Goal: Task Accomplishment & Management: Manage account settings

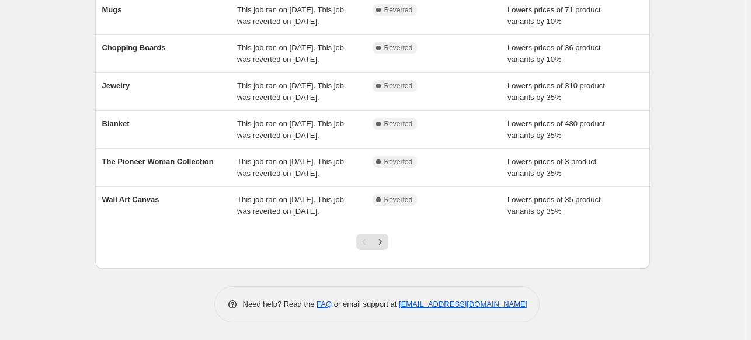
scroll to position [377, 0]
click at [379, 240] on icon "Next" at bounding box center [381, 242] width 12 height 12
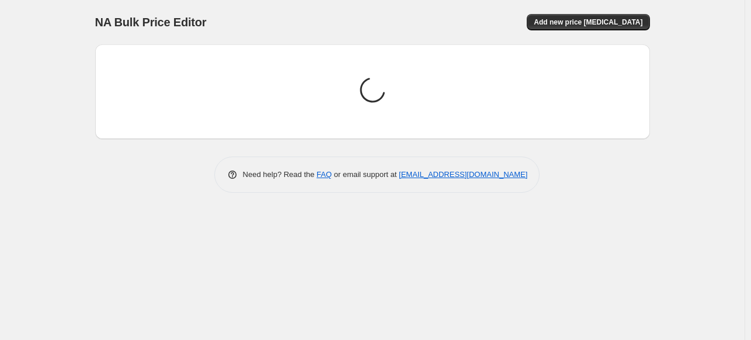
scroll to position [0, 0]
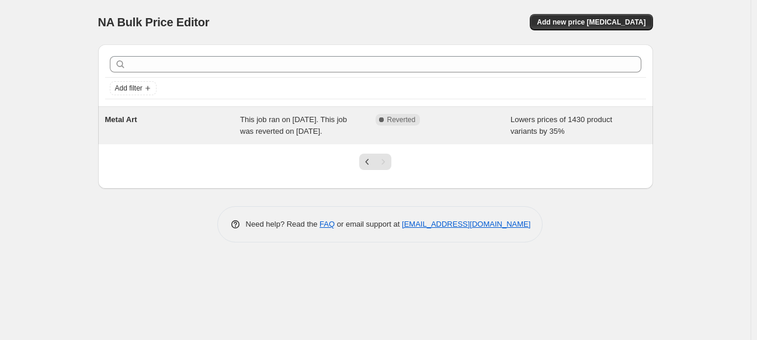
click at [130, 120] on span "Metal Art" at bounding box center [121, 119] width 32 height 9
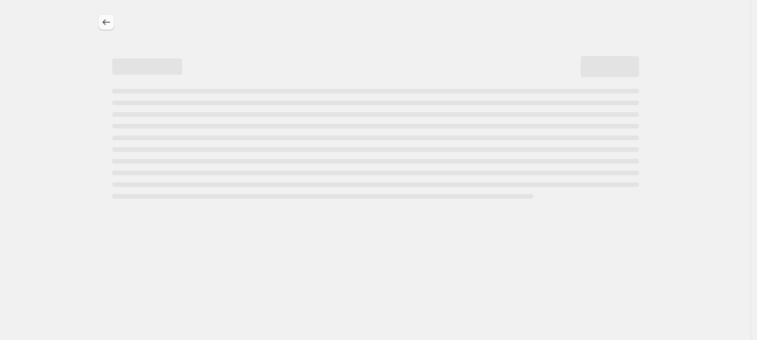
select select "percentage"
select select "collection"
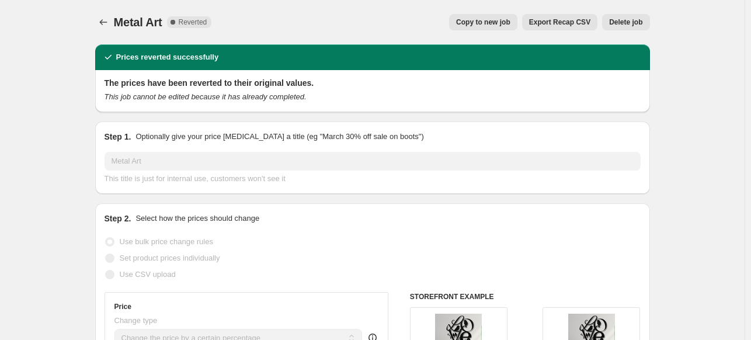
click at [642, 20] on span "Delete job" at bounding box center [625, 22] width 33 height 9
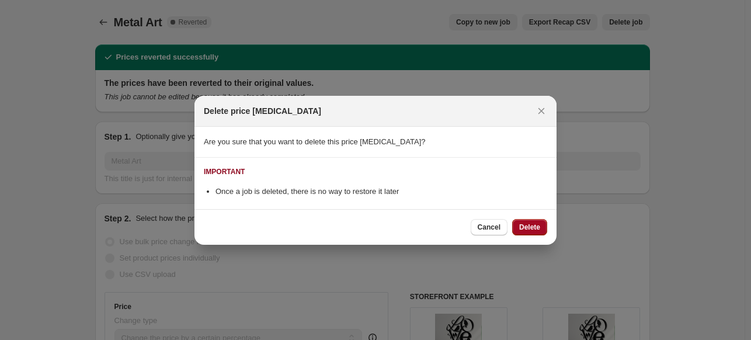
click at [535, 221] on button "Delete" at bounding box center [529, 227] width 35 height 16
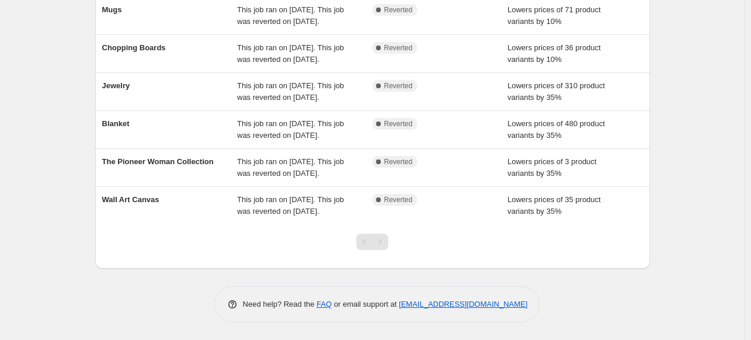
scroll to position [377, 0]
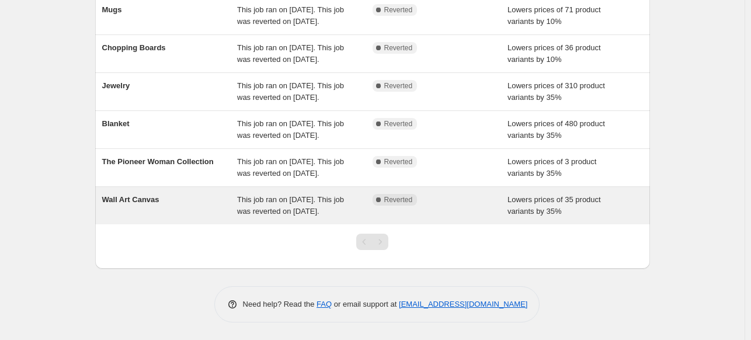
click at [129, 195] on span "Wall Art Canvas" at bounding box center [130, 199] width 57 height 9
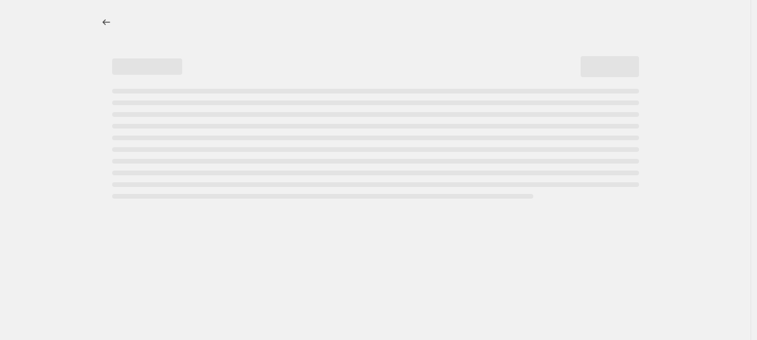
select select "percentage"
select select "collection"
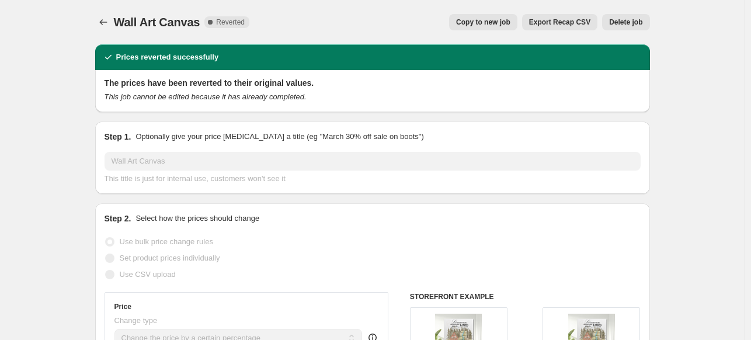
click at [638, 22] on span "Delete job" at bounding box center [625, 22] width 33 height 9
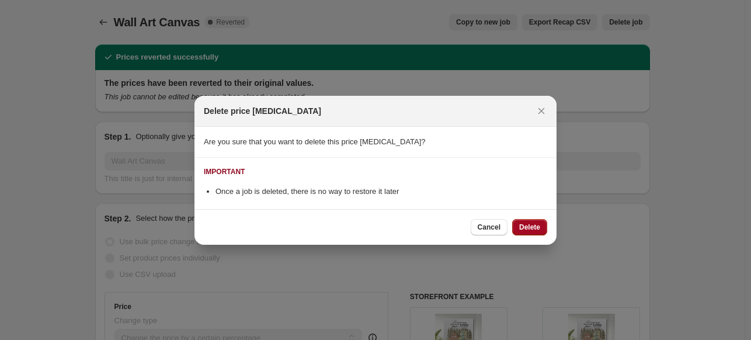
click at [534, 228] on span "Delete" at bounding box center [529, 227] width 21 height 9
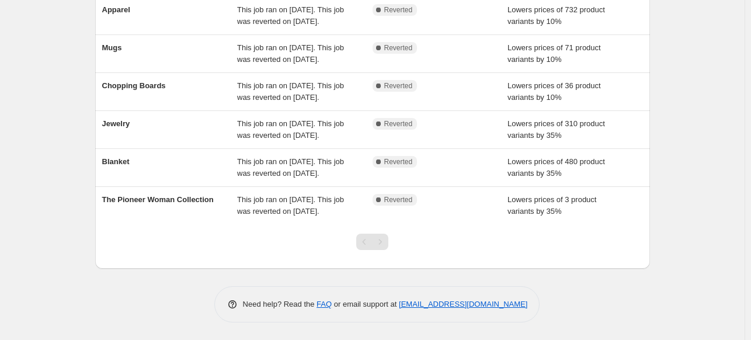
scroll to position [327, 0]
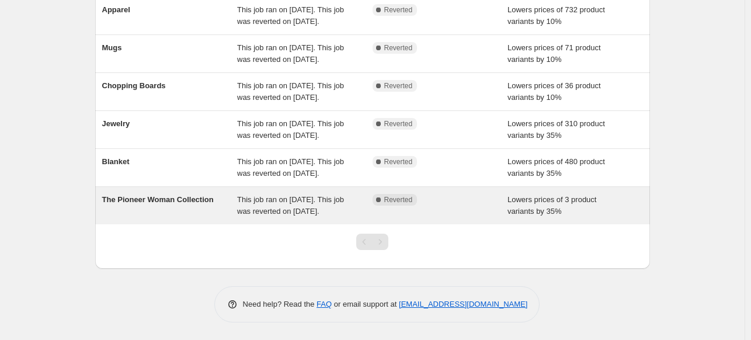
click at [155, 194] on div "The Pioneer Woman Collection" at bounding box center [170, 205] width 136 height 23
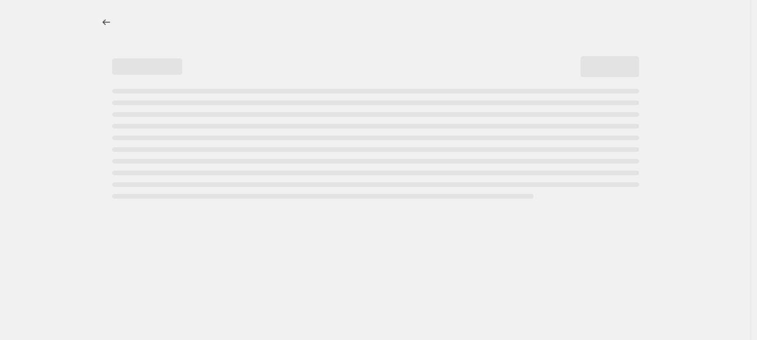
select select "percentage"
select select "collection"
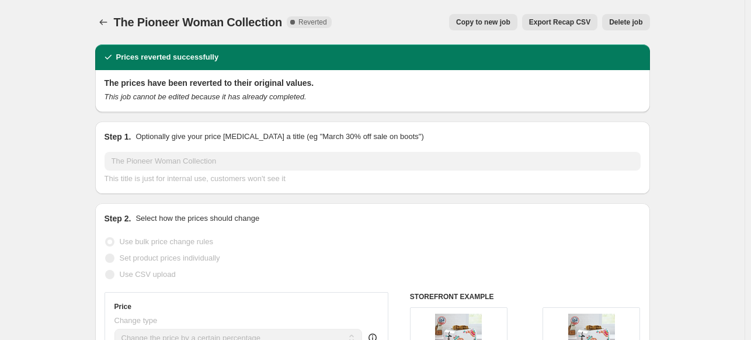
click at [639, 24] on span "Delete job" at bounding box center [625, 22] width 33 height 9
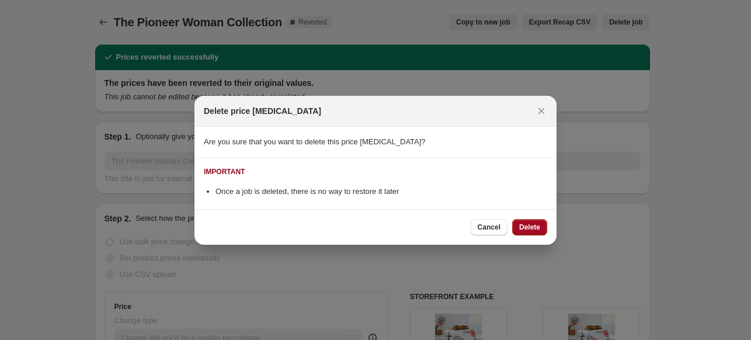
click at [539, 229] on span "Delete" at bounding box center [529, 227] width 21 height 9
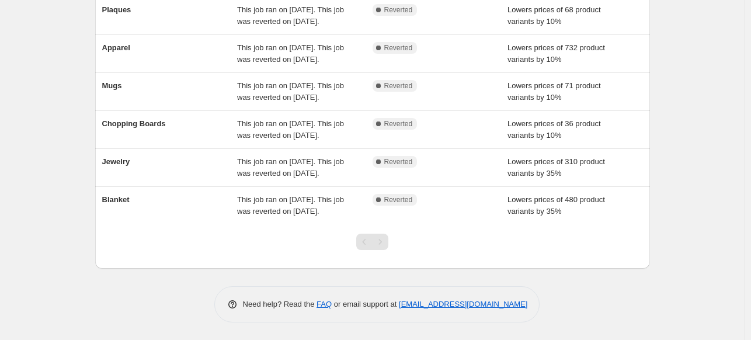
scroll to position [278, 0]
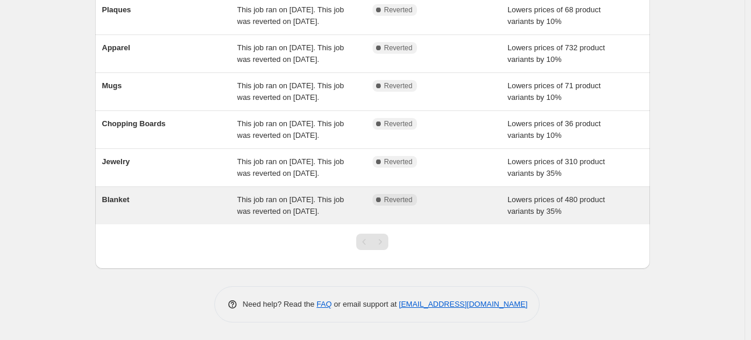
click at [133, 194] on div "Blanket" at bounding box center [170, 205] width 136 height 23
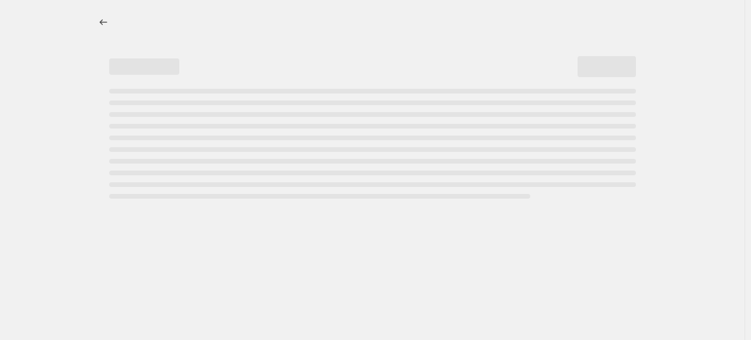
select select "percentage"
select select "collection"
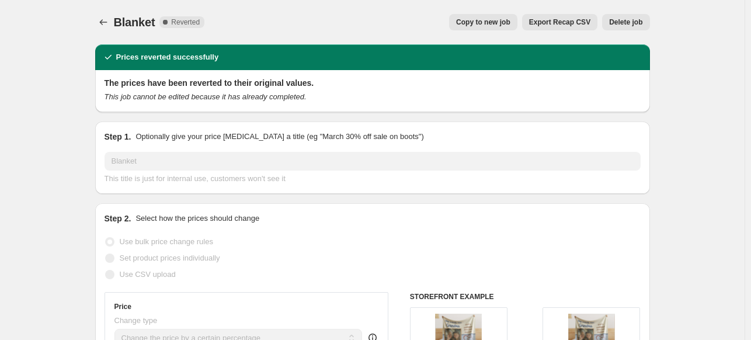
click at [643, 19] on span "Delete job" at bounding box center [625, 22] width 33 height 9
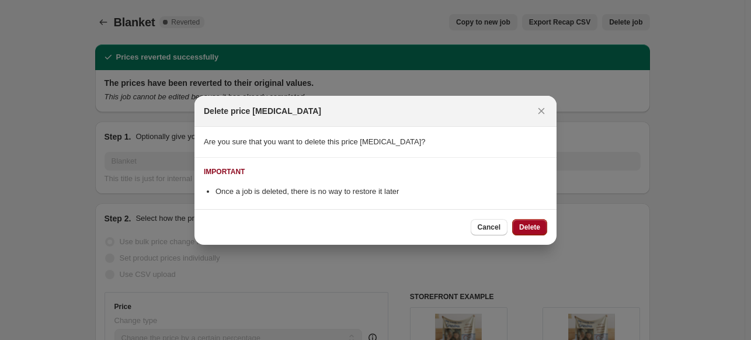
click at [526, 230] on span "Delete" at bounding box center [529, 227] width 21 height 9
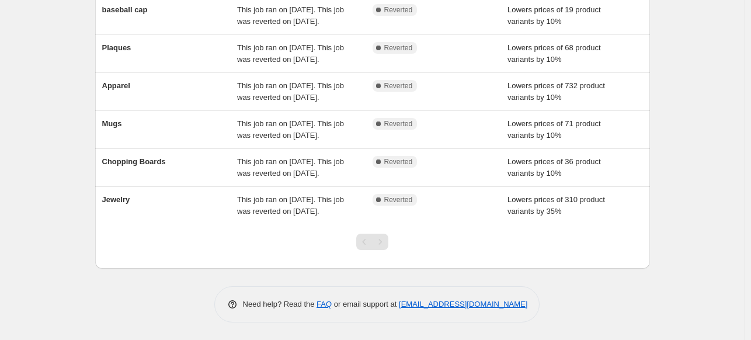
scroll to position [228, 0]
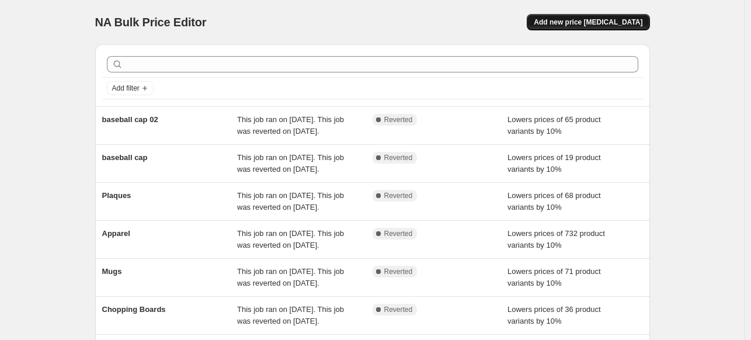
click at [619, 26] on span "Add new price [MEDICAL_DATA]" at bounding box center [588, 22] width 109 height 9
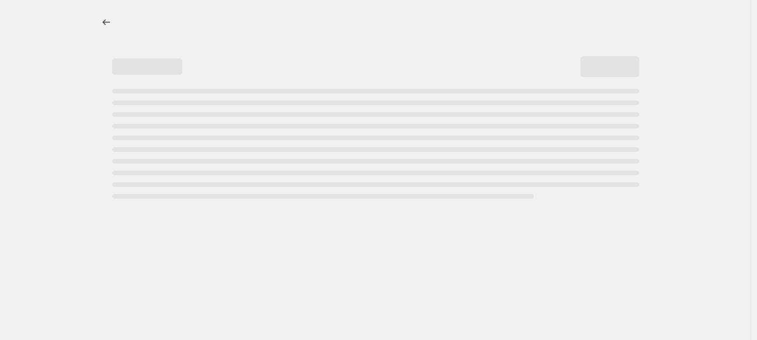
select select "percentage"
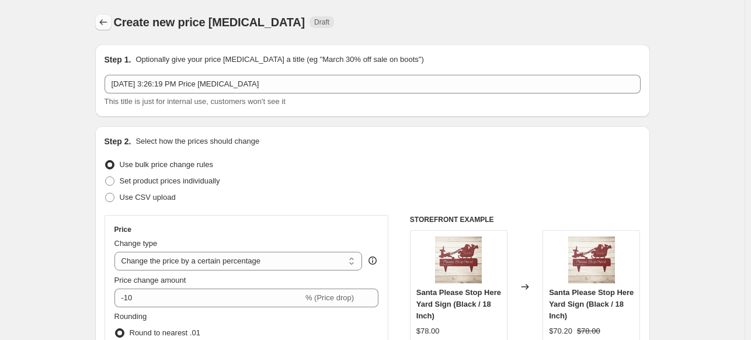
click at [103, 23] on icon "Price change jobs" at bounding box center [103, 22] width 8 height 6
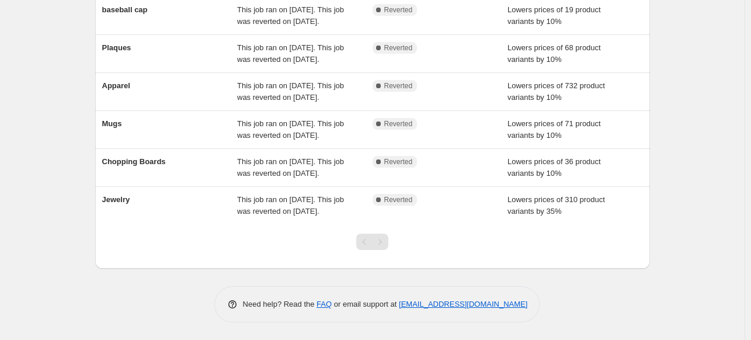
scroll to position [228, 0]
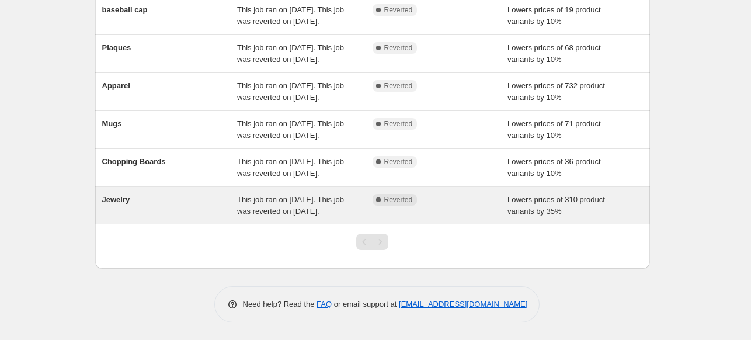
click at [150, 194] on div "Jewelry" at bounding box center [170, 205] width 136 height 23
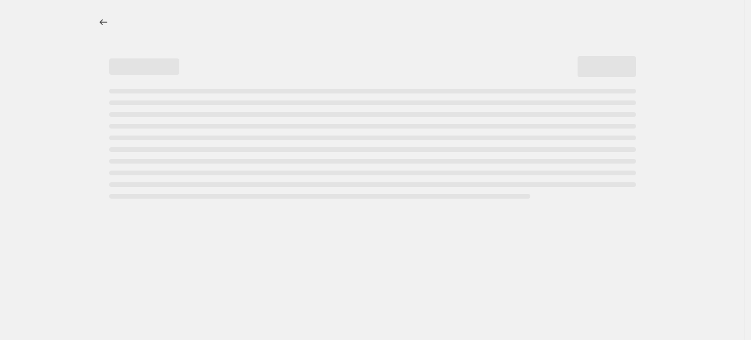
select select "percentage"
select select "collection"
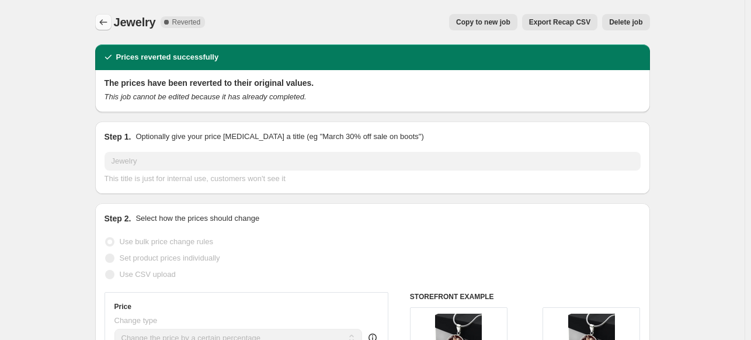
click at [105, 18] on icon "Price change jobs" at bounding box center [104, 22] width 12 height 12
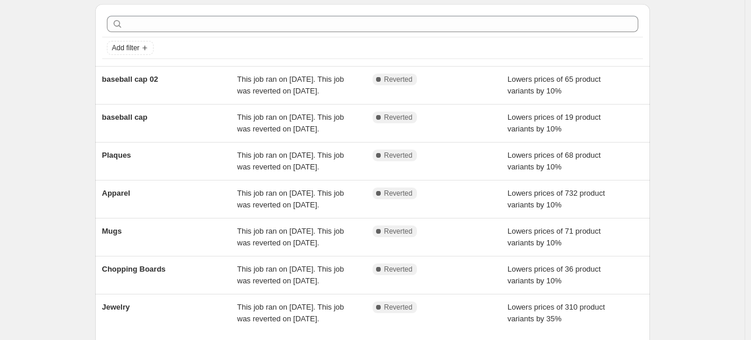
scroll to position [37, 0]
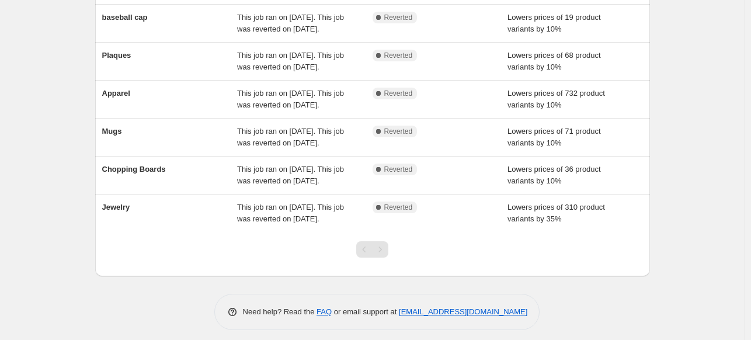
scroll to position [212, 0]
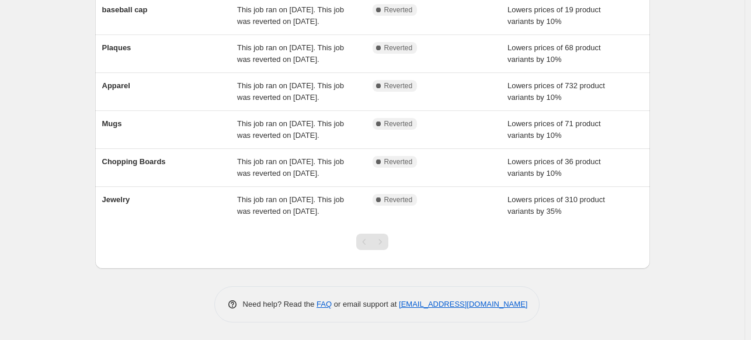
scroll to position [209, 0]
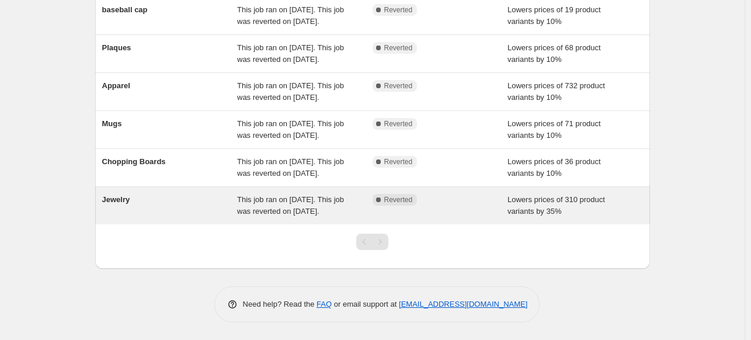
click at [134, 204] on div "Jewelry" at bounding box center [170, 205] width 136 height 23
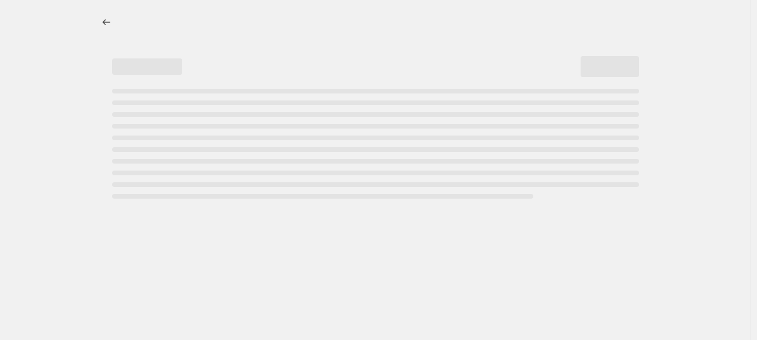
select select "percentage"
select select "collection"
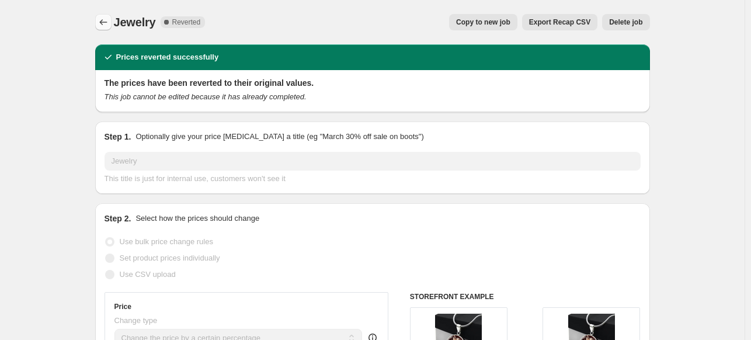
click at [108, 23] on icon "Price change jobs" at bounding box center [104, 22] width 12 height 12
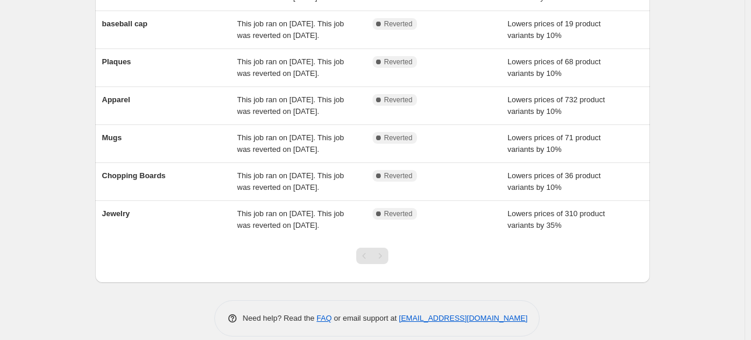
scroll to position [228, 0]
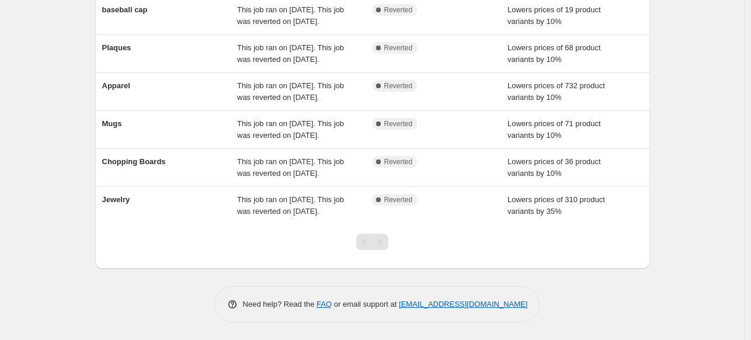
click at [375, 241] on div "Pagination" at bounding box center [380, 242] width 16 height 16
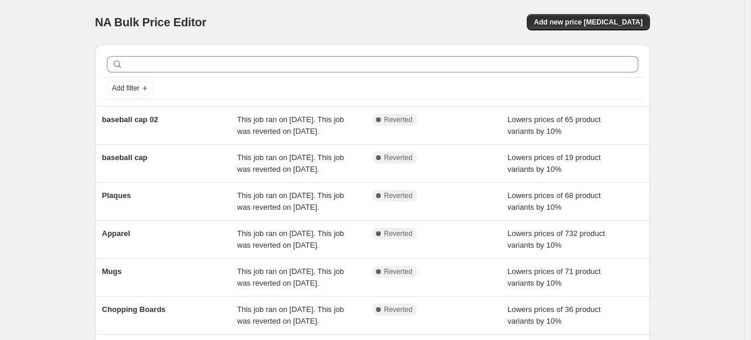
scroll to position [228, 0]
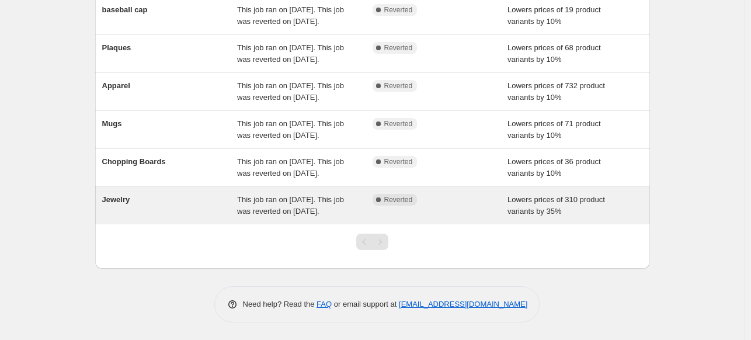
click at [147, 216] on div "Jewelry" at bounding box center [170, 205] width 136 height 23
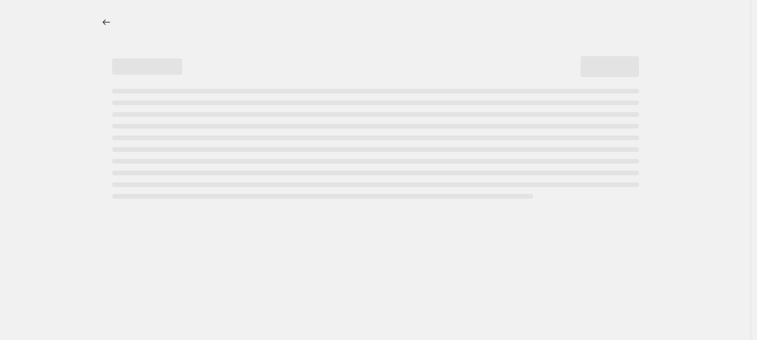
select select "percentage"
select select "collection"
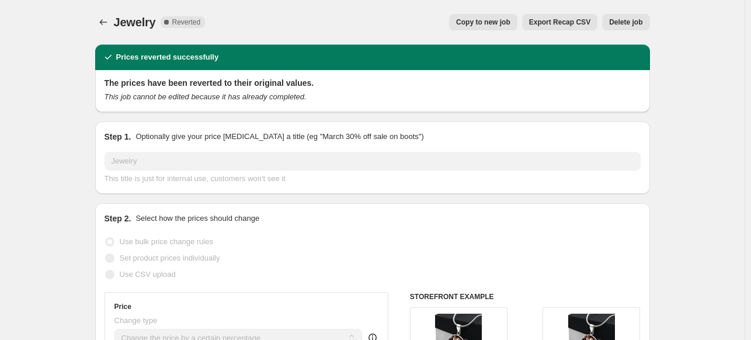
click at [629, 25] on span "Delete job" at bounding box center [625, 22] width 33 height 9
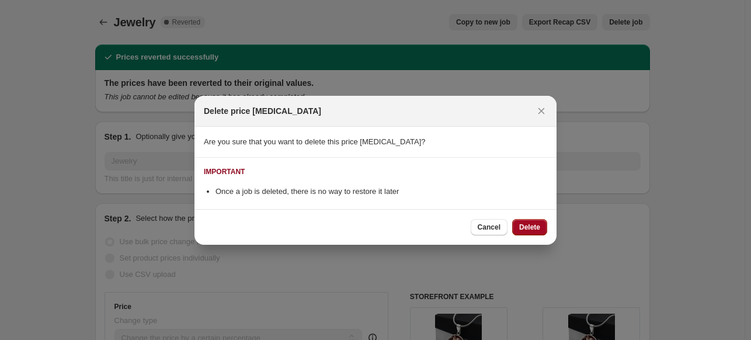
click at [532, 227] on span "Delete" at bounding box center [529, 227] width 21 height 9
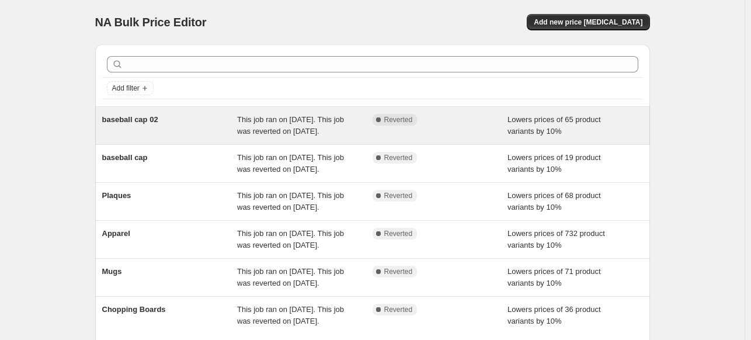
click at [205, 137] on div "baseball cap 02" at bounding box center [170, 125] width 136 height 23
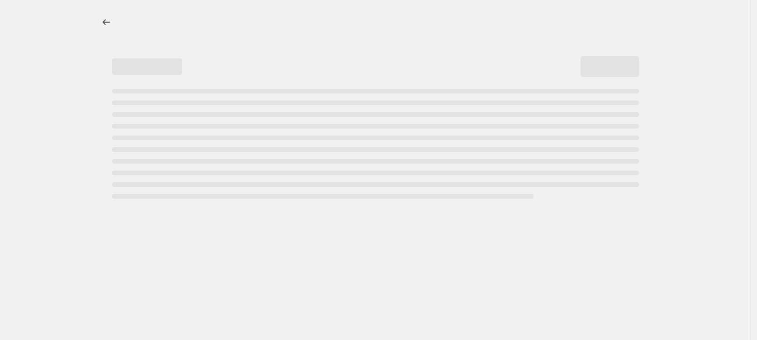
select select "percentage"
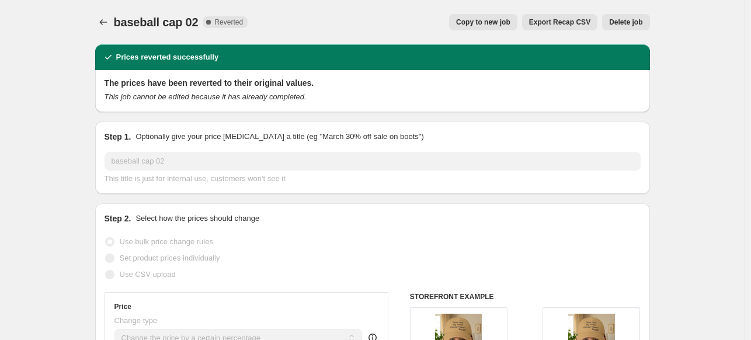
click at [642, 21] on span "Delete job" at bounding box center [625, 22] width 33 height 9
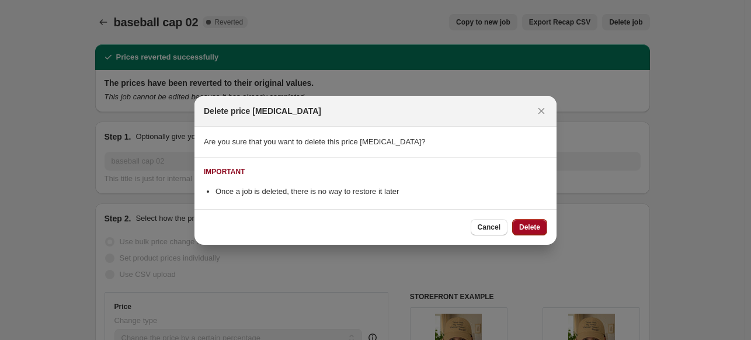
click at [517, 227] on button "Delete" at bounding box center [529, 227] width 35 height 16
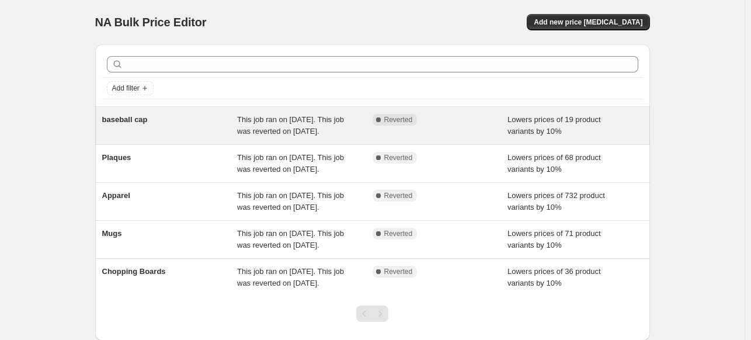
click at [186, 137] on div "baseball cap" at bounding box center [170, 125] width 136 height 23
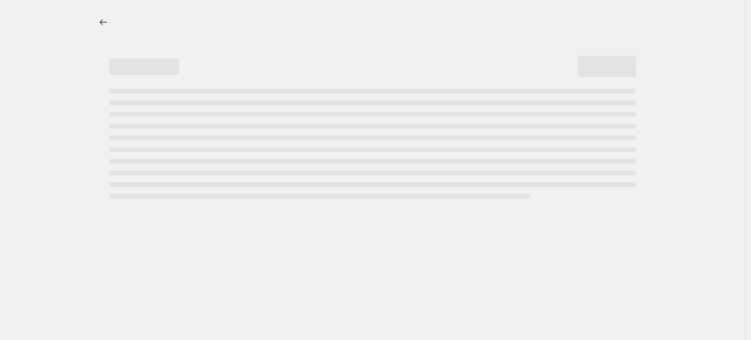
select select "percentage"
select select "collection"
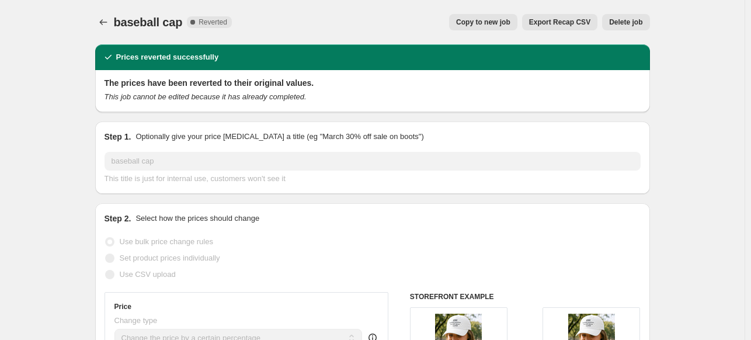
click at [638, 20] on span "Delete job" at bounding box center [625, 22] width 33 height 9
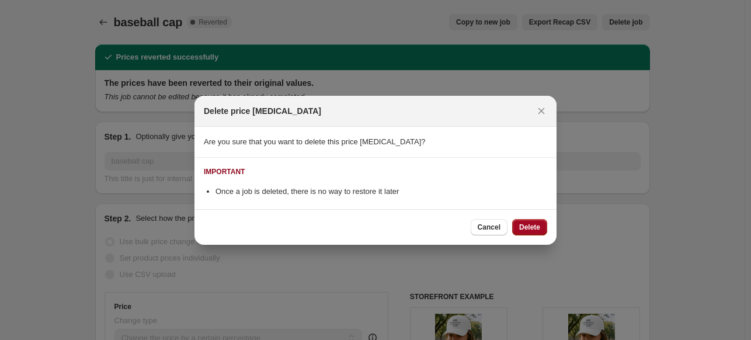
click at [526, 225] on span "Delete" at bounding box center [529, 227] width 21 height 9
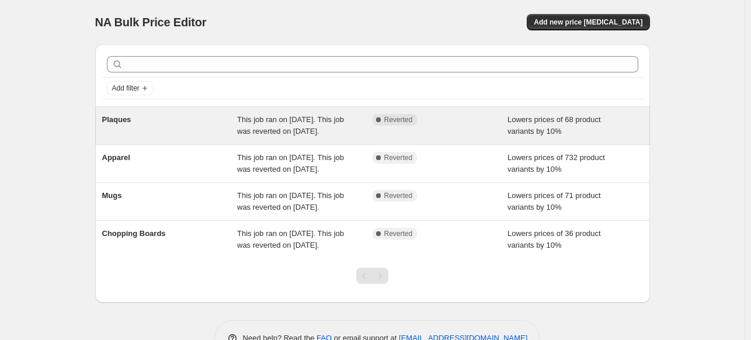
click at [181, 133] on div "Plaques" at bounding box center [170, 125] width 136 height 23
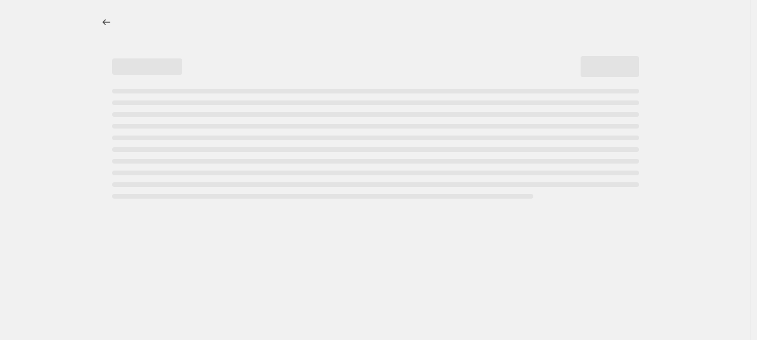
select select "percentage"
select select "collection"
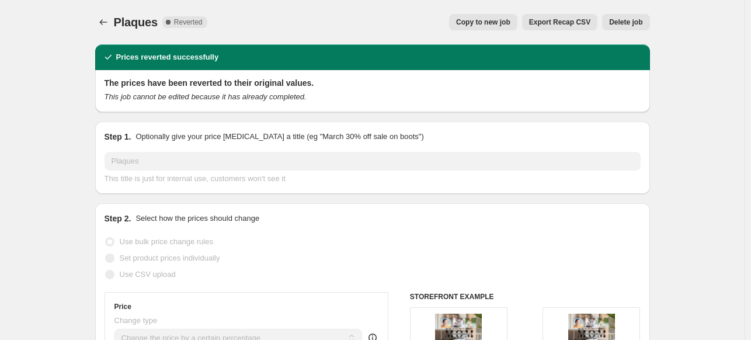
click at [624, 21] on span "Delete job" at bounding box center [625, 22] width 33 height 9
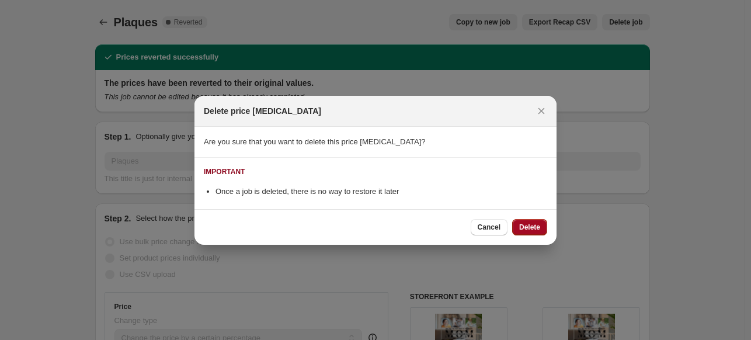
click at [538, 228] on span "Delete" at bounding box center [529, 227] width 21 height 9
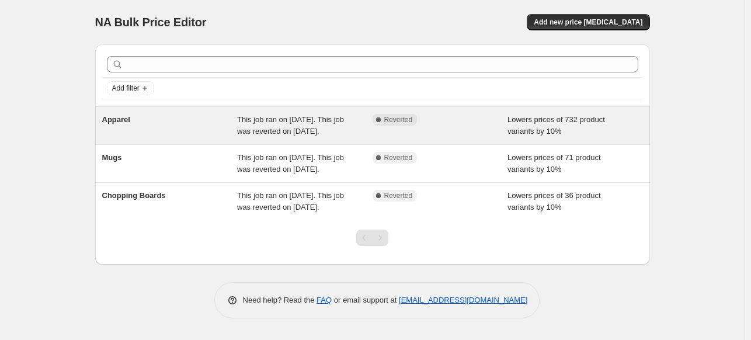
click at [180, 137] on div "Apparel" at bounding box center [170, 125] width 136 height 23
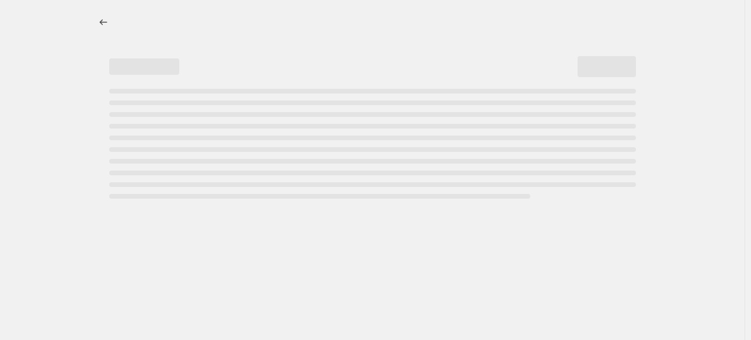
select select "percentage"
select select "collection"
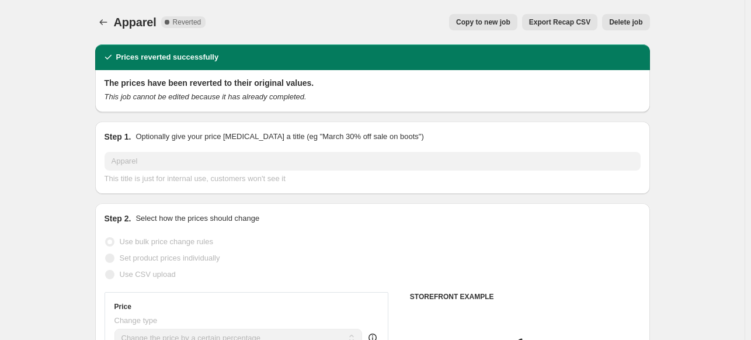
click at [621, 18] on span "Delete job" at bounding box center [625, 22] width 33 height 9
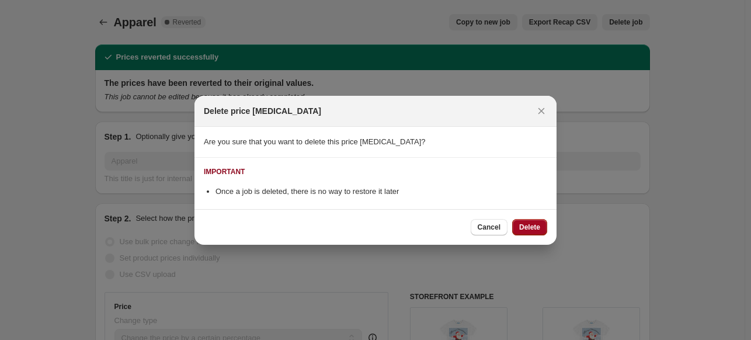
click at [531, 225] on span "Delete" at bounding box center [529, 227] width 21 height 9
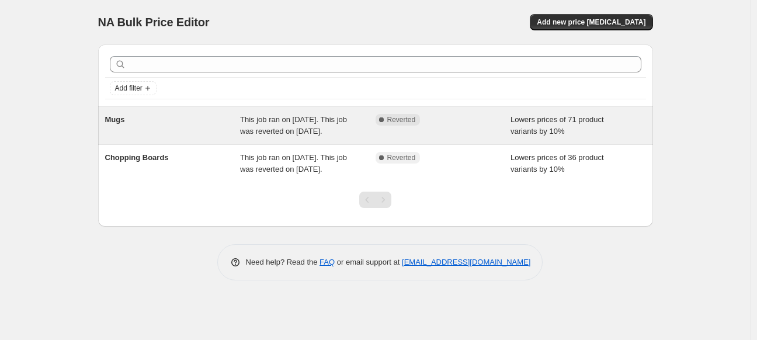
click at [181, 135] on div "Mugs" at bounding box center [173, 125] width 136 height 23
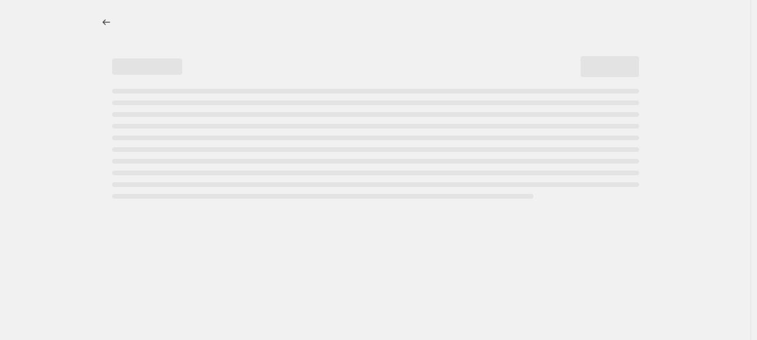
select select "percentage"
select select "collection"
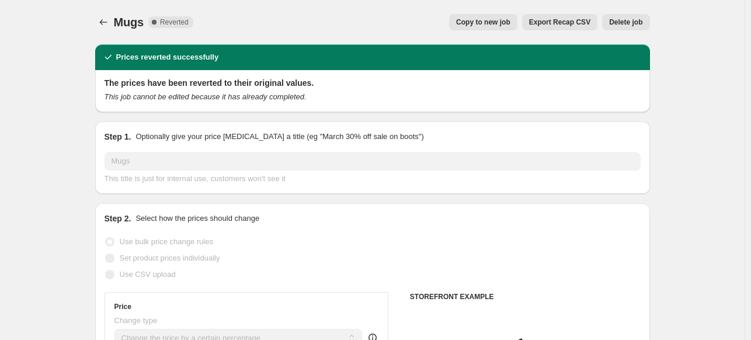
click at [639, 18] on span "Delete job" at bounding box center [625, 22] width 33 height 9
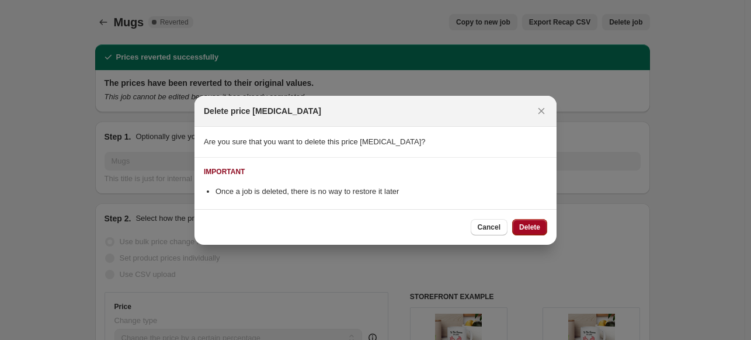
click at [531, 232] on button "Delete" at bounding box center [529, 227] width 35 height 16
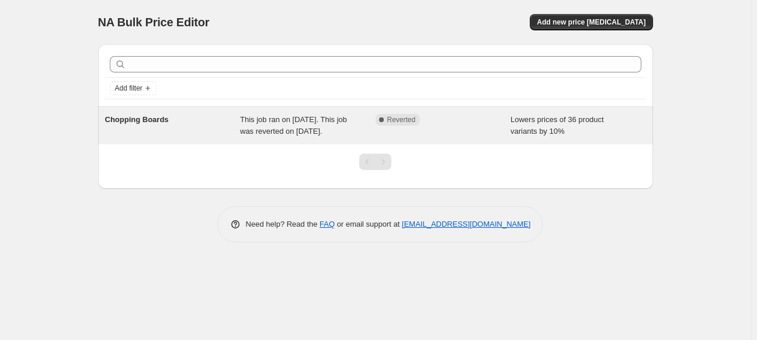
click at [143, 125] on div "Chopping Boards" at bounding box center [173, 125] width 136 height 23
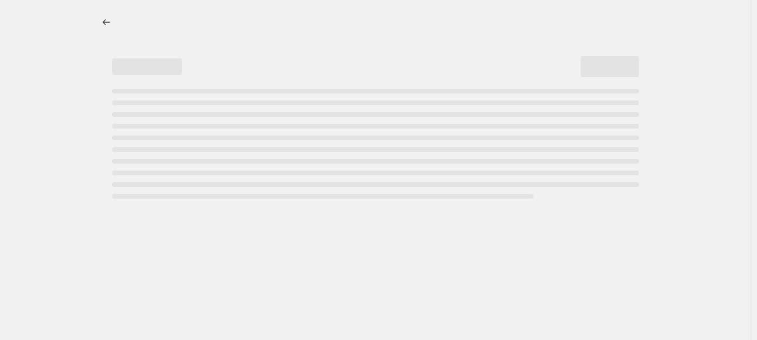
select select "percentage"
select select "collection"
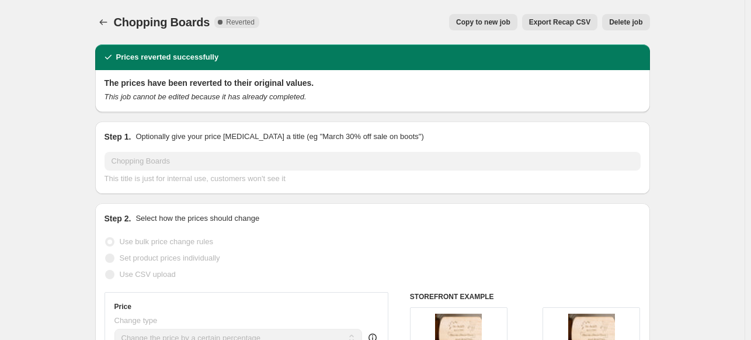
click at [642, 23] on span "Delete job" at bounding box center [625, 22] width 33 height 9
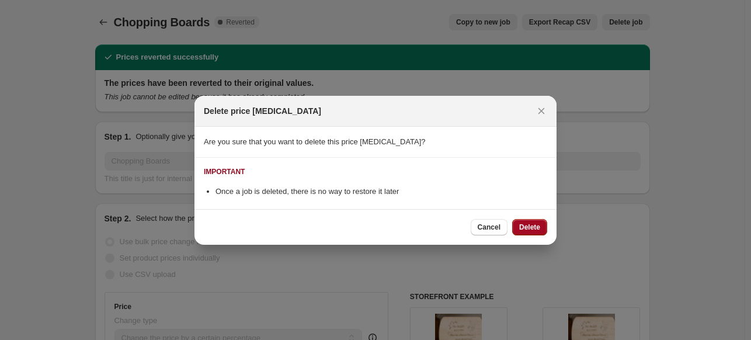
click at [522, 222] on button "Delete" at bounding box center [529, 227] width 35 height 16
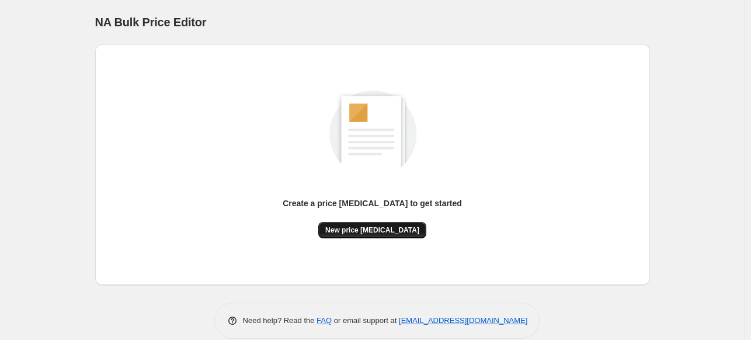
click at [369, 237] on button "New price change job" at bounding box center [372, 230] width 108 height 16
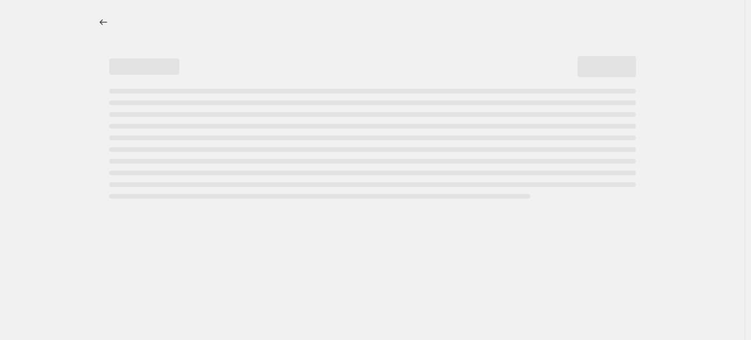
select select "percentage"
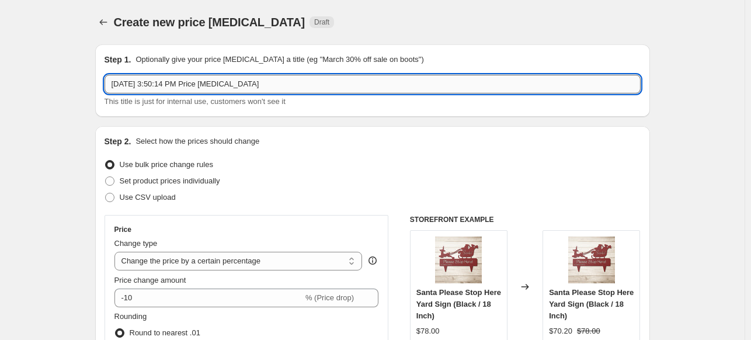
click at [214, 81] on input "Aug 15, 2025, 3:50:14 PM Price change job" at bounding box center [373, 84] width 536 height 19
drag, startPoint x: 267, startPoint y: 82, endPoint x: 113, endPoint y: 82, distance: 154.3
click at [113, 82] on input "Aug 15, 2025, 3:50:14 PM Price change job" at bounding box center [373, 84] width 536 height 19
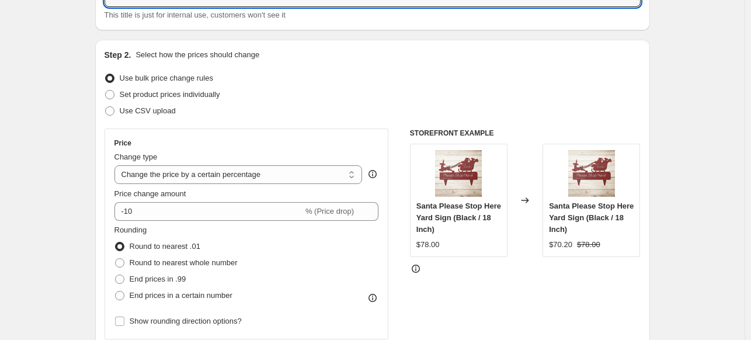
scroll to position [172, 0]
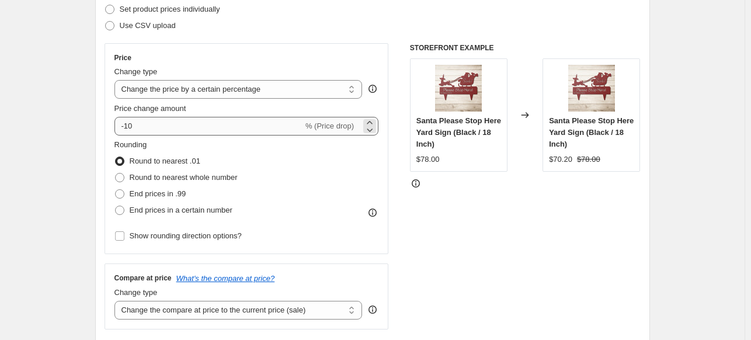
type input "Metal Art"
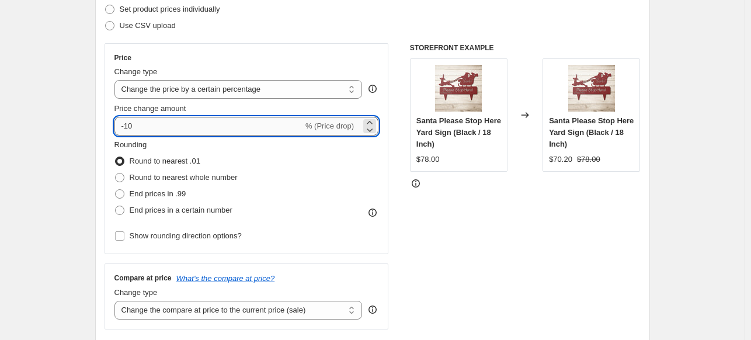
drag, startPoint x: 144, startPoint y: 131, endPoint x: 129, endPoint y: 127, distance: 15.7
click at [129, 127] on input "-10" at bounding box center [209, 126] width 189 height 19
type input "-35"
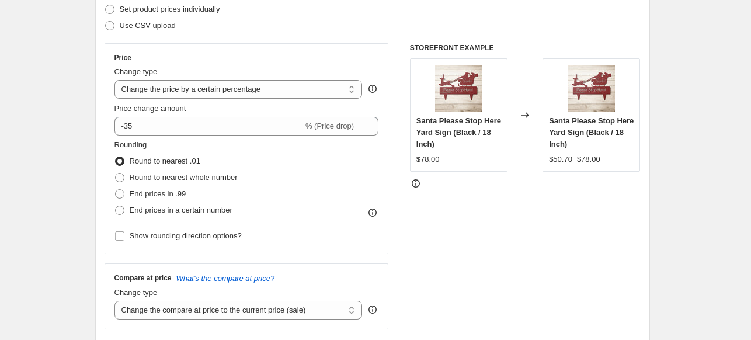
click at [123, 236] on input "Show rounding direction options?" at bounding box center [119, 235] width 9 height 9
checkbox input "true"
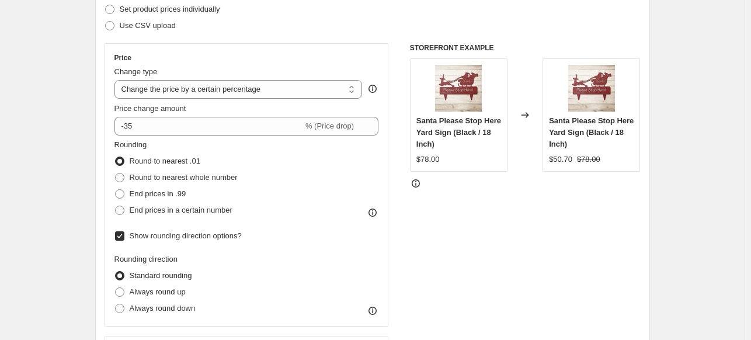
scroll to position [469, 0]
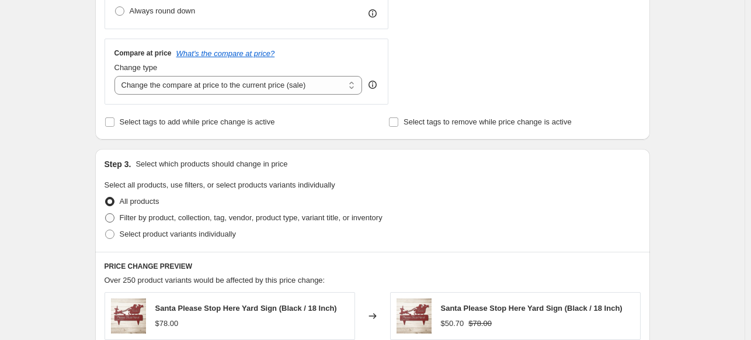
click at [115, 218] on span at bounding box center [109, 217] width 9 height 9
click at [106, 214] on input "Filter by product, collection, tag, vendor, product type, variant title, or inv…" at bounding box center [105, 213] width 1 height 1
radio input "true"
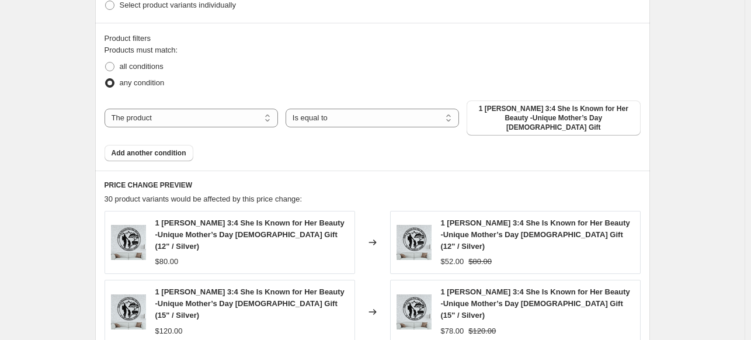
scroll to position [704, 0]
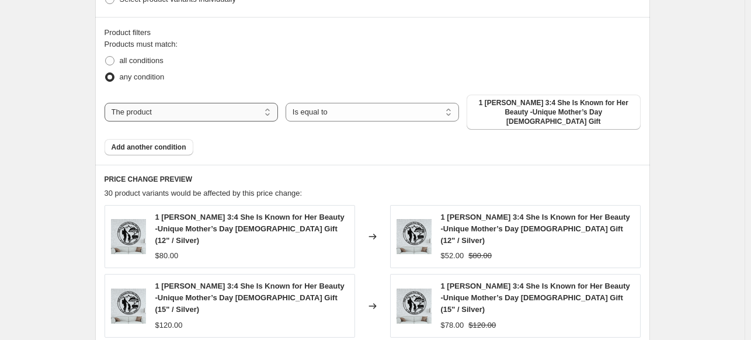
click at [234, 112] on select "The product The product's collection The product's tag The product's vendor The…" at bounding box center [192, 112] width 174 height 19
select select "collection"
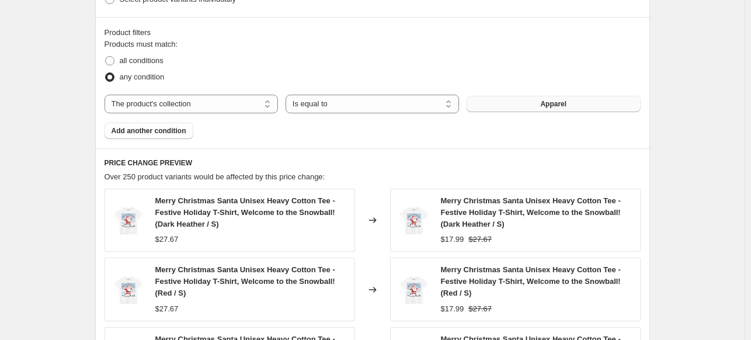
click at [582, 106] on button "Apparel" at bounding box center [554, 104] width 174 height 16
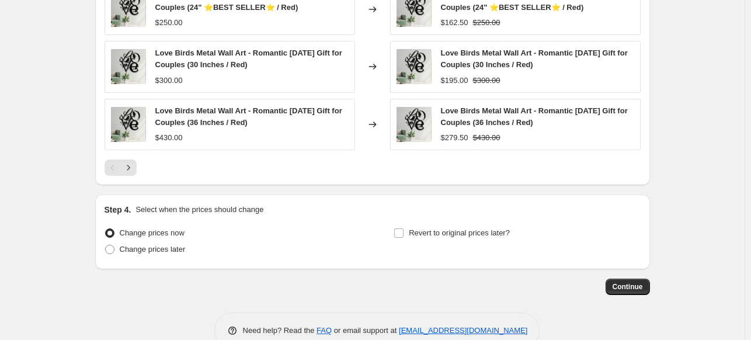
scroll to position [1049, 0]
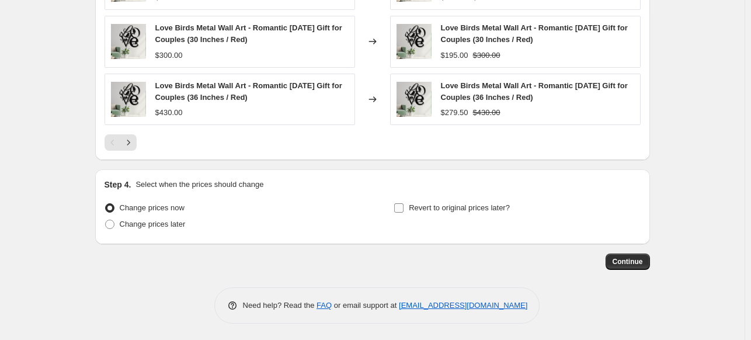
click at [400, 209] on input "Revert to original prices later?" at bounding box center [398, 207] width 9 height 9
checkbox input "true"
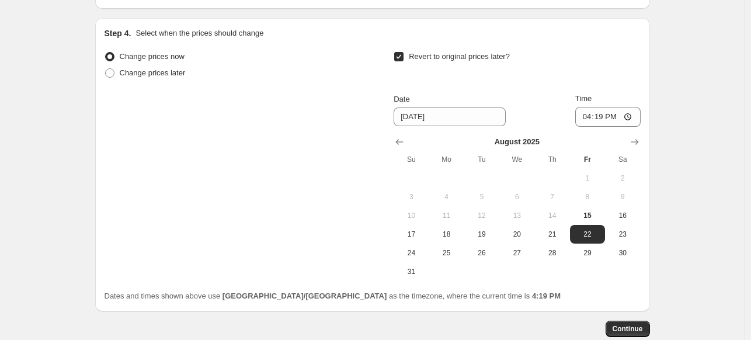
scroll to position [1240, 0]
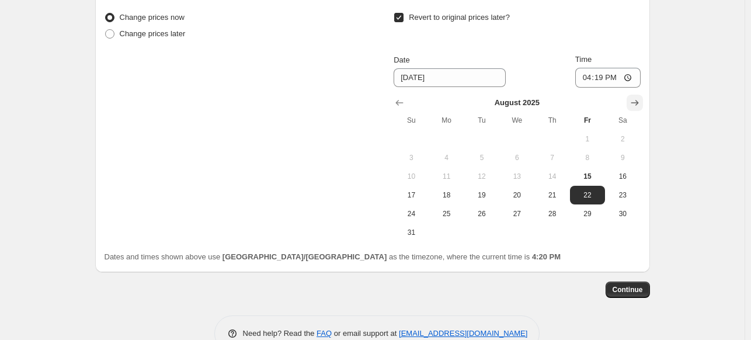
click at [638, 103] on icon "Show next month, September 2025" at bounding box center [635, 103] width 12 height 12
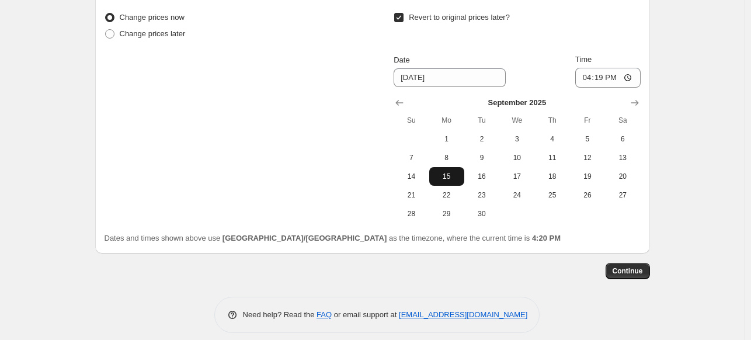
click at [459, 177] on span "15" at bounding box center [447, 176] width 26 height 9
type input "[DATE]"
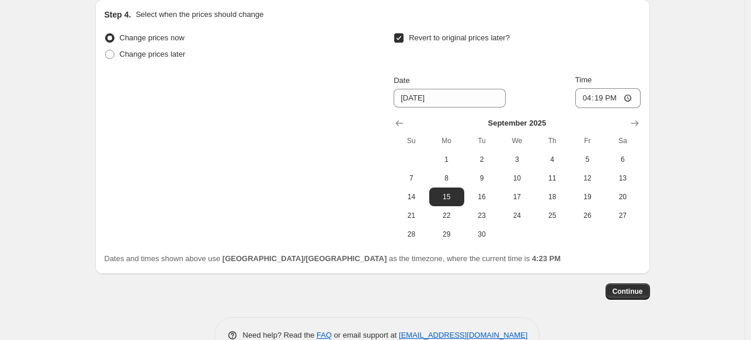
scroll to position [1249, 0]
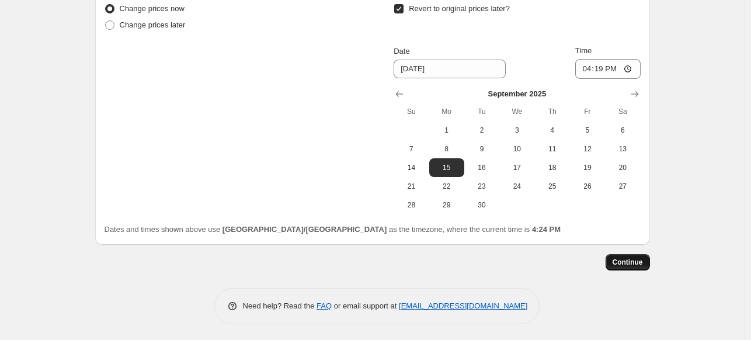
click at [638, 265] on span "Continue" at bounding box center [628, 262] width 30 height 9
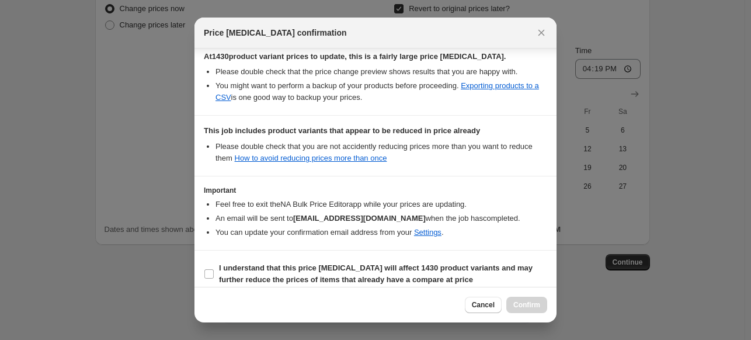
scroll to position [227, 0]
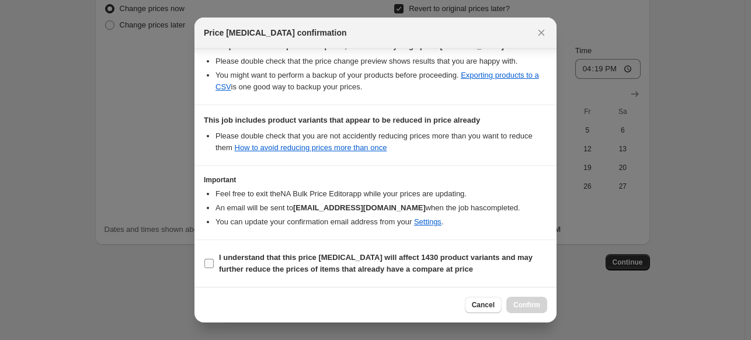
click at [213, 262] on input "I understand that this price change job will affect 1430 product variants and m…" at bounding box center [209, 263] width 9 height 9
checkbox input "true"
click at [535, 303] on span "Confirm" at bounding box center [527, 304] width 27 height 9
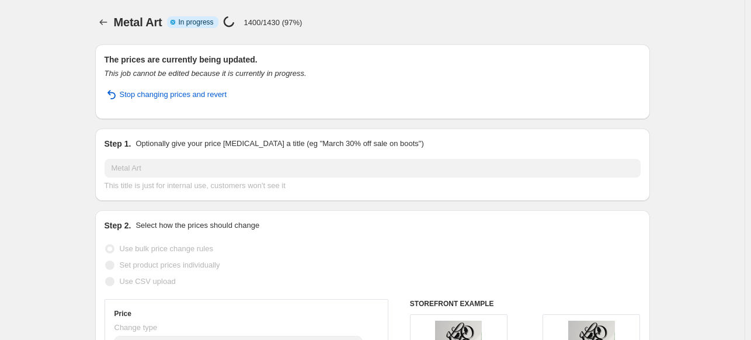
select select "percentage"
select select "collection"
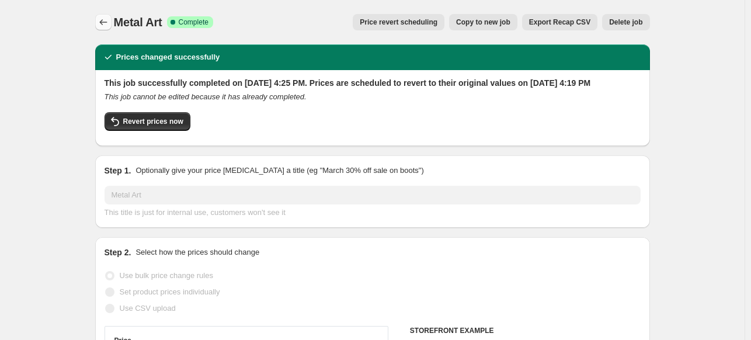
click at [103, 19] on icon "Price change jobs" at bounding box center [104, 22] width 12 height 12
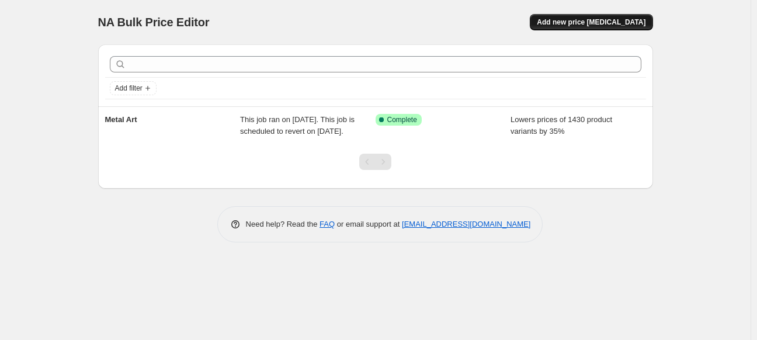
click at [626, 27] on button "Add new price [MEDICAL_DATA]" at bounding box center [591, 22] width 123 height 16
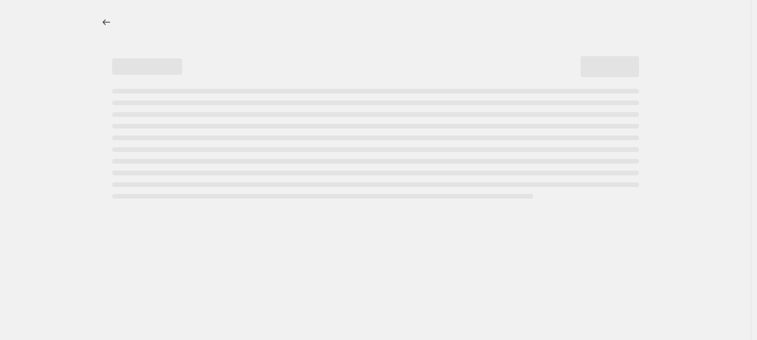
select select "percentage"
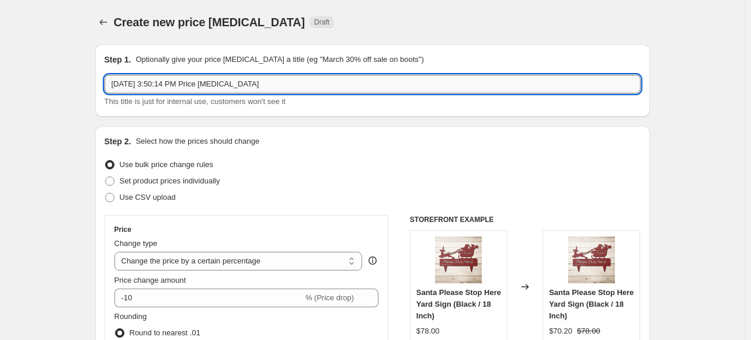
drag, startPoint x: 323, startPoint y: 86, endPoint x: 107, endPoint y: 86, distance: 216.2
click at [107, 86] on input "Aug 15, 2025, 3:50:14 PM Price change job" at bounding box center [373, 84] width 536 height 19
type input "b"
type input "Blanket"
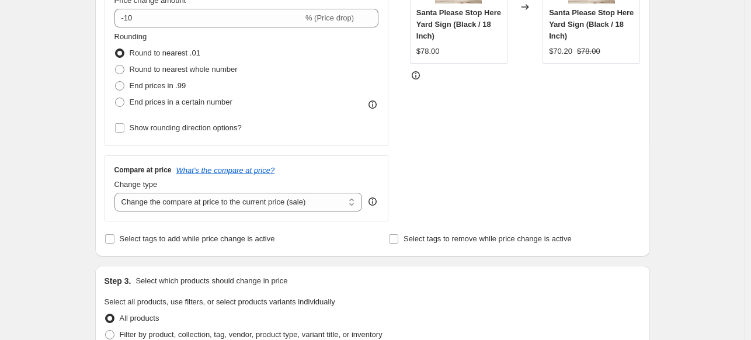
scroll to position [248, 0]
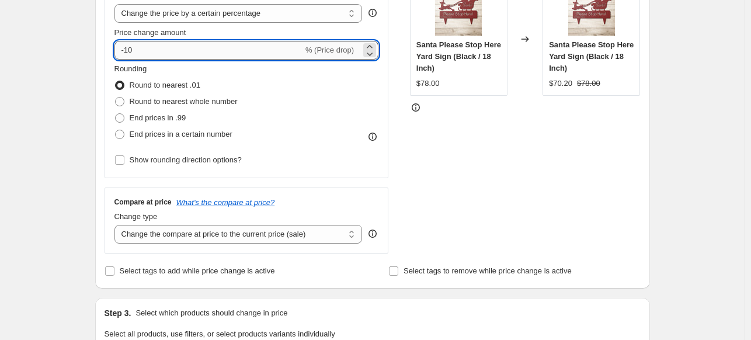
drag, startPoint x: 152, startPoint y: 47, endPoint x: 127, endPoint y: 43, distance: 25.0
click at [127, 43] on input "-10" at bounding box center [209, 50] width 189 height 19
type input "-35"
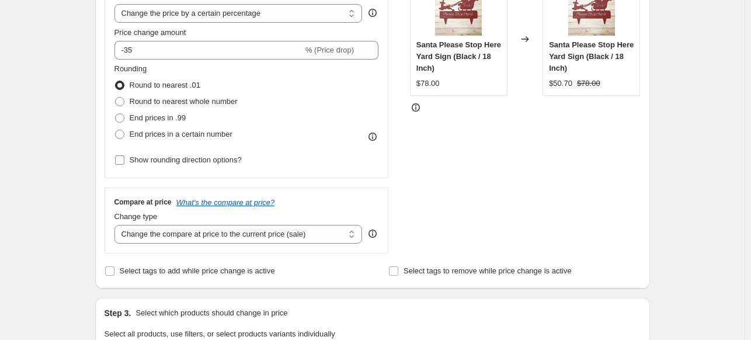
click at [120, 155] on input "Show rounding direction options?" at bounding box center [119, 159] width 9 height 9
checkbox input "true"
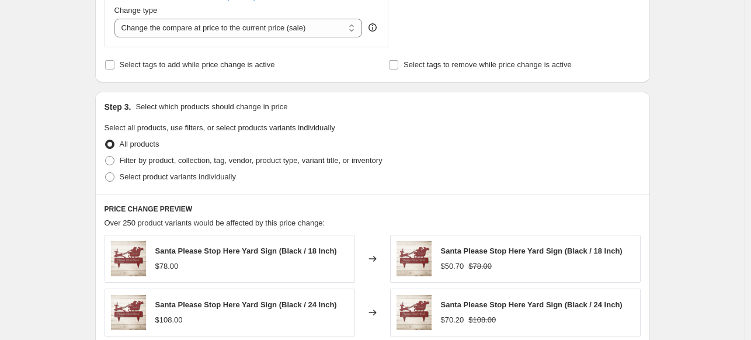
scroll to position [528, 0]
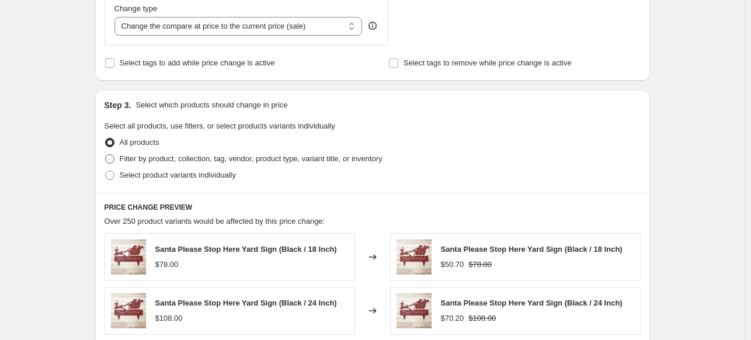
click at [115, 158] on span at bounding box center [109, 158] width 9 height 9
click at [106, 155] on input "Filter by product, collection, tag, vendor, product type, variant title, or inv…" at bounding box center [105, 154] width 1 height 1
radio input "true"
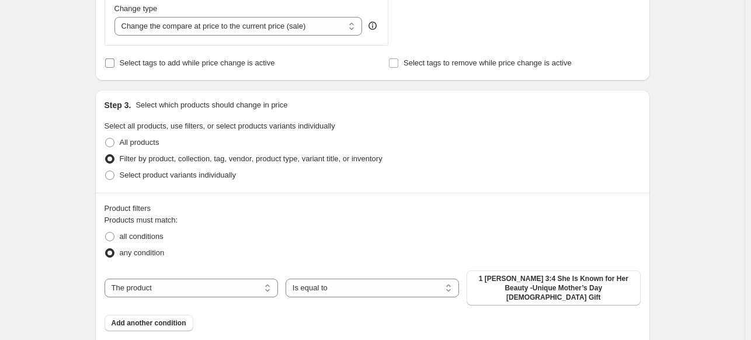
click at [112, 64] on input "Select tags to add while price change is active" at bounding box center [109, 62] width 9 height 9
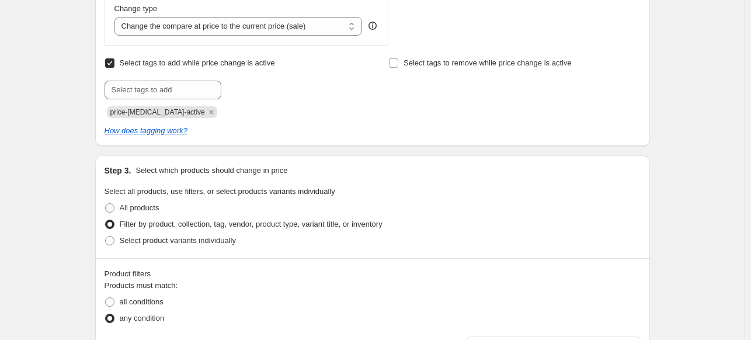
click at [112, 64] on input "Select tags to add while price change is active" at bounding box center [109, 62] width 9 height 9
checkbox input "false"
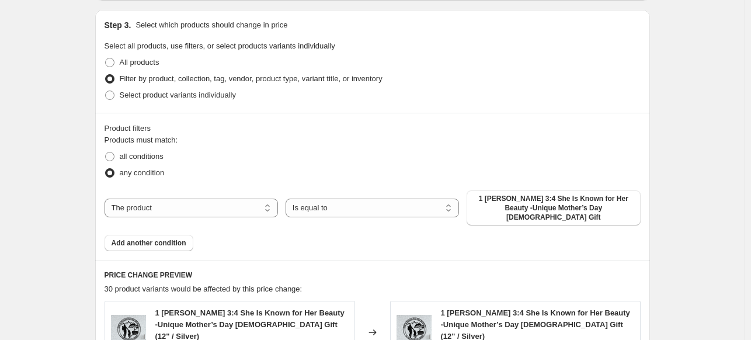
scroll to position [663, 0]
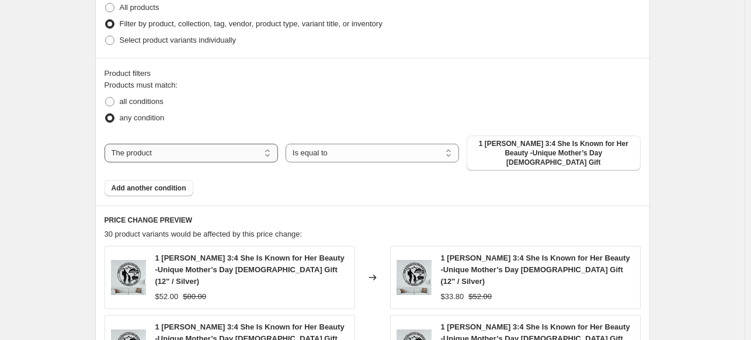
click at [152, 148] on select "The product The product's collection The product's tag The product's vendor The…" at bounding box center [192, 153] width 174 height 19
select select "collection"
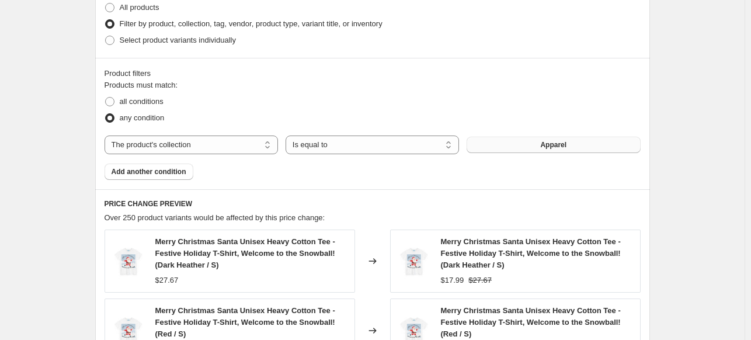
click at [533, 148] on button "Apparel" at bounding box center [554, 145] width 174 height 16
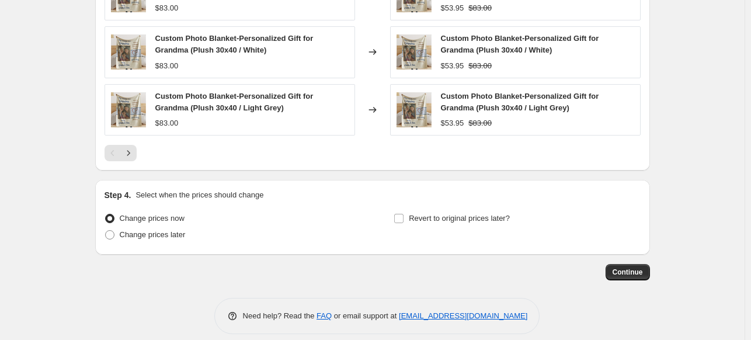
scroll to position [1049, 0]
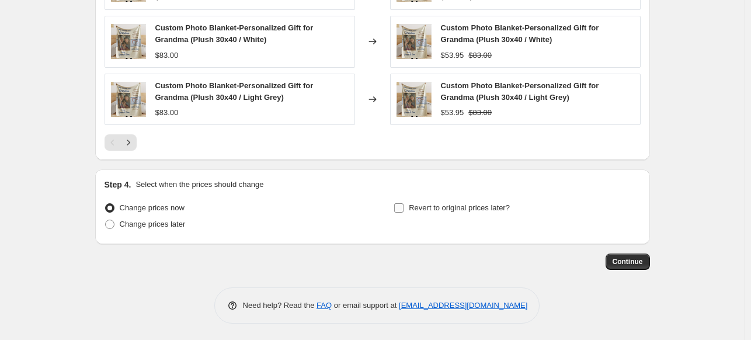
click at [404, 206] on input "Revert to original prices later?" at bounding box center [398, 207] width 9 height 9
checkbox input "true"
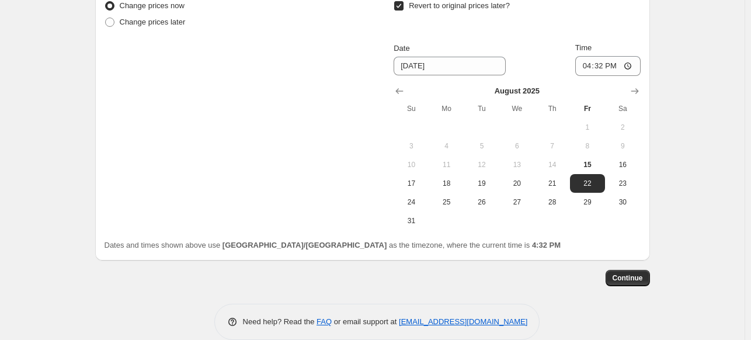
scroll to position [1267, 0]
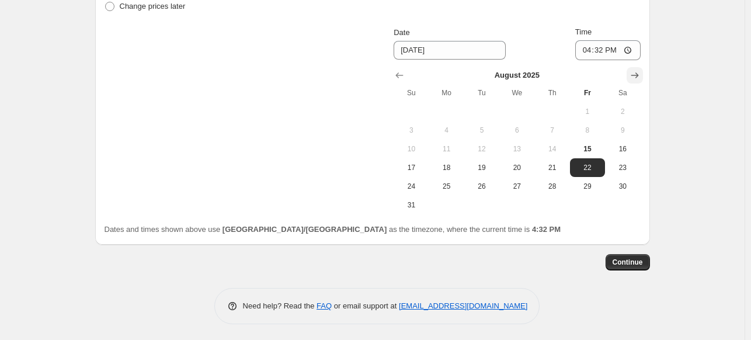
click at [638, 77] on icon "Show next month, September 2025" at bounding box center [635, 76] width 12 height 12
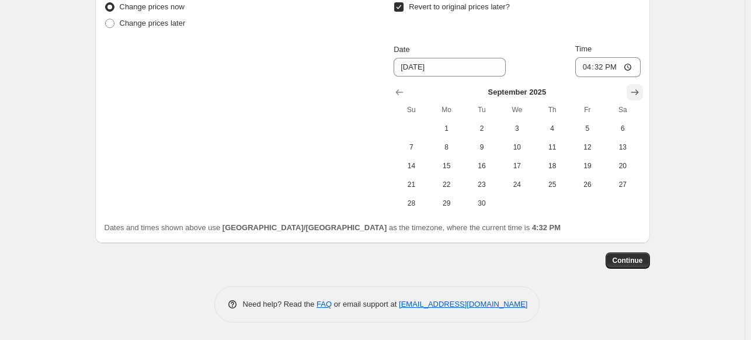
scroll to position [1249, 0]
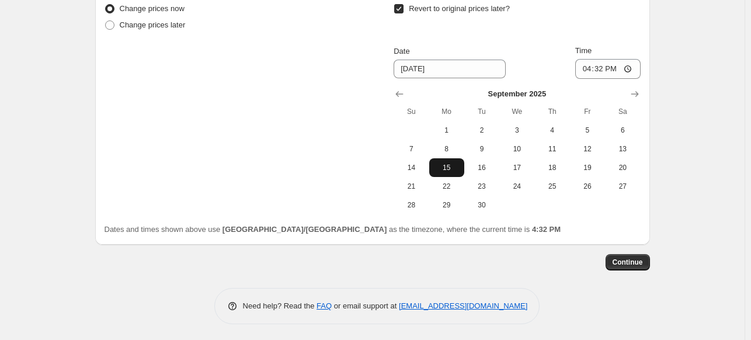
click at [459, 167] on span "15" at bounding box center [447, 167] width 26 height 9
type input "[DATE]"
click at [639, 263] on span "Continue" at bounding box center [628, 262] width 30 height 9
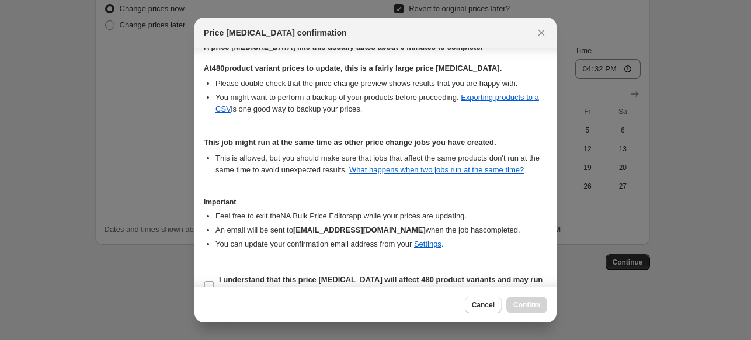
scroll to position [227, 0]
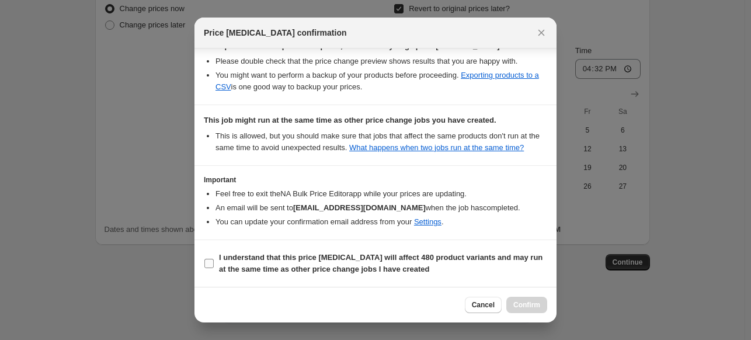
click at [208, 261] on input "I understand that this price change job will affect 480 product variants and ma…" at bounding box center [209, 263] width 9 height 9
checkbox input "true"
click at [539, 309] on span "Confirm" at bounding box center [527, 304] width 27 height 9
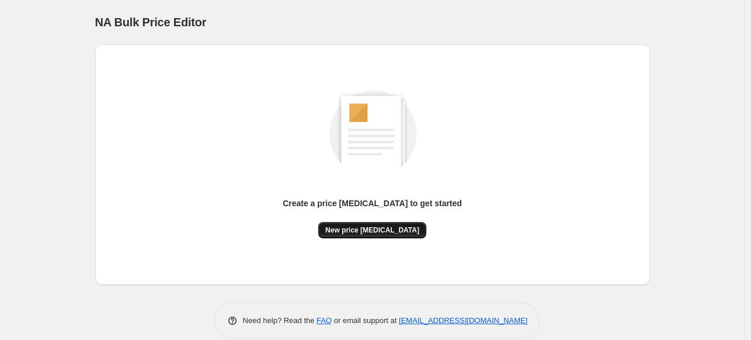
click at [395, 230] on span "New price [MEDICAL_DATA]" at bounding box center [372, 230] width 94 height 9
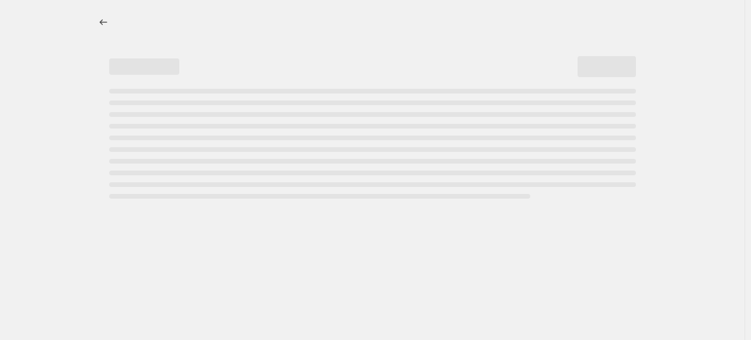
select select "percentage"
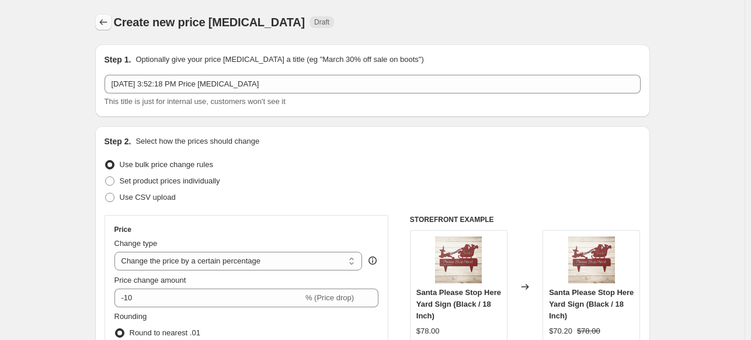
click at [105, 23] on icon "Price change jobs" at bounding box center [104, 22] width 12 height 12
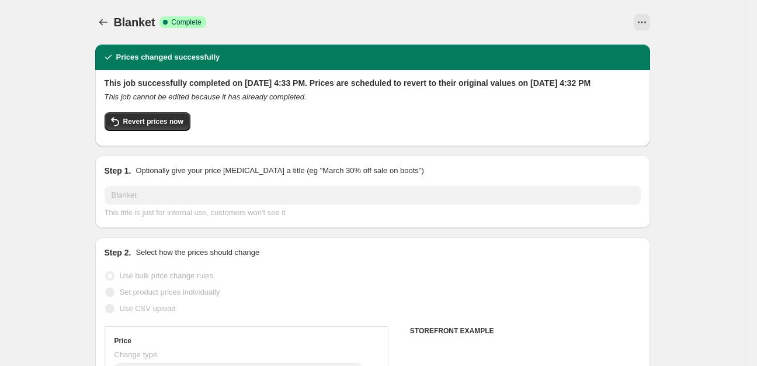
select select "percentage"
select select "collection"
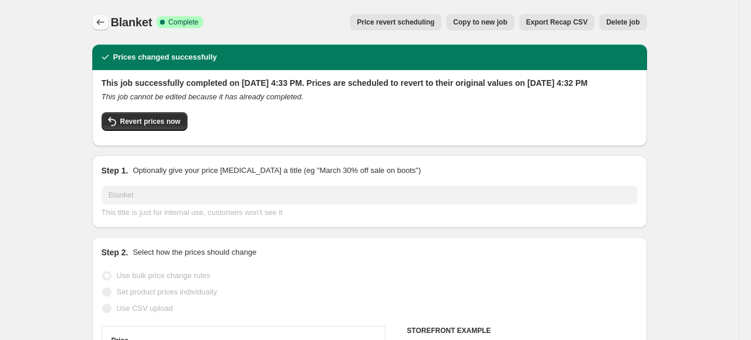
click at [100, 22] on icon "Price change jobs" at bounding box center [100, 22] width 8 height 6
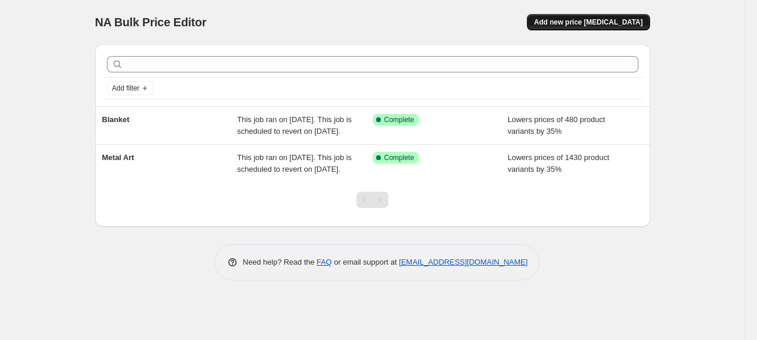
click at [631, 22] on span "Add new price [MEDICAL_DATA]" at bounding box center [588, 22] width 109 height 9
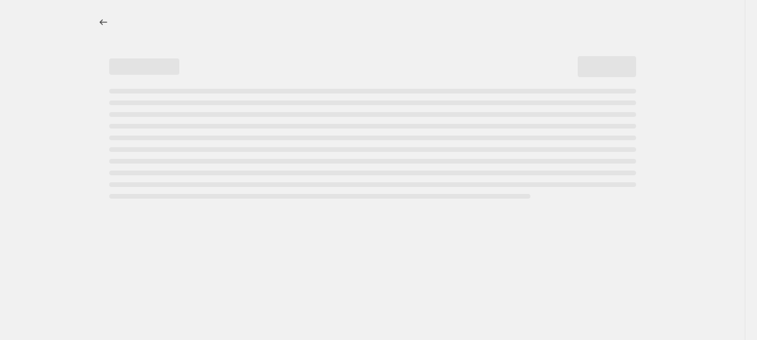
select select "percentage"
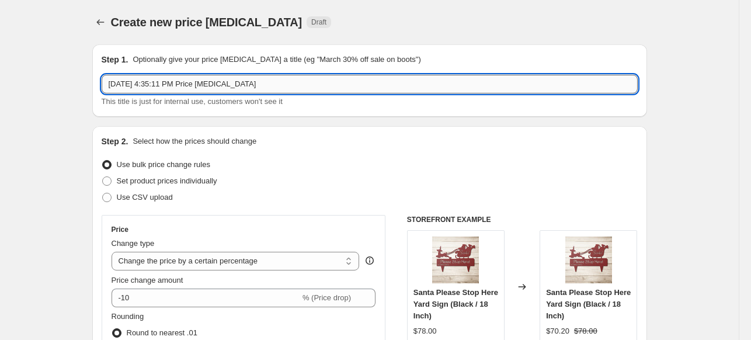
click at [330, 83] on input "[DATE] 4:35:11 PM Price [MEDICAL_DATA]" at bounding box center [370, 84] width 536 height 19
drag, startPoint x: 330, startPoint y: 83, endPoint x: 44, endPoint y: 85, distance: 285.7
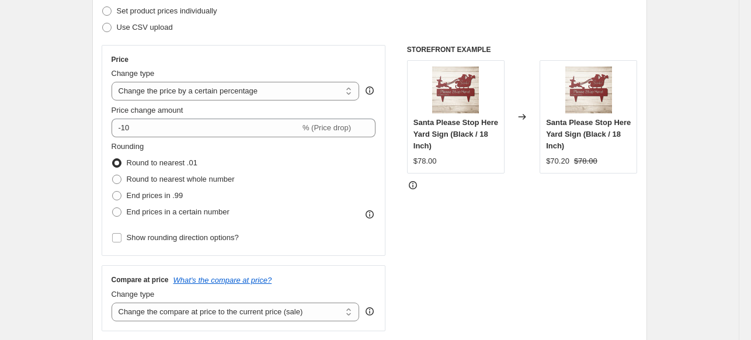
scroll to position [189, 0]
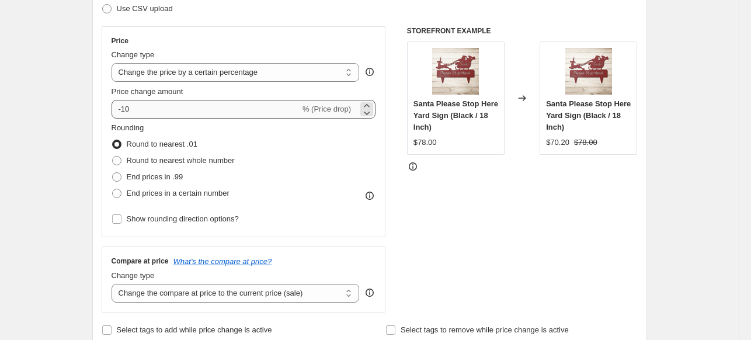
type input "Jewelry"
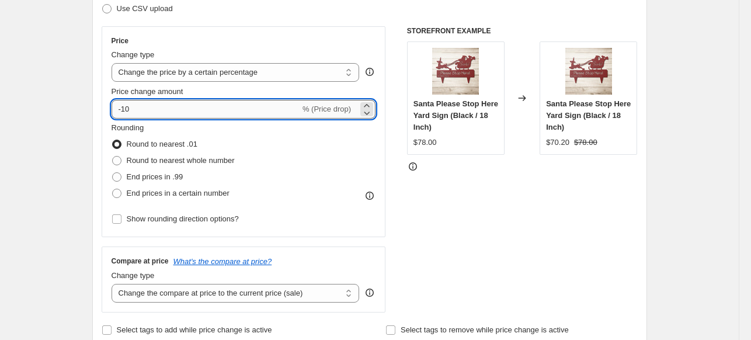
drag, startPoint x: 175, startPoint y: 111, endPoint x: 125, endPoint y: 108, distance: 50.3
click at [125, 108] on input "-10" at bounding box center [206, 109] width 189 height 19
type input "-35"
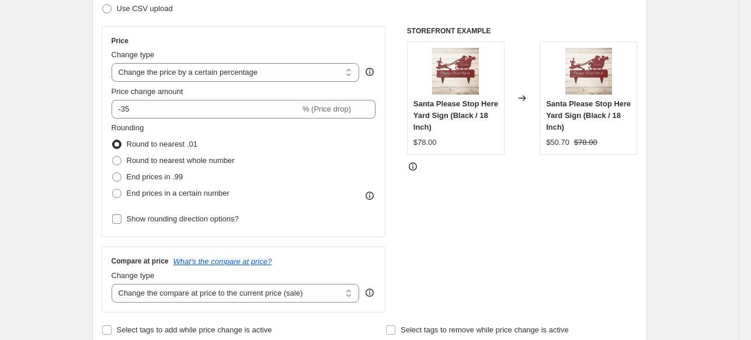
click at [122, 218] on input "Show rounding direction options?" at bounding box center [116, 218] width 9 height 9
checkbox input "true"
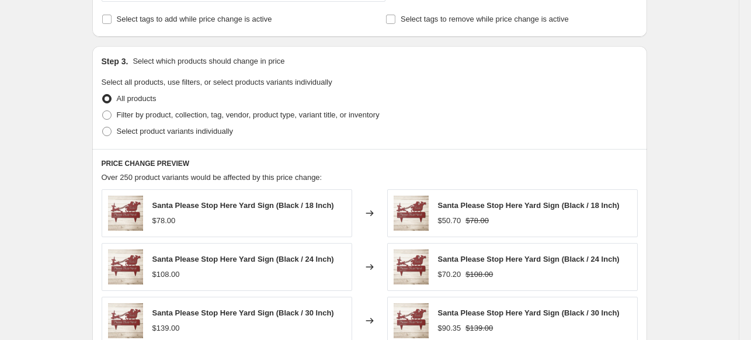
scroll to position [584, 0]
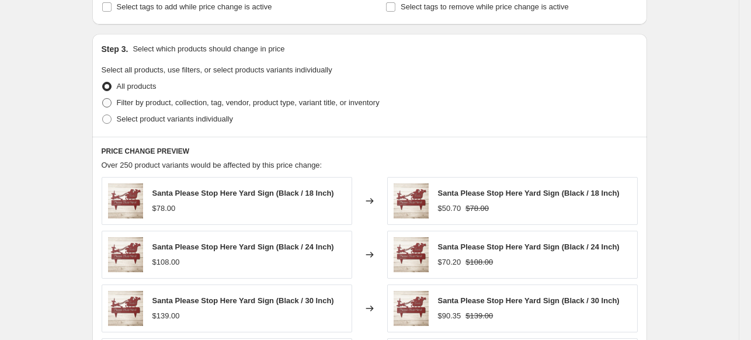
click at [108, 103] on span at bounding box center [106, 102] width 9 height 9
click at [103, 99] on input "Filter by product, collection, tag, vendor, product type, variant title, or inv…" at bounding box center [102, 98] width 1 height 1
radio input "true"
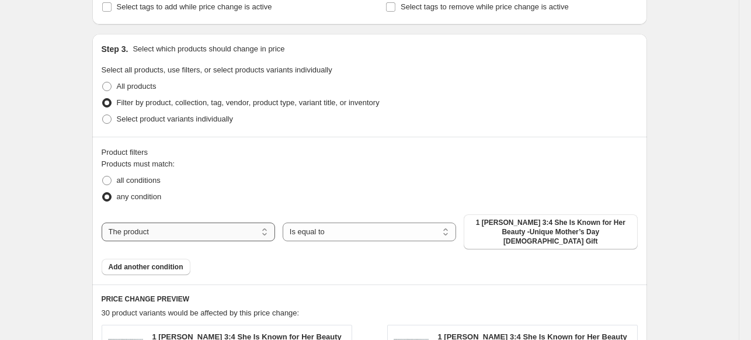
click at [251, 227] on select "The product The product's collection The product's tag The product's vendor The…" at bounding box center [189, 232] width 174 height 19
select select "collection"
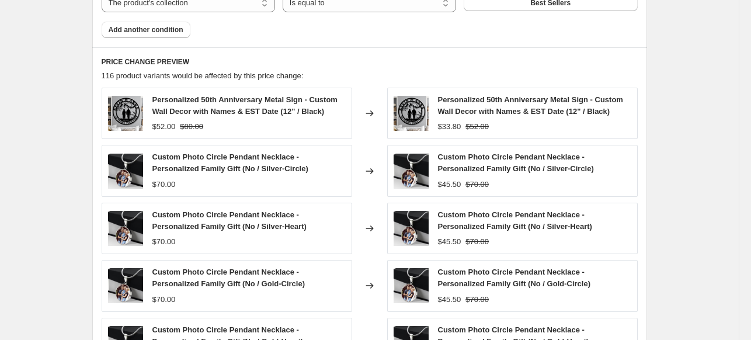
scroll to position [735, 0]
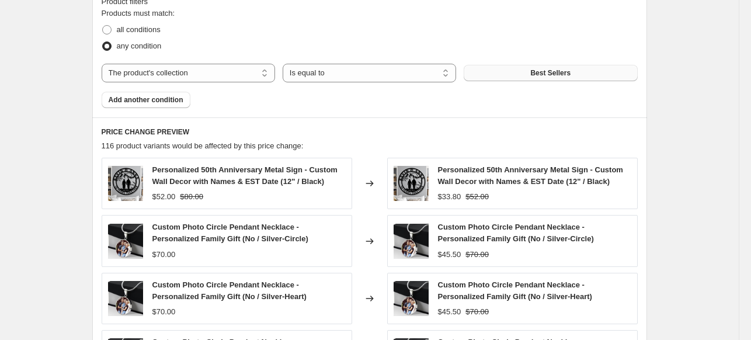
click at [543, 71] on span "Best Sellers" at bounding box center [551, 72] width 40 height 9
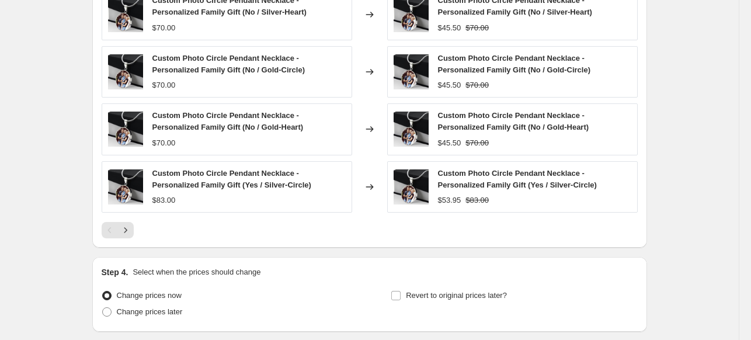
scroll to position [1049, 0]
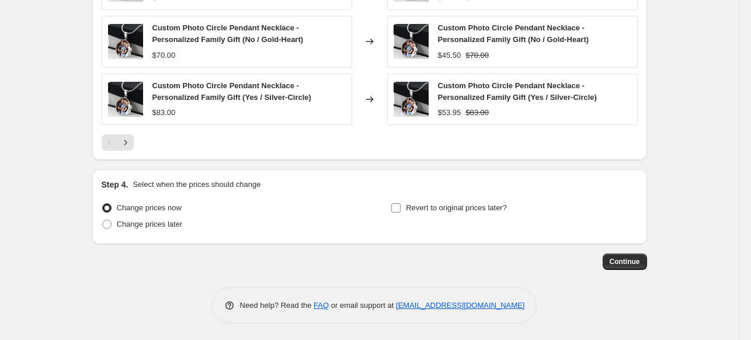
click at [396, 203] on input "Revert to original prices later?" at bounding box center [396, 207] width 9 height 9
checkbox input "true"
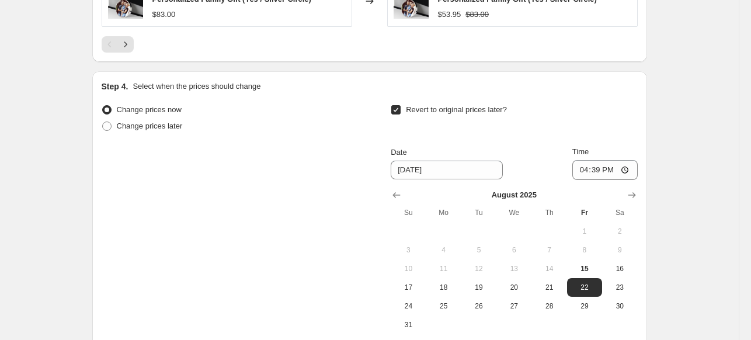
scroll to position [1267, 0]
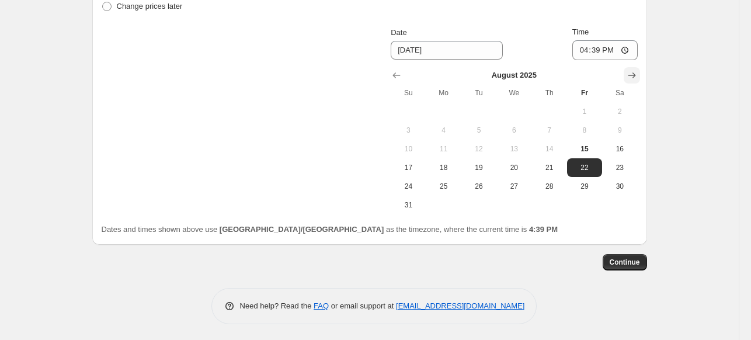
click at [638, 74] on icon "Show next month, September 2025" at bounding box center [632, 76] width 12 height 12
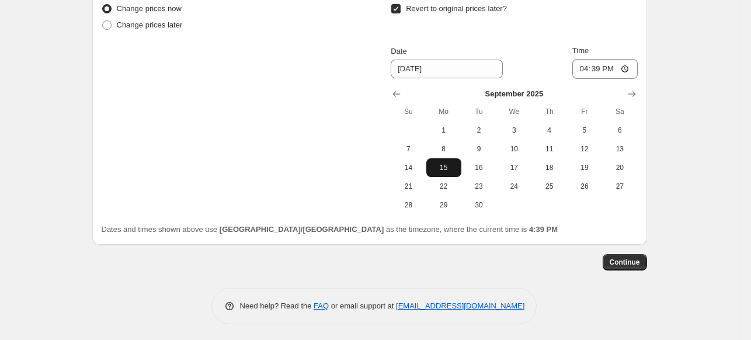
click at [456, 164] on span "15" at bounding box center [444, 167] width 26 height 9
type input "[DATE]"
click at [638, 265] on span "Continue" at bounding box center [625, 262] width 30 height 9
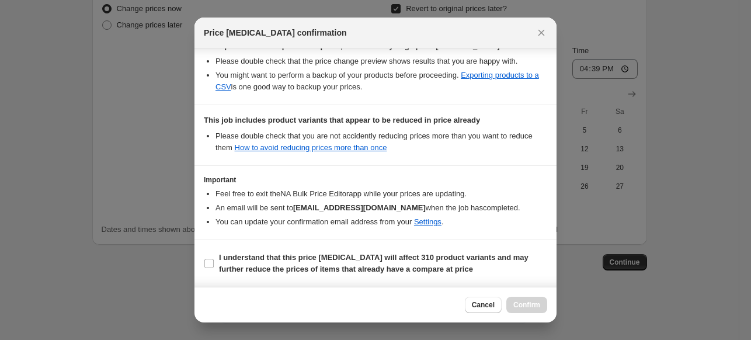
scroll to position [227, 0]
click at [211, 263] on input "I understand that this price change job will affect 310 product variants and ma…" at bounding box center [209, 263] width 9 height 9
checkbox input "true"
click at [545, 305] on button "Confirm" at bounding box center [527, 305] width 41 height 16
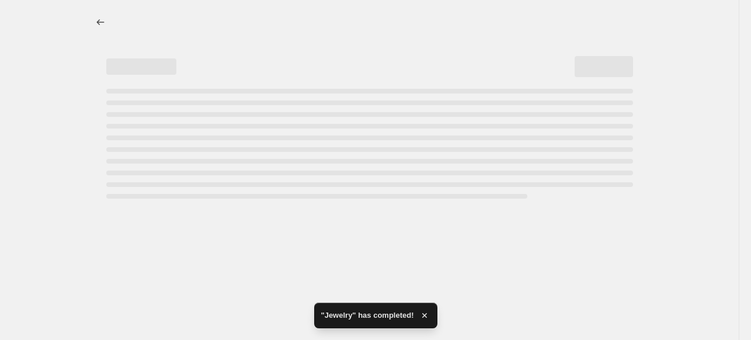
select select "percentage"
select select "collection"
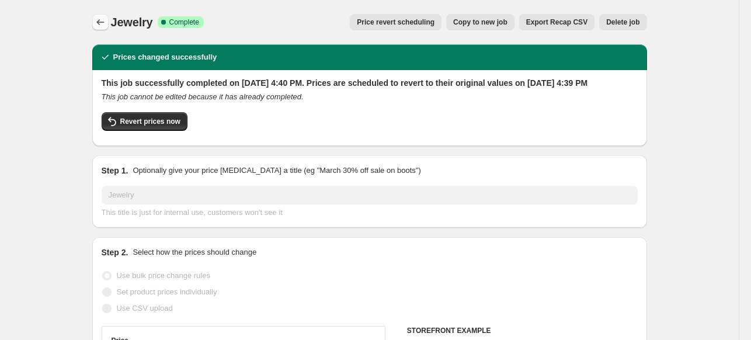
click at [106, 25] on icon "Price change jobs" at bounding box center [101, 22] width 12 height 12
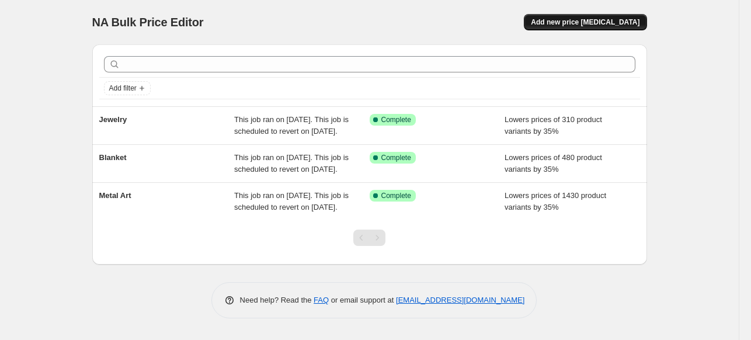
click at [635, 23] on span "Add new price [MEDICAL_DATA]" at bounding box center [585, 22] width 109 height 9
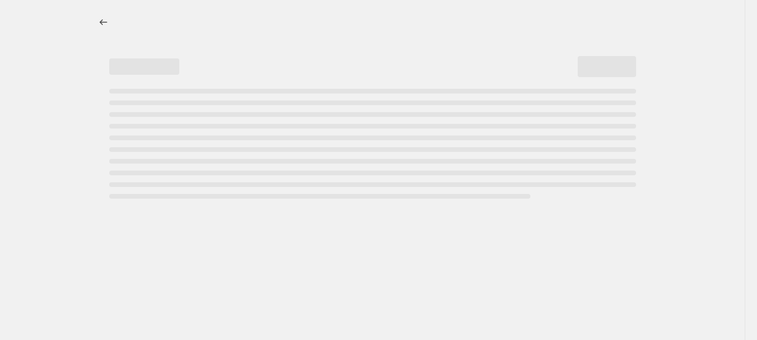
select select "percentage"
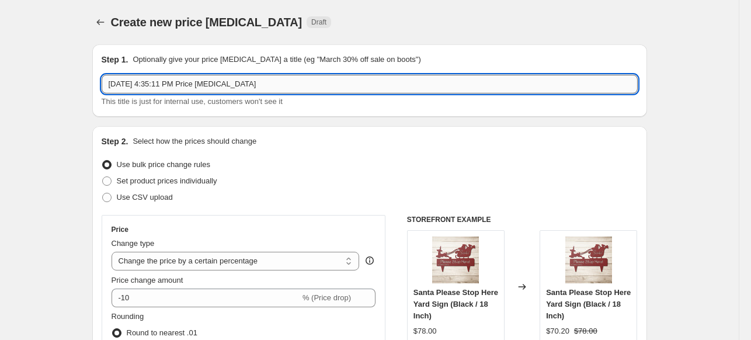
drag, startPoint x: 267, startPoint y: 84, endPoint x: 106, endPoint y: 89, distance: 161.4
click at [106, 89] on input "Aug 15, 2025, 4:35:11 PM Price change job" at bounding box center [370, 84] width 536 height 19
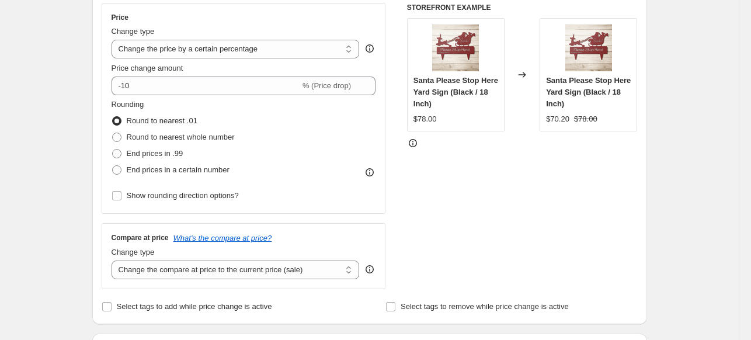
scroll to position [234, 0]
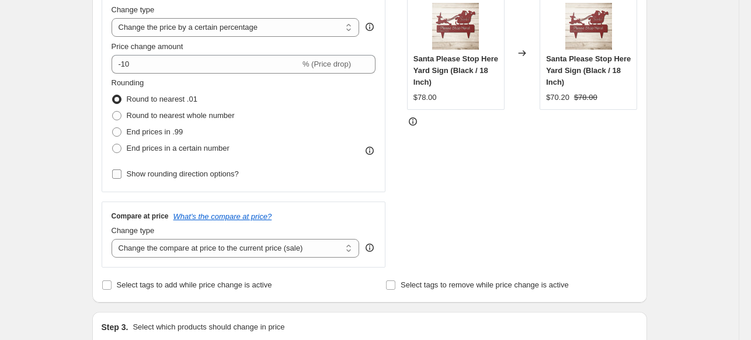
type input "Apparel"
click at [117, 174] on input "Show rounding direction options?" at bounding box center [116, 173] width 9 height 9
checkbox input "true"
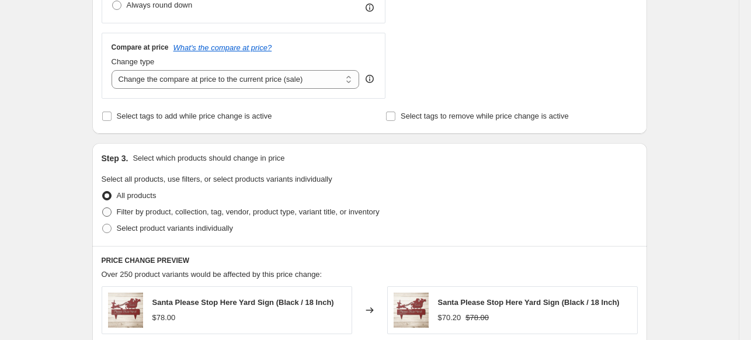
scroll to position [486, 0]
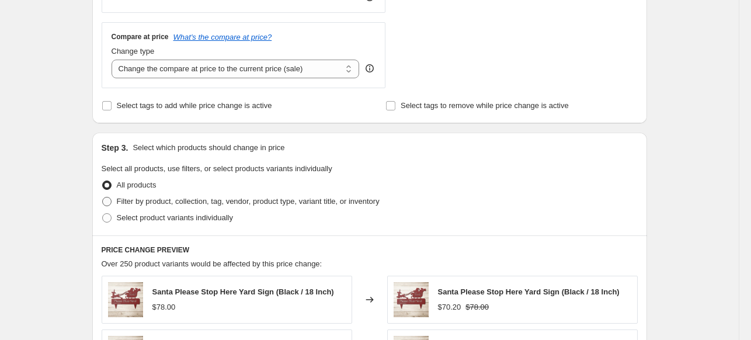
click at [112, 202] on span at bounding box center [106, 201] width 9 height 9
click at [103, 198] on input "Filter by product, collection, tag, vendor, product type, variant title, or inv…" at bounding box center [102, 197] width 1 height 1
radio input "true"
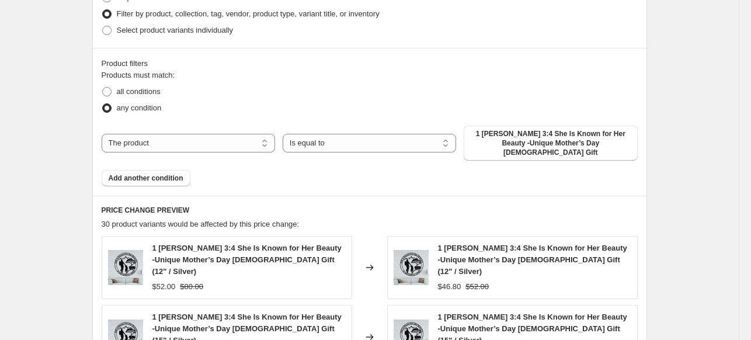
scroll to position [677, 0]
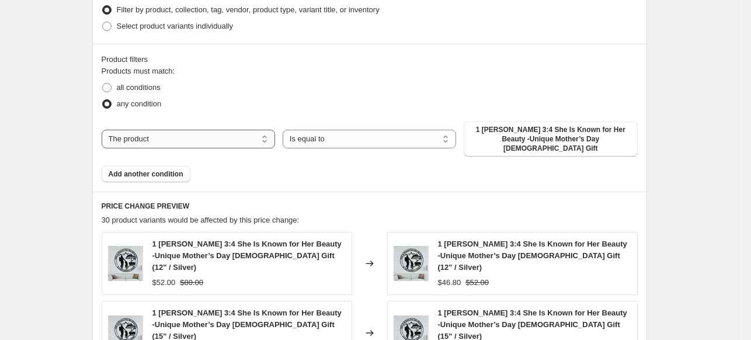
click at [195, 140] on select "The product The product's collection The product's tag The product's vendor The…" at bounding box center [189, 139] width 174 height 19
select select "collection"
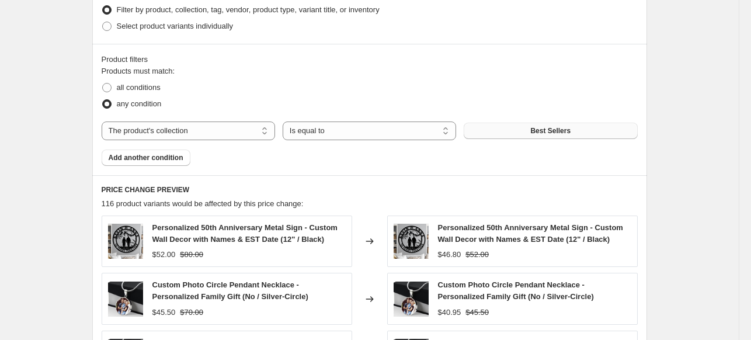
click at [550, 134] on span "Best Sellers" at bounding box center [551, 130] width 40 height 9
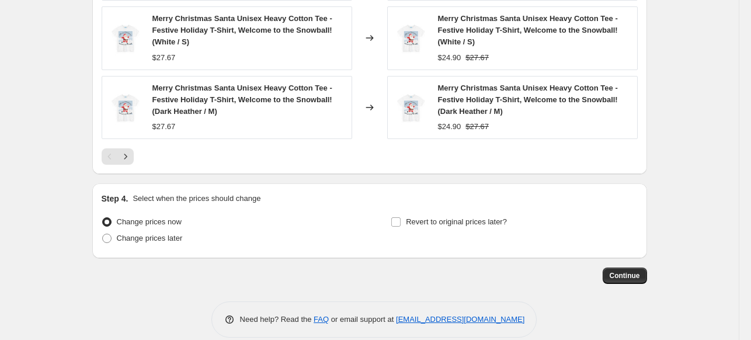
scroll to position [1108, 0]
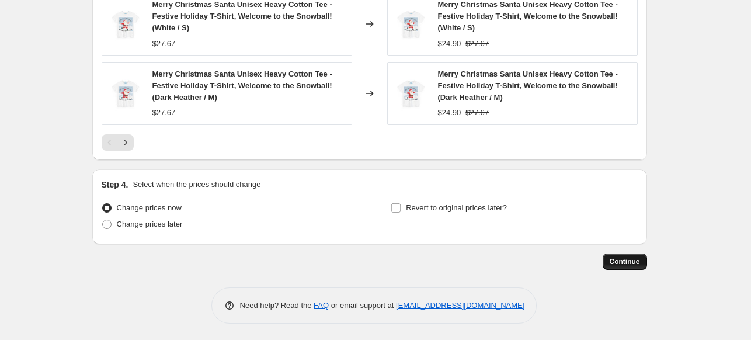
click at [643, 265] on button "Continue" at bounding box center [625, 262] width 44 height 16
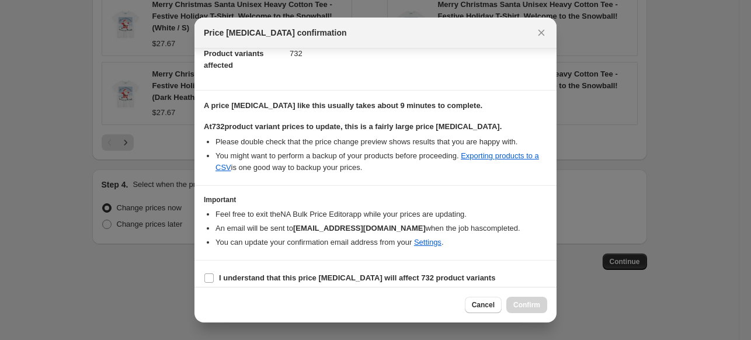
scroll to position [143, 0]
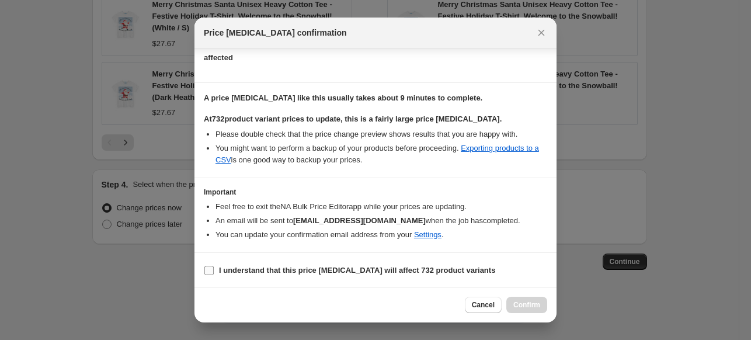
click at [210, 268] on input "I understand that this price change job will affect 732 product variants" at bounding box center [209, 270] width 9 height 9
checkbox input "true"
click at [532, 311] on button "Confirm" at bounding box center [527, 305] width 41 height 16
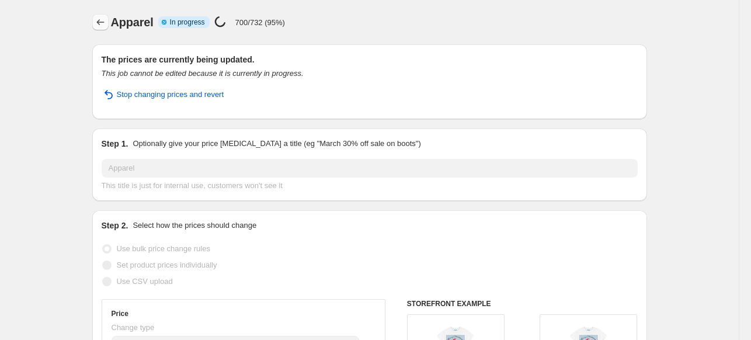
click at [100, 20] on icon "Price change jobs" at bounding box center [101, 22] width 12 height 12
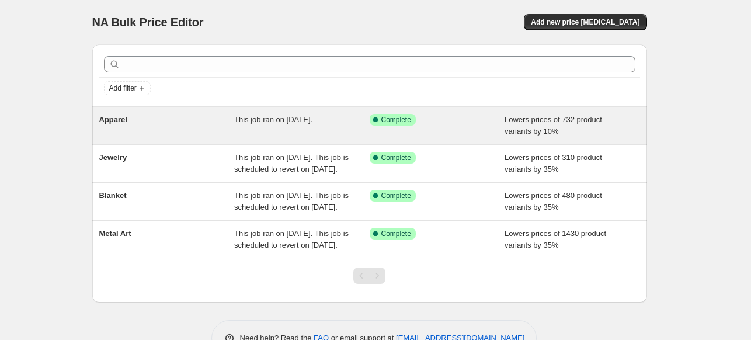
click at [213, 123] on div "Apparel" at bounding box center [167, 125] width 136 height 23
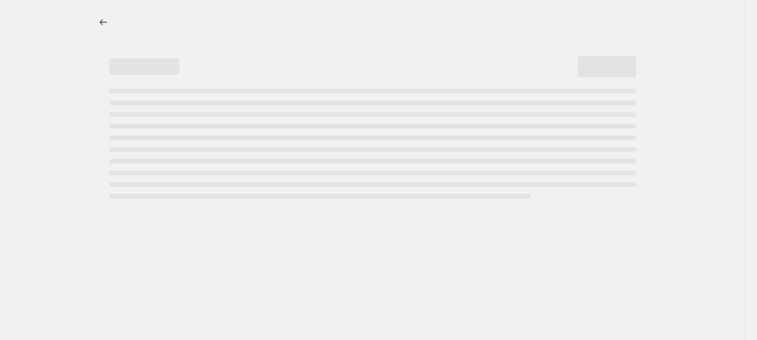
select select "percentage"
select select "collection"
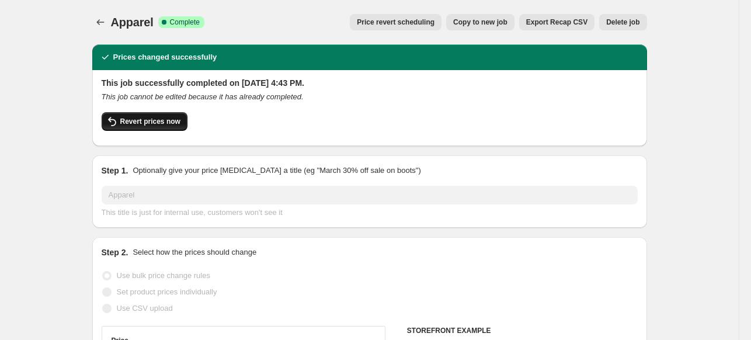
click at [170, 128] on button "Revert prices now" at bounding box center [145, 121] width 86 height 19
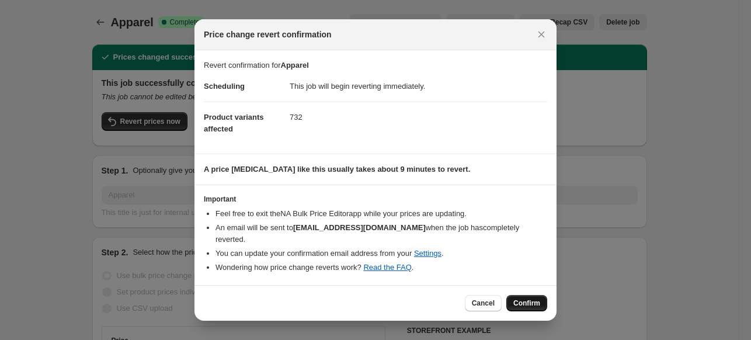
click at [533, 299] on span "Confirm" at bounding box center [527, 303] width 27 height 9
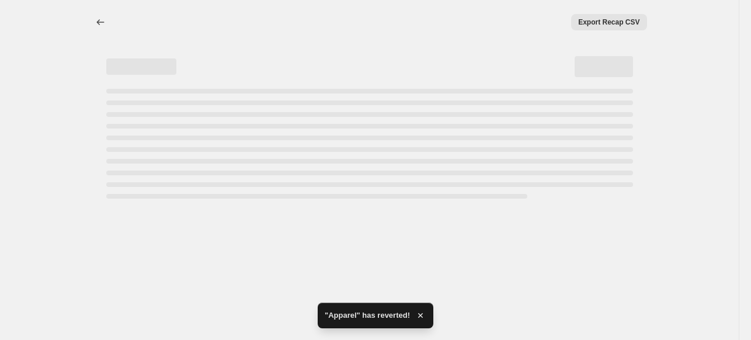
select select "percentage"
select select "collection"
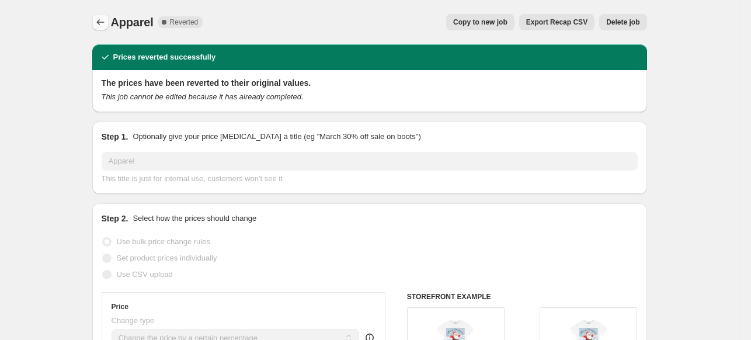
click at [103, 19] on icon "Price change jobs" at bounding box center [101, 22] width 12 height 12
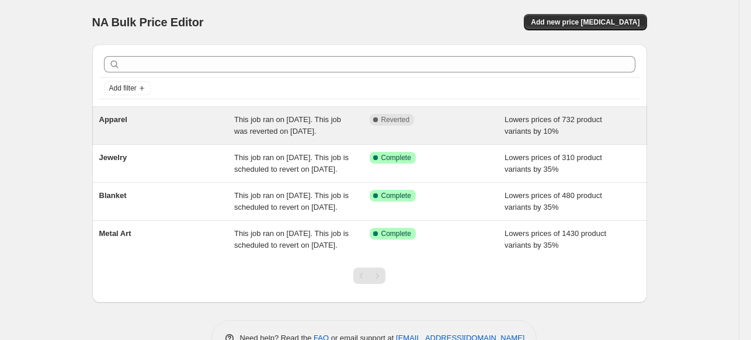
click at [487, 122] on div "Complete Reverted" at bounding box center [429, 120] width 118 height 12
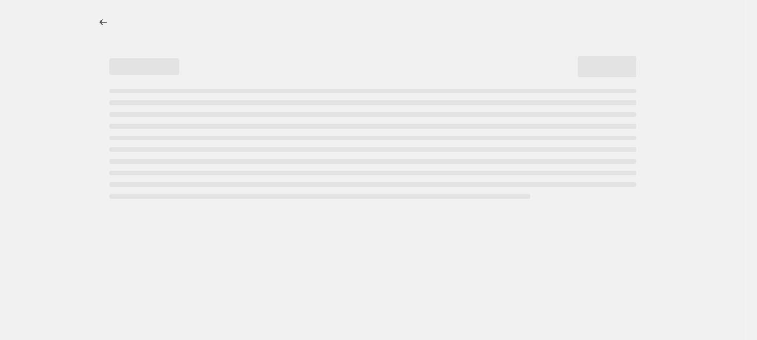
select select "percentage"
select select "collection"
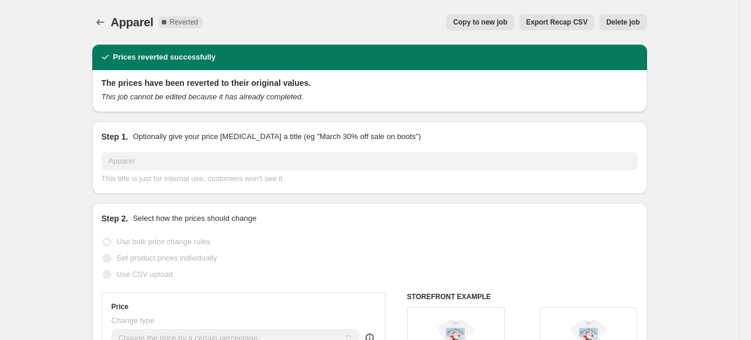
click at [634, 25] on span "Delete job" at bounding box center [623, 22] width 33 height 9
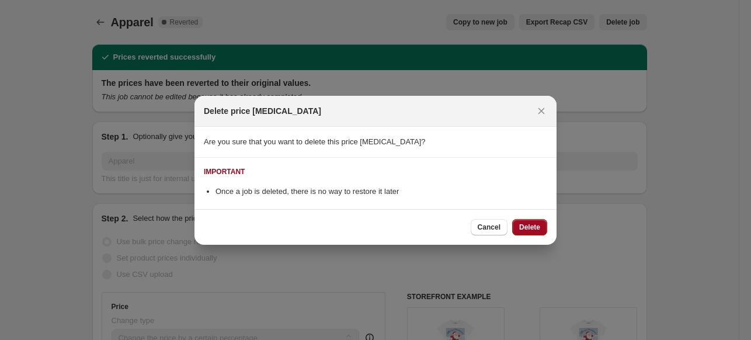
click at [533, 226] on span "Delete" at bounding box center [529, 227] width 21 height 9
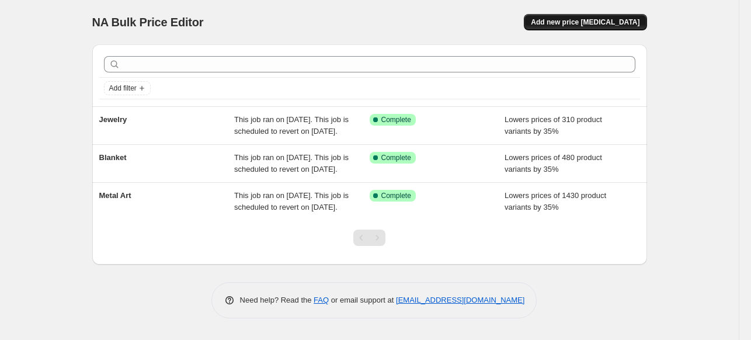
click at [601, 19] on span "Add new price [MEDICAL_DATA]" at bounding box center [585, 22] width 109 height 9
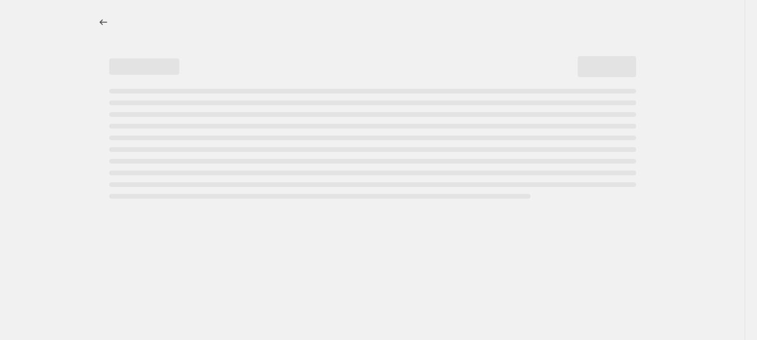
select select "percentage"
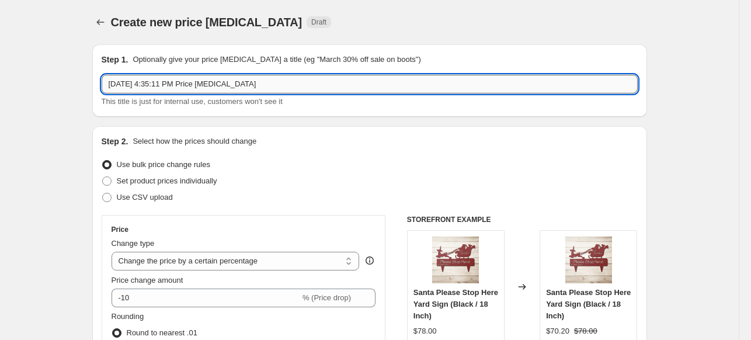
drag, startPoint x: 297, startPoint y: 76, endPoint x: 105, endPoint y: 83, distance: 192.4
click at [105, 83] on input "Aug 15, 2025, 4:35:11 PM Price change job" at bounding box center [370, 84] width 536 height 19
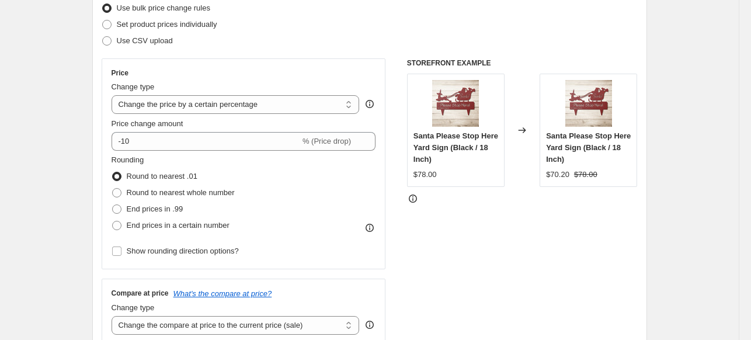
scroll to position [193, 0]
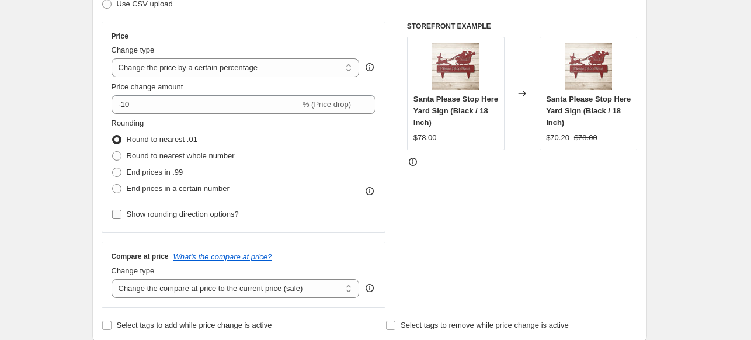
type input "Apparel"
click at [115, 216] on input "Show rounding direction options?" at bounding box center [116, 214] width 9 height 9
checkbox input "true"
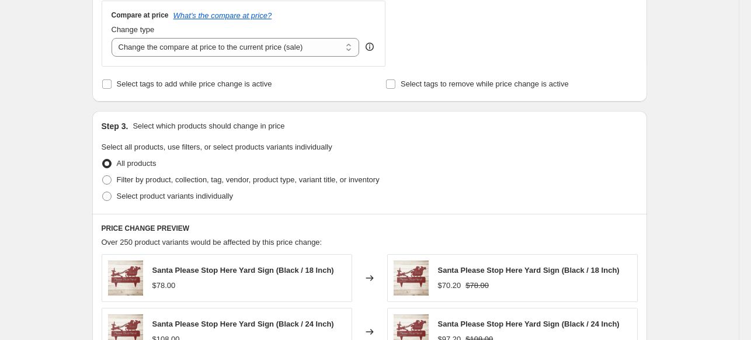
scroll to position [532, 0]
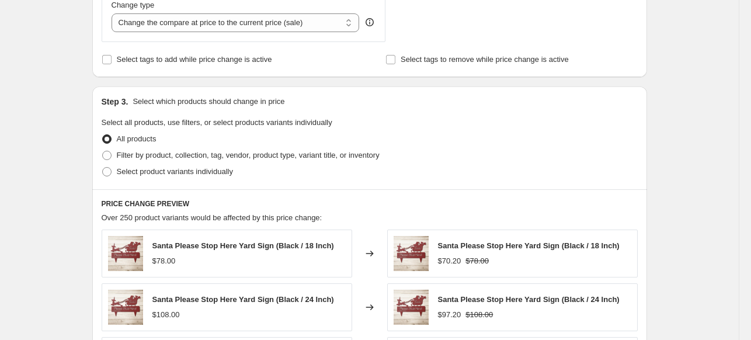
drag, startPoint x: 113, startPoint y: 154, endPoint x: 594, endPoint y: 140, distance: 481.1
click at [112, 155] on span at bounding box center [106, 155] width 9 height 9
click at [103, 151] on input "Filter by product, collection, tag, vendor, product type, variant title, or inv…" at bounding box center [102, 151] width 1 height 1
radio input "true"
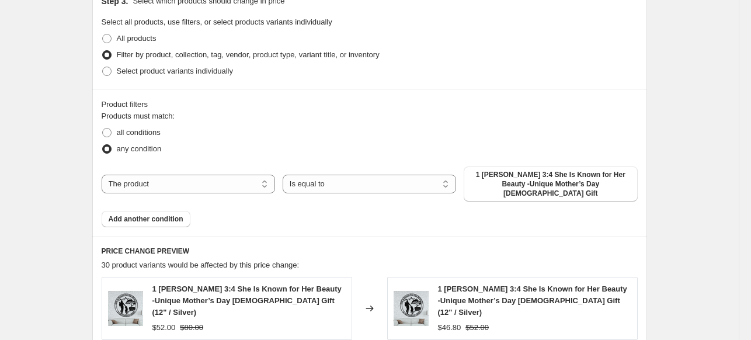
scroll to position [678, 0]
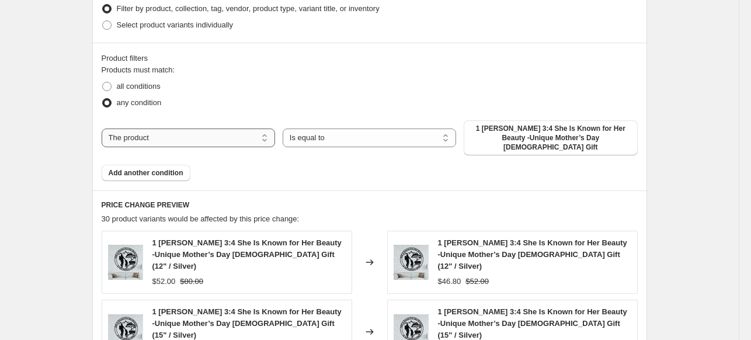
click at [214, 131] on select "The product The product's collection The product's tag The product's vendor The…" at bounding box center [189, 138] width 174 height 19
select select "collection"
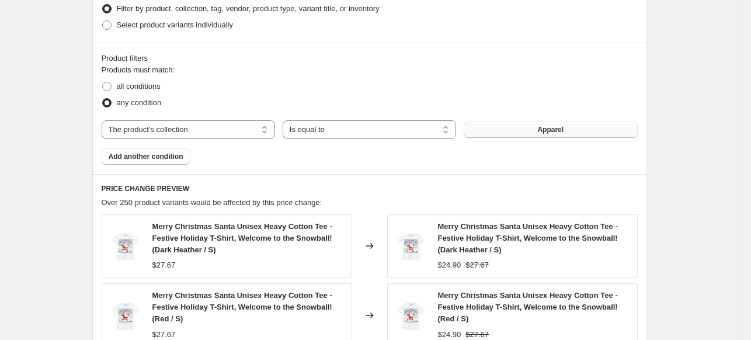
click at [607, 131] on button "Apparel" at bounding box center [551, 130] width 174 height 16
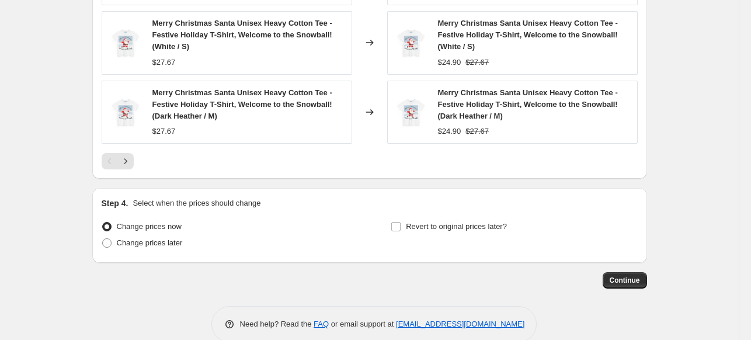
scroll to position [1108, 0]
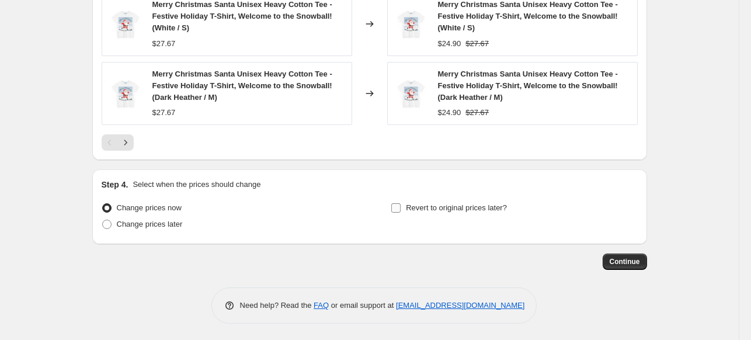
click at [397, 205] on input "Revert to original prices later?" at bounding box center [396, 207] width 9 height 9
checkbox input "true"
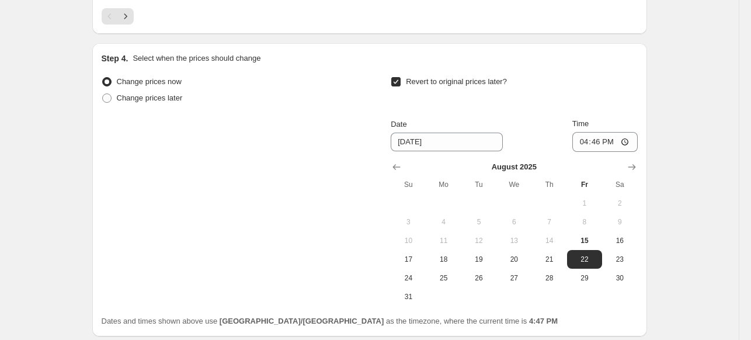
scroll to position [1272, 0]
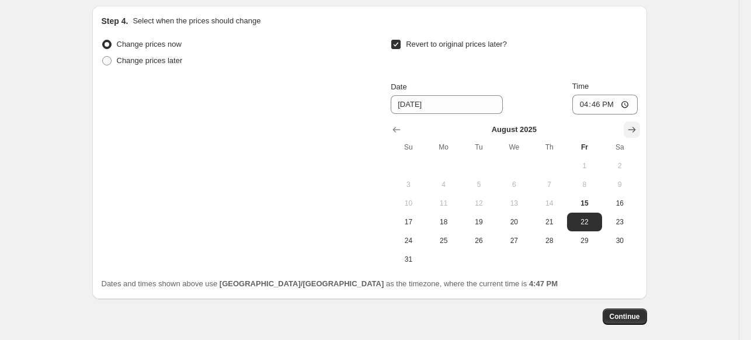
click at [635, 127] on icon "Show next month, September 2025" at bounding box center [632, 130] width 12 height 12
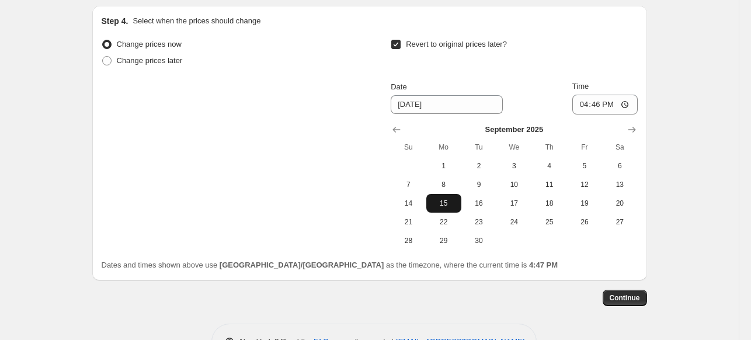
click at [449, 200] on span "15" at bounding box center [444, 203] width 26 height 9
type input "[DATE]"
click at [643, 295] on button "Continue" at bounding box center [625, 298] width 44 height 16
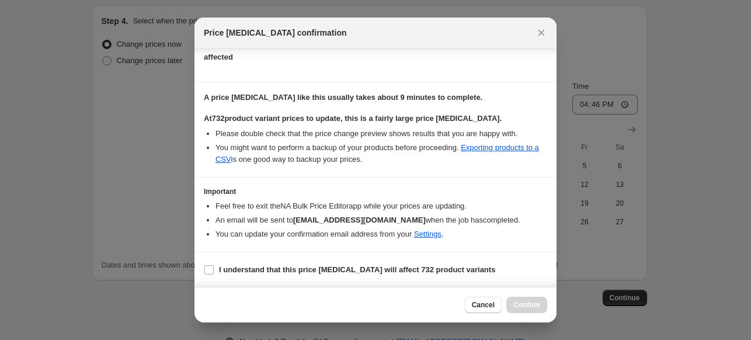
scroll to position [155, 0]
click at [206, 266] on input "I understand that this price change job will affect 732 product variants" at bounding box center [209, 269] width 9 height 9
checkbox input "true"
click at [542, 303] on button "Confirm" at bounding box center [527, 305] width 41 height 16
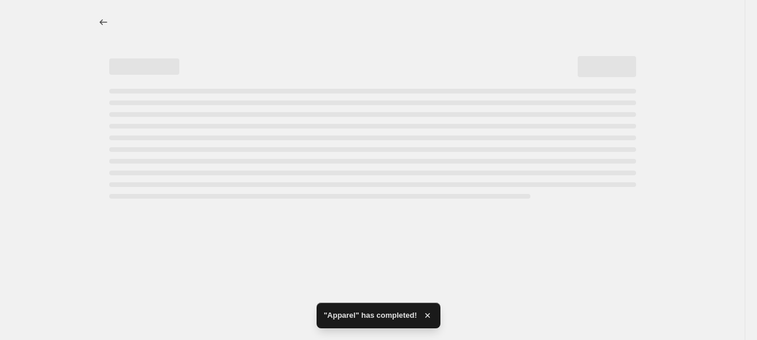
select select "percentage"
select select "collection"
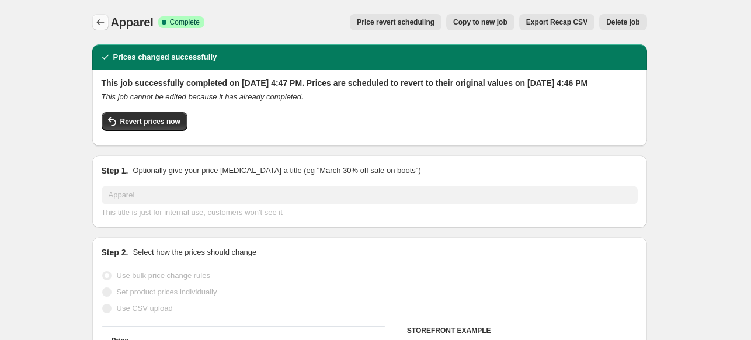
click at [103, 22] on icon "Price change jobs" at bounding box center [100, 22] width 8 height 6
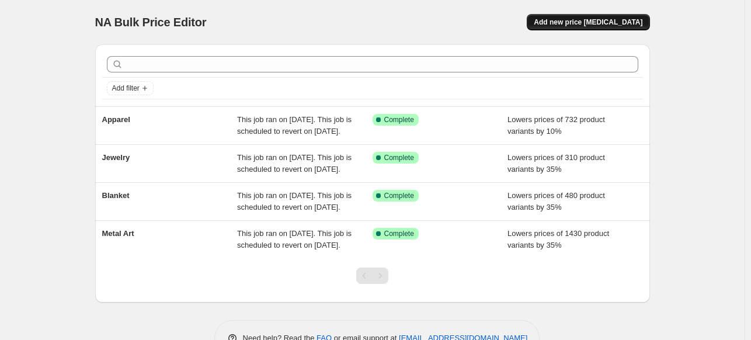
click at [638, 24] on span "Add new price [MEDICAL_DATA]" at bounding box center [588, 22] width 109 height 9
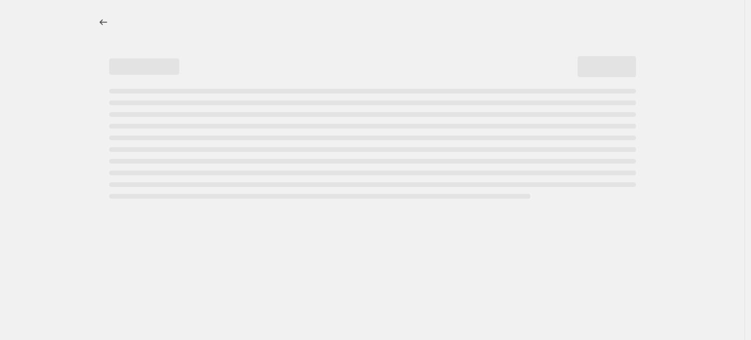
select select "percentage"
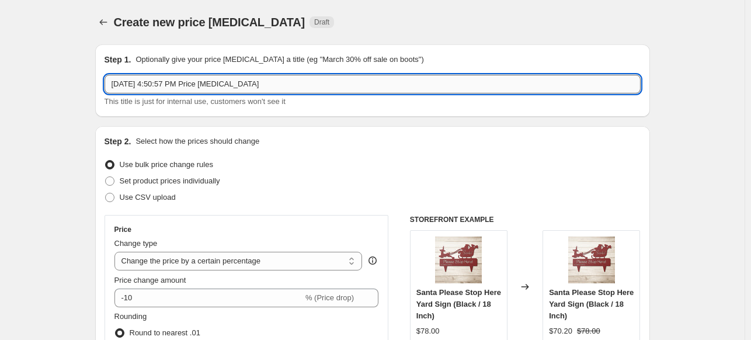
drag, startPoint x: 255, startPoint y: 82, endPoint x: 110, endPoint y: 85, distance: 144.4
click at [110, 85] on input "[DATE] 4:50:57 PM Price [MEDICAL_DATA]" at bounding box center [373, 84] width 536 height 19
type input "Chopping Board"
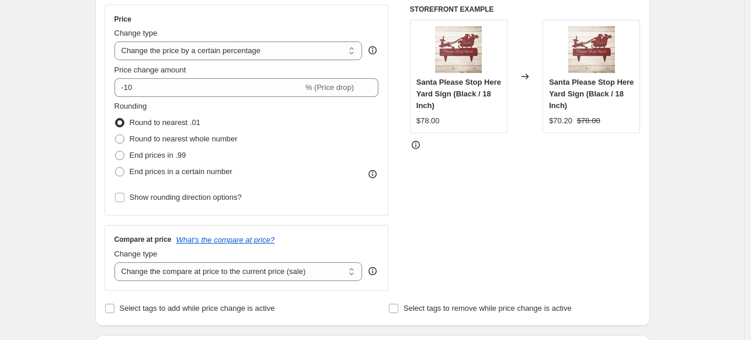
scroll to position [212, 0]
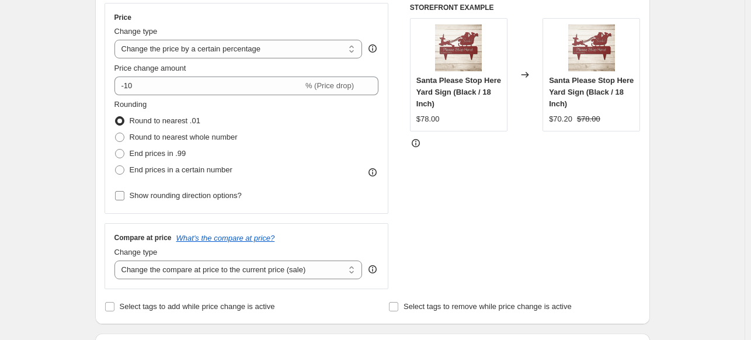
click at [119, 199] on input "Show rounding direction options?" at bounding box center [119, 195] width 9 height 9
checkbox input "true"
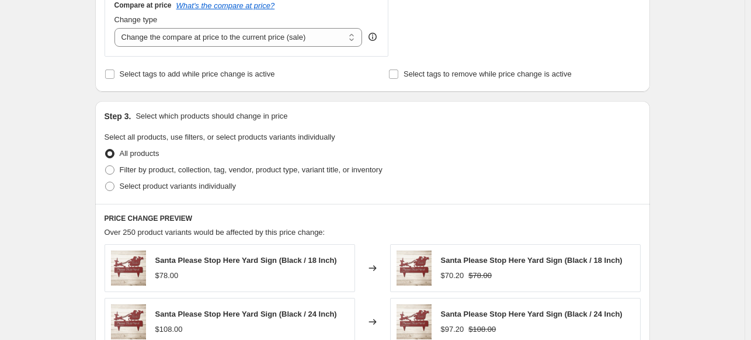
scroll to position [524, 0]
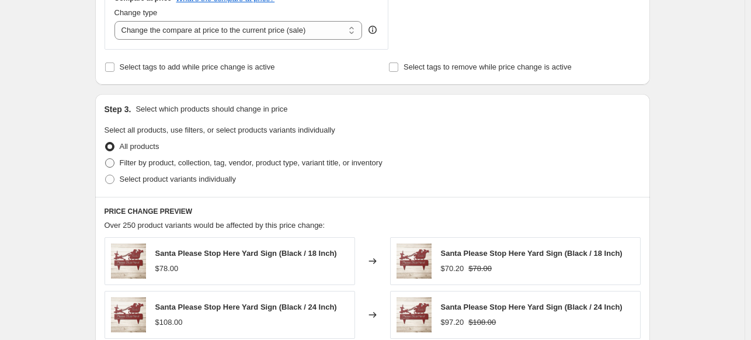
click at [114, 161] on span at bounding box center [109, 162] width 9 height 9
click at [106, 159] on input "Filter by product, collection, tag, vendor, product type, variant title, or inv…" at bounding box center [105, 158] width 1 height 1
radio input "true"
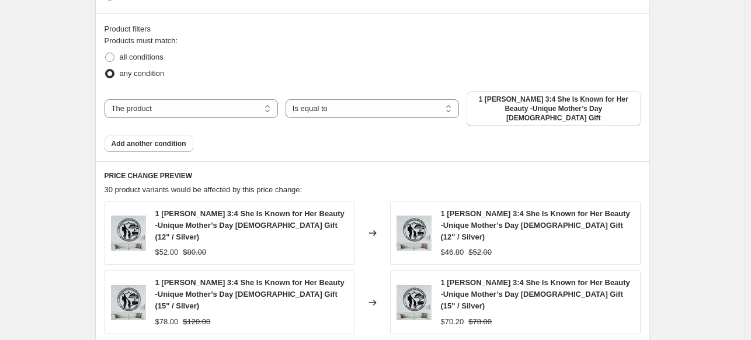
scroll to position [709, 0]
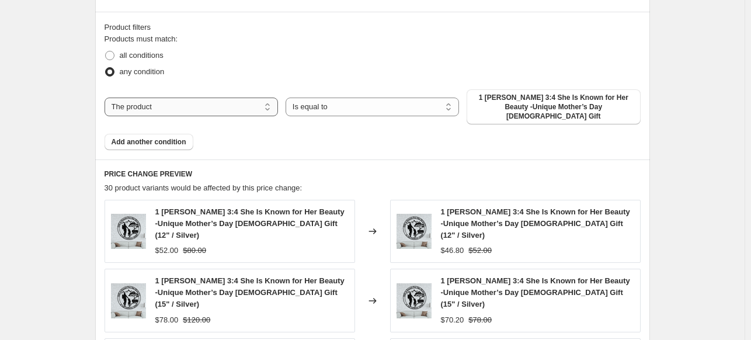
click at [207, 107] on select "The product The product's collection The product's tag The product's vendor The…" at bounding box center [192, 107] width 174 height 19
select select "collection"
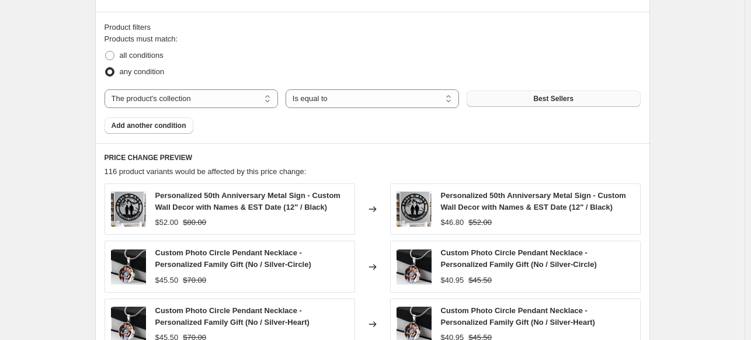
click at [606, 101] on button "Best Sellers" at bounding box center [554, 99] width 174 height 16
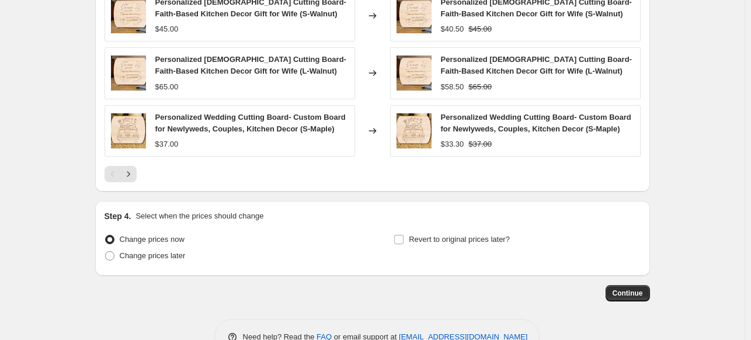
scroll to position [1049, 0]
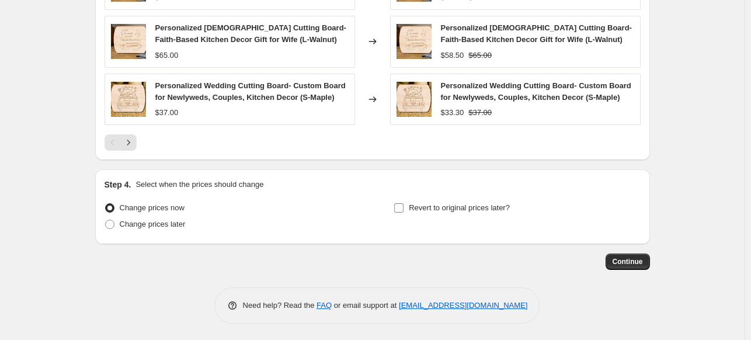
click at [399, 207] on input "Revert to original prices later?" at bounding box center [398, 207] width 9 height 9
checkbox input "true"
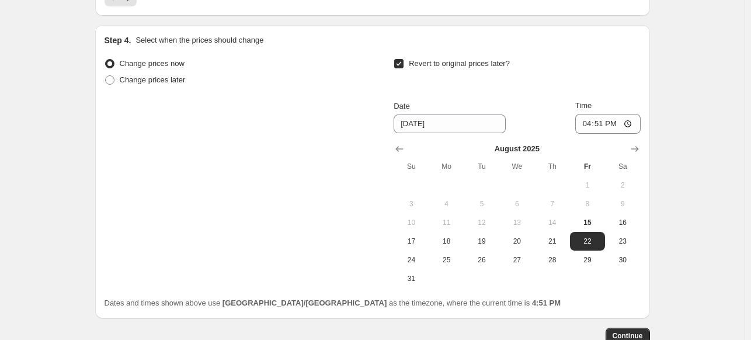
scroll to position [1267, 0]
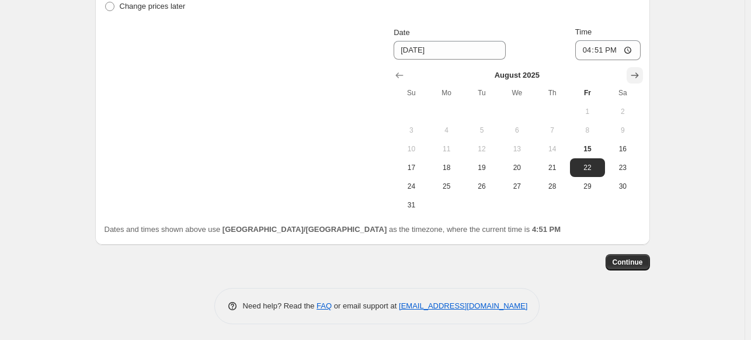
click at [638, 71] on icon "Show next month, September 2025" at bounding box center [635, 76] width 12 height 12
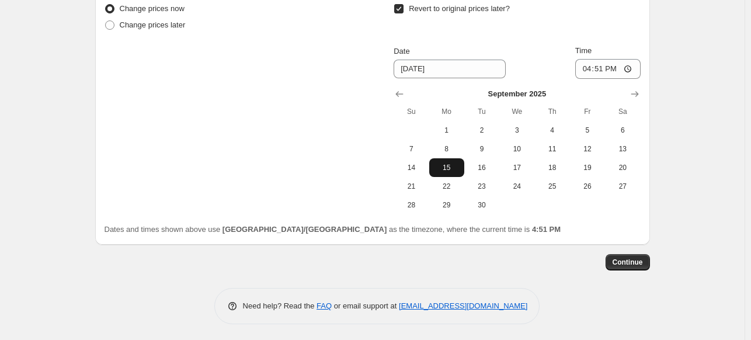
click at [457, 164] on span "15" at bounding box center [447, 167] width 26 height 9
type input "[DATE]"
click at [647, 258] on button "Continue" at bounding box center [628, 262] width 44 height 16
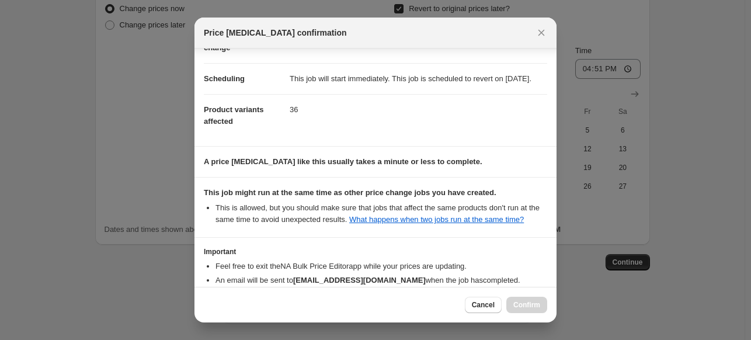
scroll to position [162, 0]
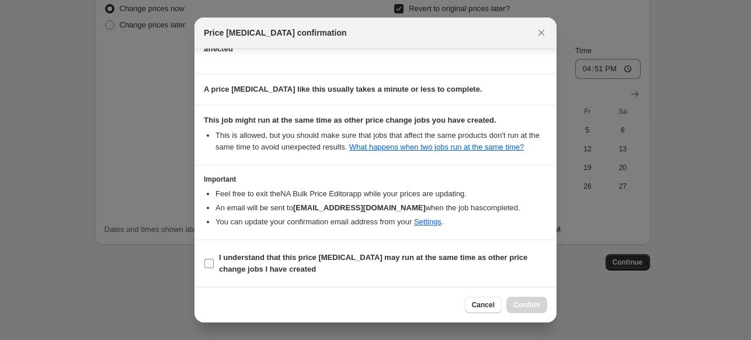
click at [207, 264] on input "I understand that this price [MEDICAL_DATA] may run at the same time as other p…" at bounding box center [209, 263] width 9 height 9
checkbox input "true"
click at [545, 306] on button "Confirm" at bounding box center [527, 305] width 41 height 16
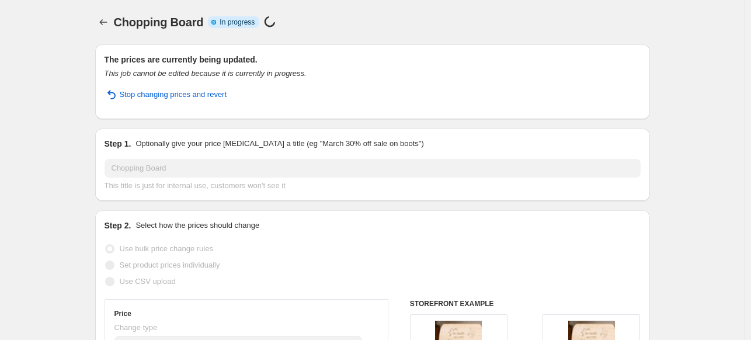
select select "percentage"
select select "collection"
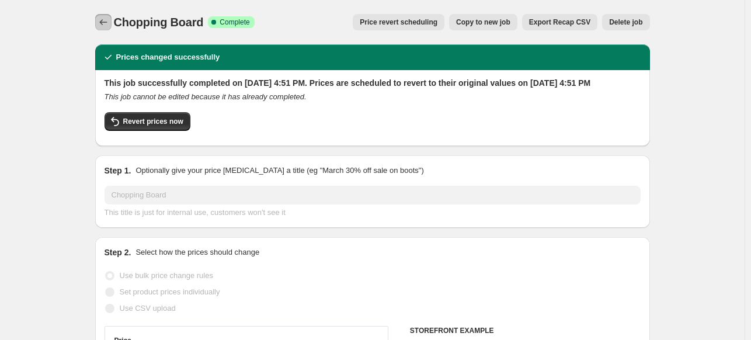
click at [108, 20] on icon "Price change jobs" at bounding box center [104, 22] width 12 height 12
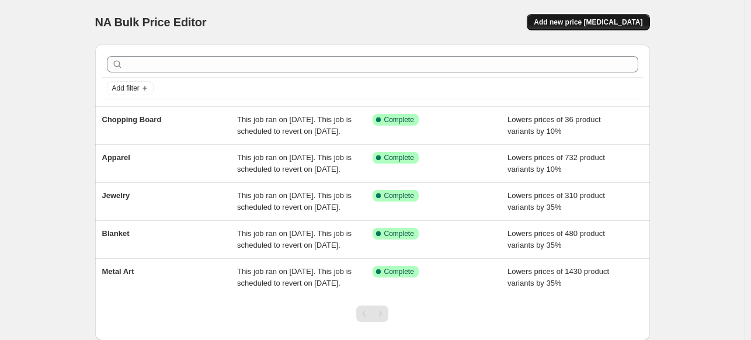
click at [640, 24] on span "Add new price [MEDICAL_DATA]" at bounding box center [588, 22] width 109 height 9
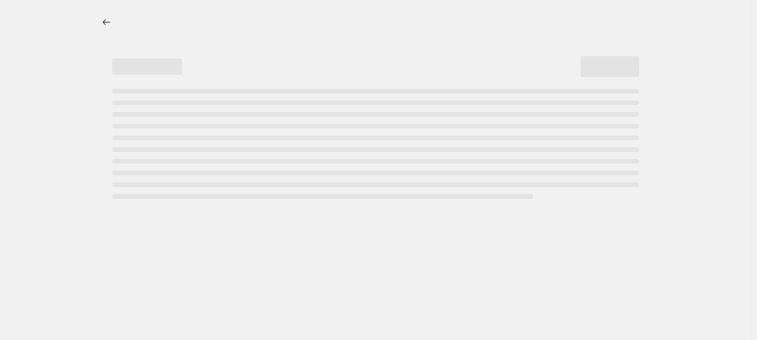
select select "percentage"
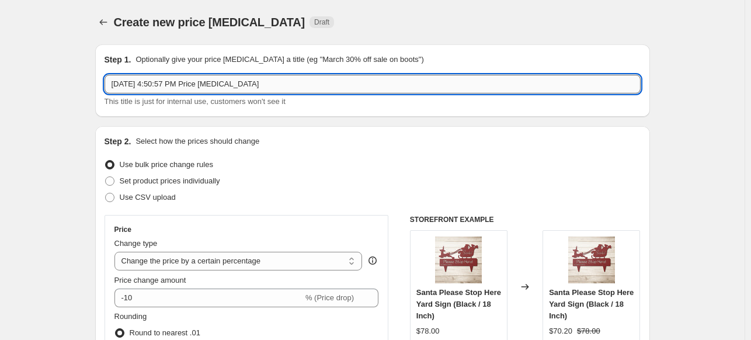
drag, startPoint x: 320, startPoint y: 77, endPoint x: 108, endPoint y: 82, distance: 212.8
click at [108, 82] on input "[DATE] 4:50:57 PM Price [MEDICAL_DATA]" at bounding box center [373, 84] width 536 height 19
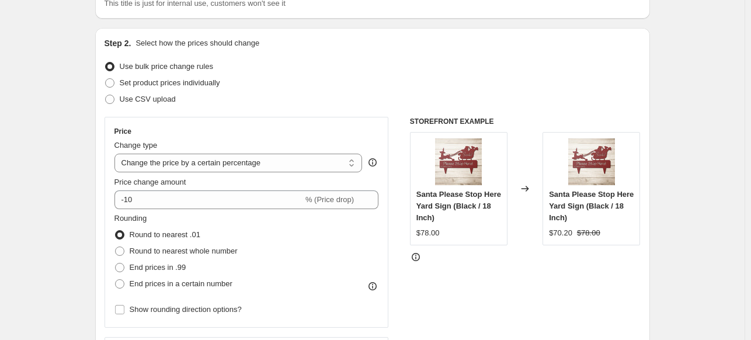
scroll to position [112, 0]
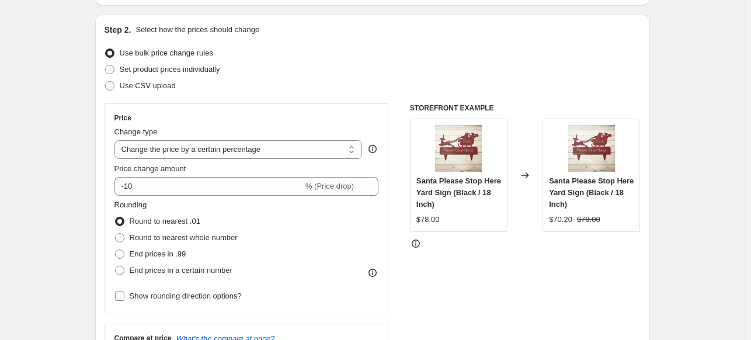
type input "Mugs"
click at [123, 297] on input "Show rounding direction options?" at bounding box center [119, 296] width 9 height 9
checkbox input "true"
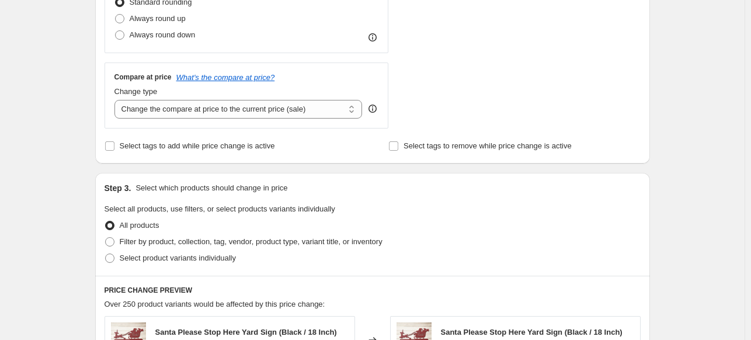
scroll to position [463, 0]
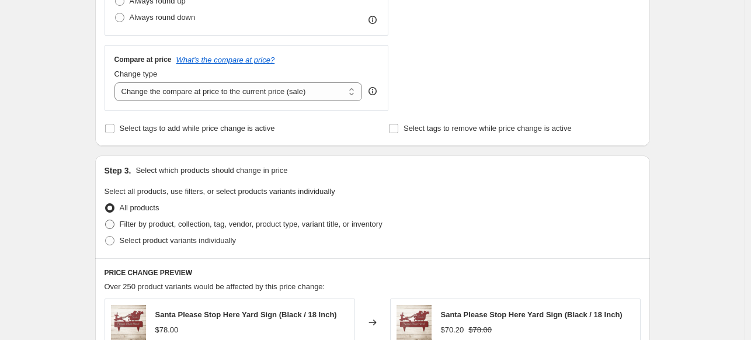
click at [113, 223] on span at bounding box center [109, 224] width 9 height 9
click at [106, 220] on input "Filter by product, collection, tag, vendor, product type, variant title, or inv…" at bounding box center [105, 220] width 1 height 1
radio input "true"
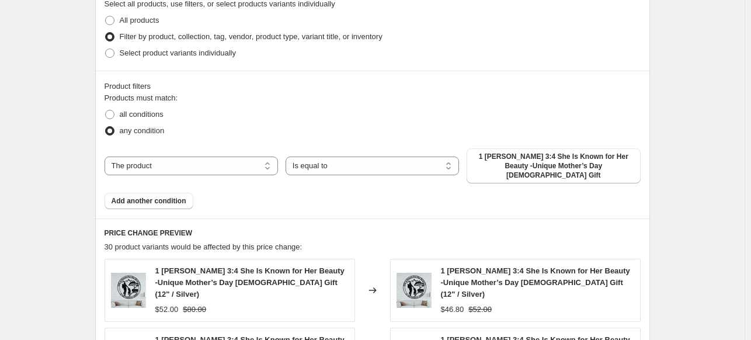
scroll to position [660, 0]
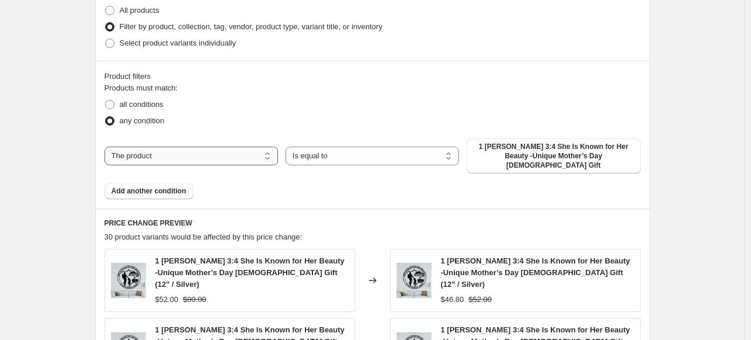
click at [235, 150] on select "The product The product's collection The product's tag The product's vendor The…" at bounding box center [192, 156] width 174 height 19
select select "collection"
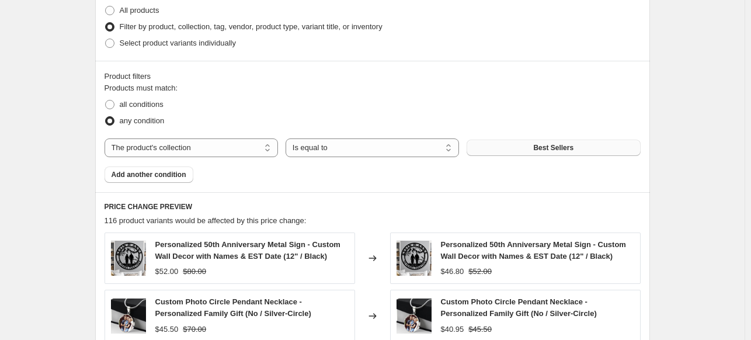
click at [563, 146] on span "Best Sellers" at bounding box center [554, 147] width 40 height 9
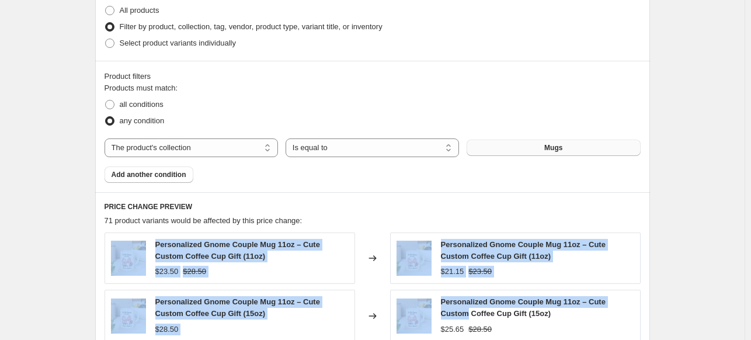
drag, startPoint x: 750, startPoint y: 221, endPoint x: 727, endPoint y: 237, distance: 28.5
click at [746, 279] on main "Create new price [MEDICAL_DATA]. This page is ready Create new price [MEDICAL_D…" at bounding box center [373, 35] width 746 height 1391
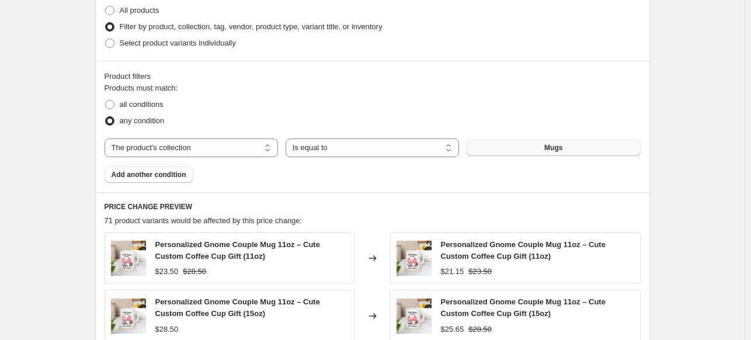
click at [705, 199] on div "Create new price [MEDICAL_DATA]. This page is ready Create new price [MEDICAL_D…" at bounding box center [372, 35] width 745 height 1391
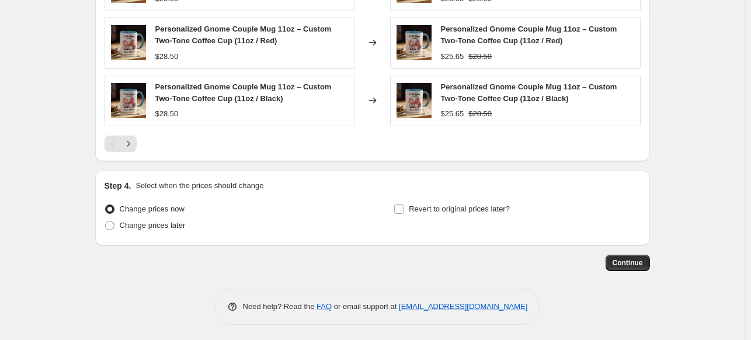
scroll to position [1049, 0]
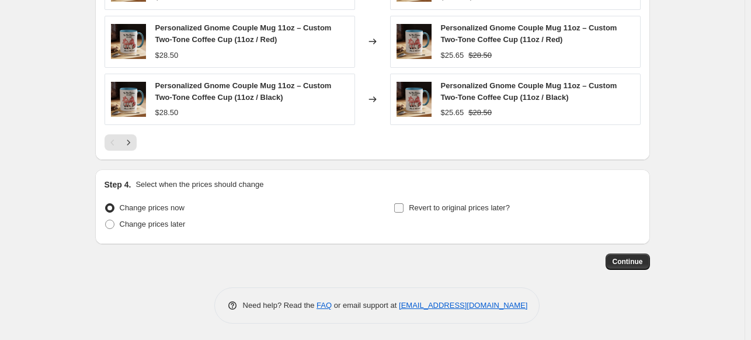
click at [403, 206] on input "Revert to original prices later?" at bounding box center [398, 207] width 9 height 9
checkbox input "true"
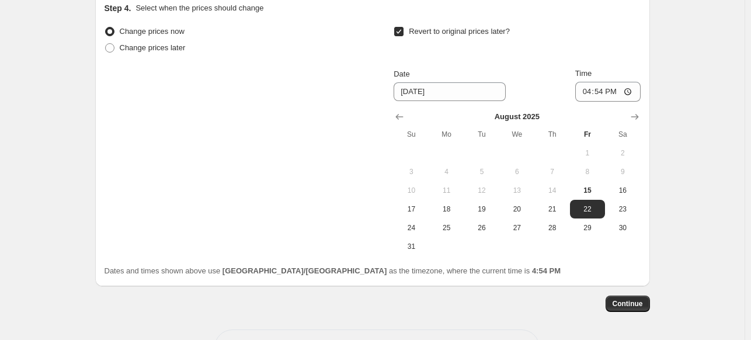
scroll to position [1263, 0]
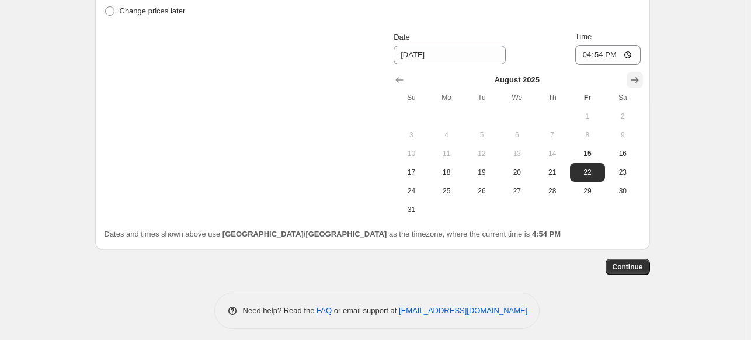
click at [641, 74] on icon "Show next month, September 2025" at bounding box center [635, 80] width 12 height 12
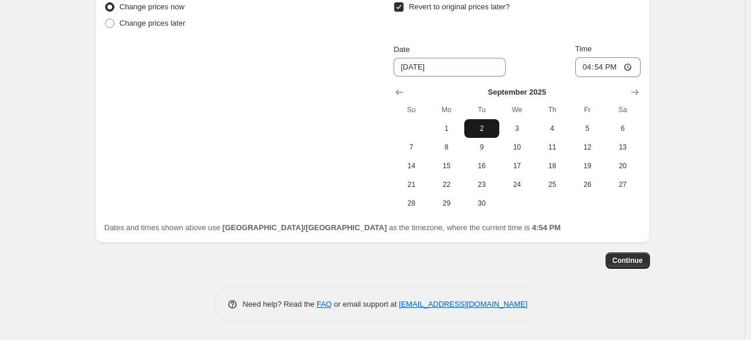
scroll to position [1249, 0]
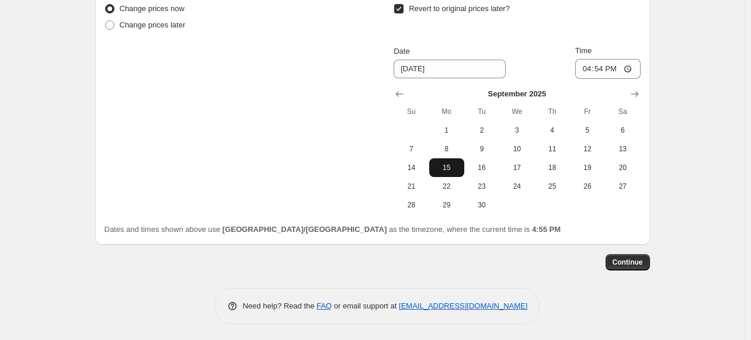
click at [458, 163] on span "15" at bounding box center [447, 167] width 26 height 9
type input "[DATE]"
click at [644, 265] on button "Continue" at bounding box center [628, 262] width 44 height 16
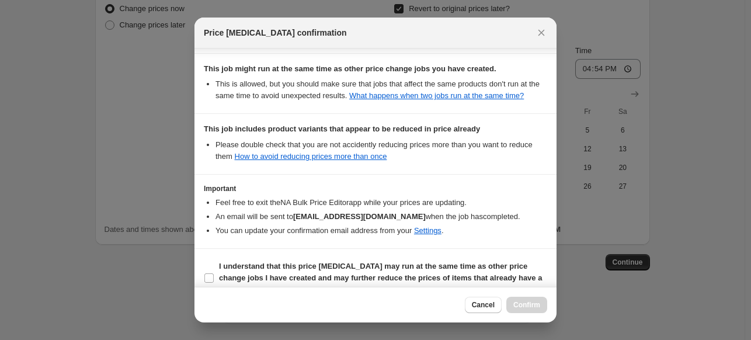
scroll to position [234, 0]
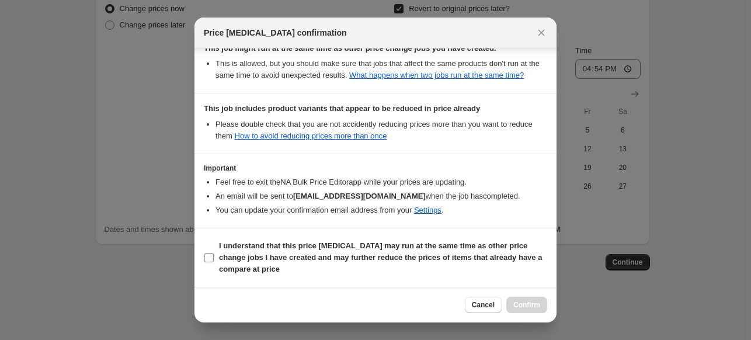
click at [210, 256] on input "I understand that this price [MEDICAL_DATA] may run at the same time as other p…" at bounding box center [209, 257] width 9 height 9
checkbox input "true"
click at [528, 309] on span "Confirm" at bounding box center [527, 304] width 27 height 9
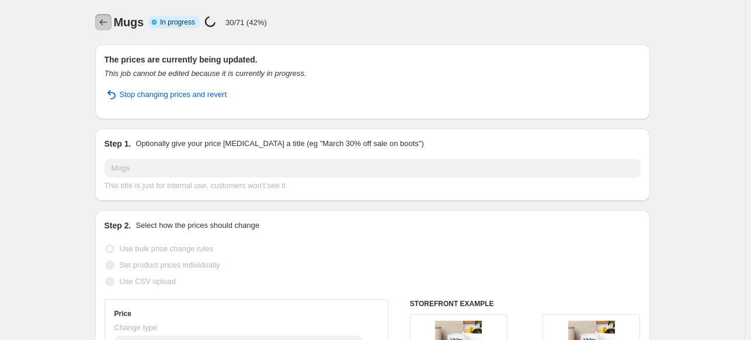
click at [105, 17] on icon "Price change jobs" at bounding box center [104, 22] width 12 height 12
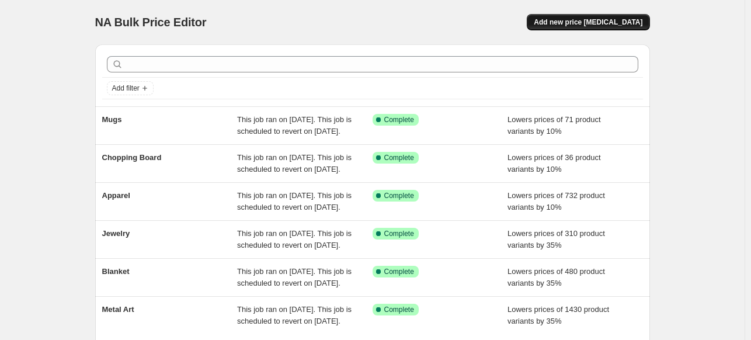
click at [598, 21] on span "Add new price [MEDICAL_DATA]" at bounding box center [588, 22] width 109 height 9
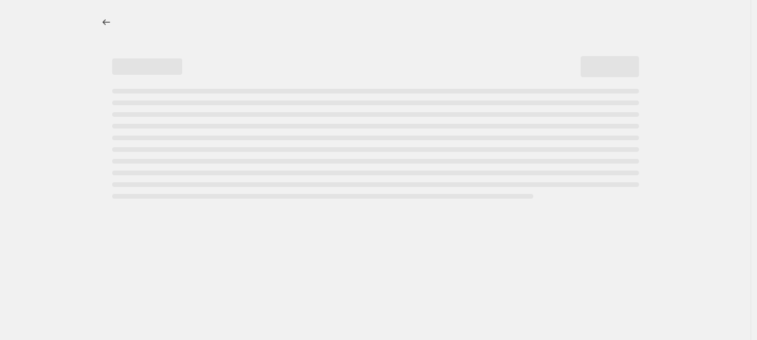
select select "percentage"
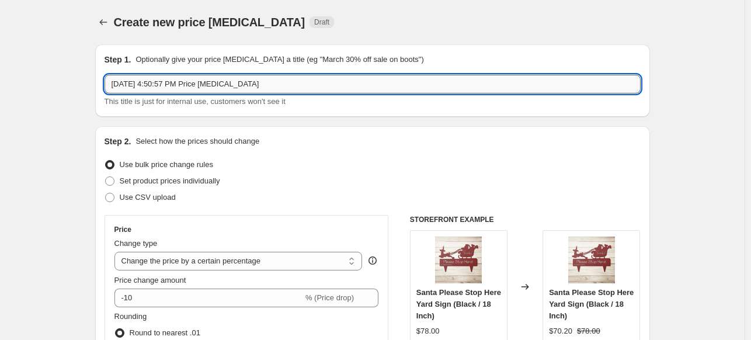
drag, startPoint x: 280, startPoint y: 86, endPoint x: 112, endPoint y: 85, distance: 168.3
click at [112, 85] on input "[DATE] 4:50:57 PM Price [MEDICAL_DATA]" at bounding box center [373, 84] width 536 height 19
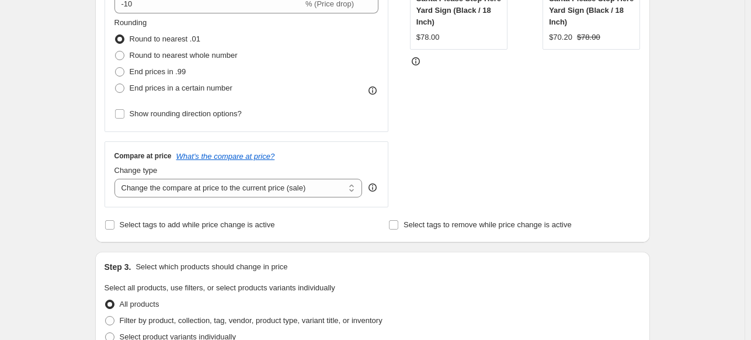
scroll to position [299, 0]
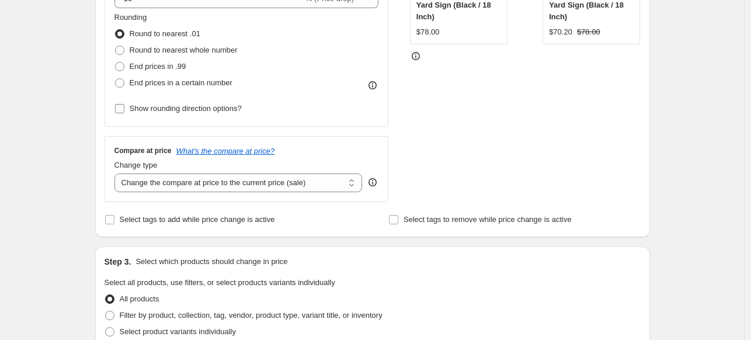
type input "Baseball Cap"
click at [122, 109] on input "Show rounding direction options?" at bounding box center [119, 108] width 9 height 9
checkbox input "true"
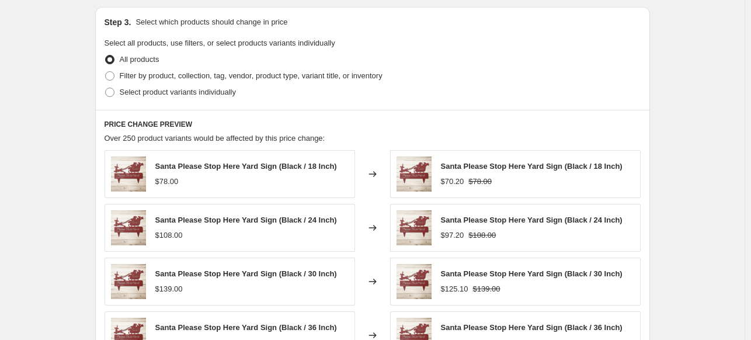
scroll to position [619, 0]
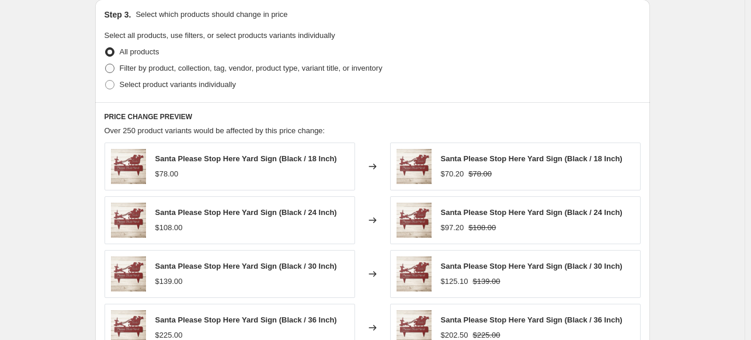
click at [115, 68] on span at bounding box center [109, 68] width 9 height 9
click at [106, 64] on input "Filter by product, collection, tag, vendor, product type, variant title, or inv…" at bounding box center [105, 64] width 1 height 1
radio input "true"
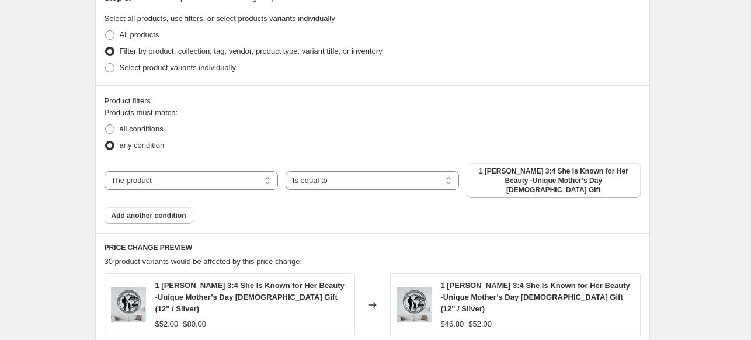
scroll to position [642, 0]
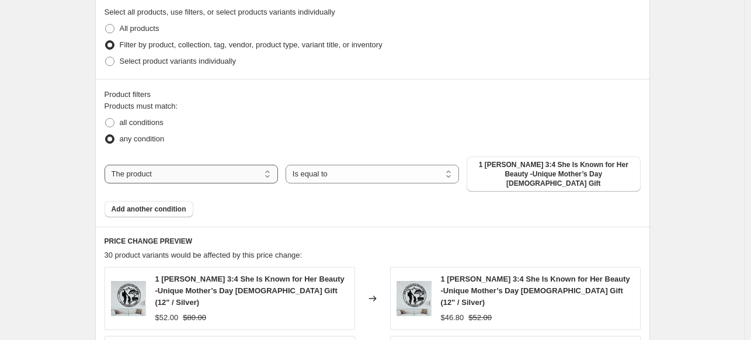
click at [188, 174] on select "The product The product's collection The product's tag The product's vendor The…" at bounding box center [192, 174] width 174 height 19
select select "collection"
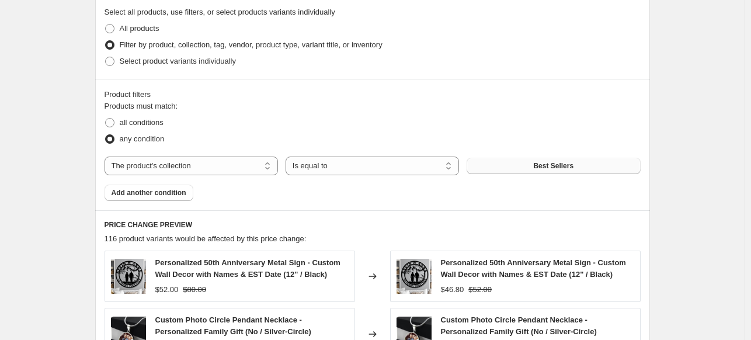
click at [593, 167] on button "Best Sellers" at bounding box center [554, 166] width 174 height 16
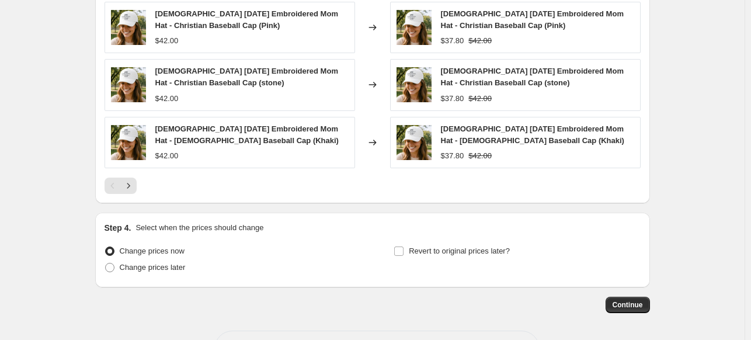
scroll to position [1049, 0]
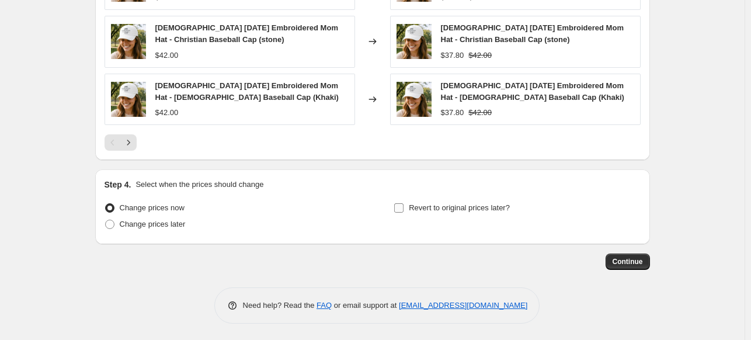
click at [401, 207] on input "Revert to original prices later?" at bounding box center [398, 207] width 9 height 9
checkbox input "true"
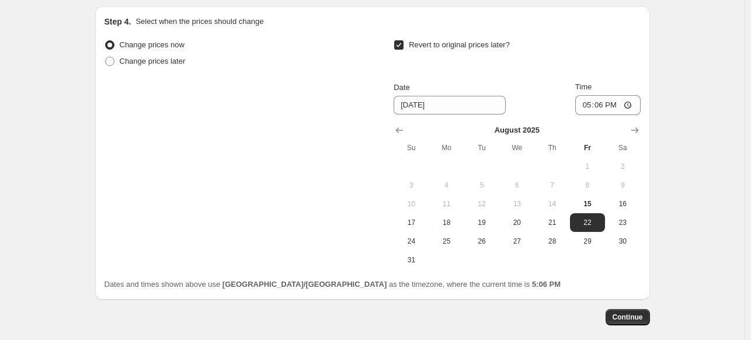
scroll to position [1267, 0]
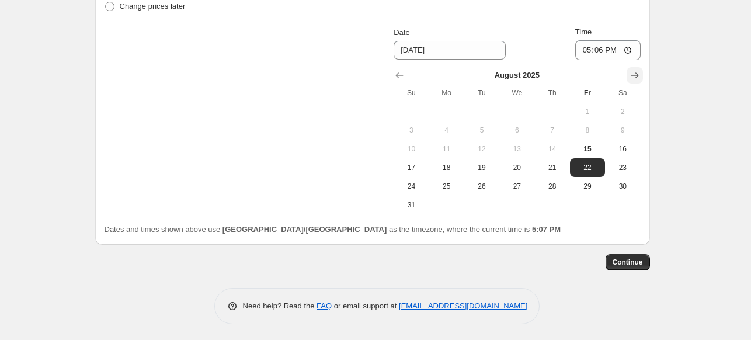
click at [636, 75] on icon "Show next month, September 2025" at bounding box center [635, 76] width 12 height 12
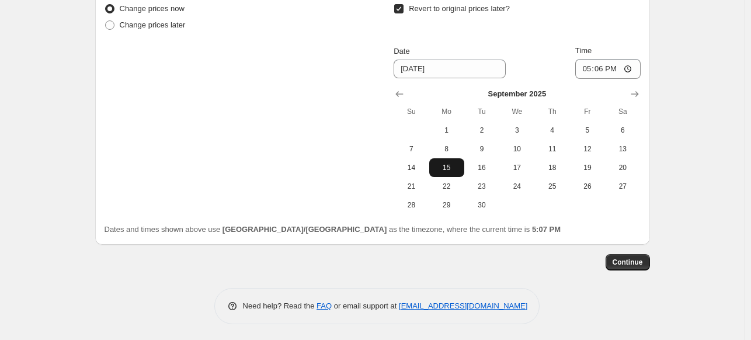
click at [458, 166] on span "15" at bounding box center [447, 167] width 26 height 9
type input "[DATE]"
click at [638, 261] on span "Continue" at bounding box center [628, 262] width 30 height 9
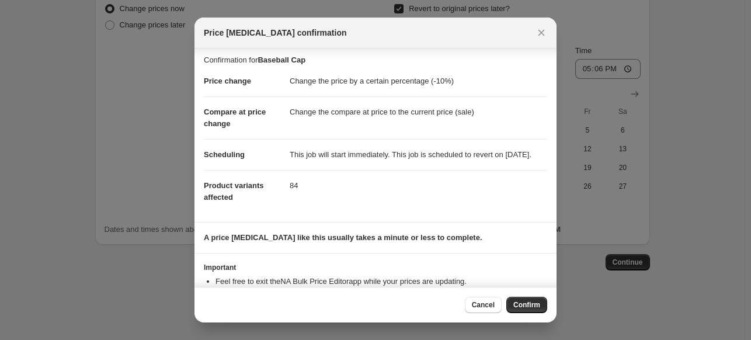
scroll to position [55, 0]
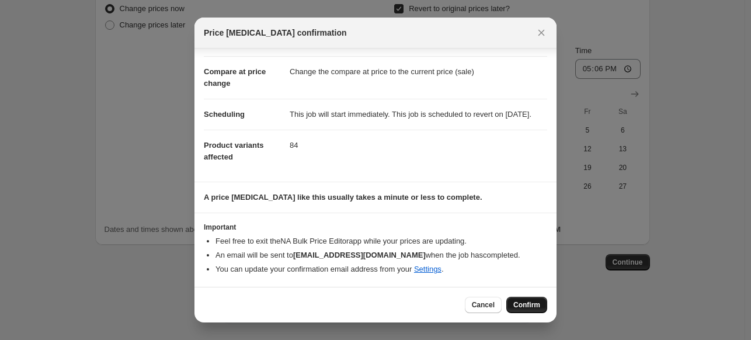
click at [535, 307] on span "Confirm" at bounding box center [527, 304] width 27 height 9
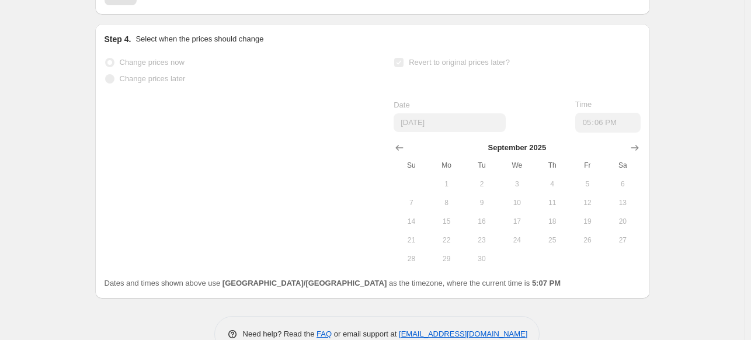
select select "percentage"
select select "collection"
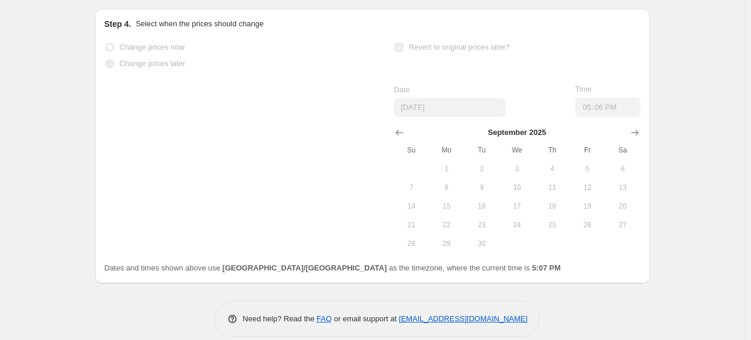
scroll to position [0, 0]
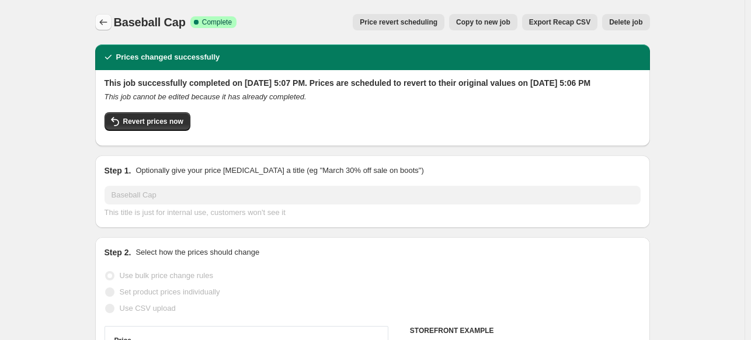
click at [108, 19] on icon "Price change jobs" at bounding box center [104, 22] width 12 height 12
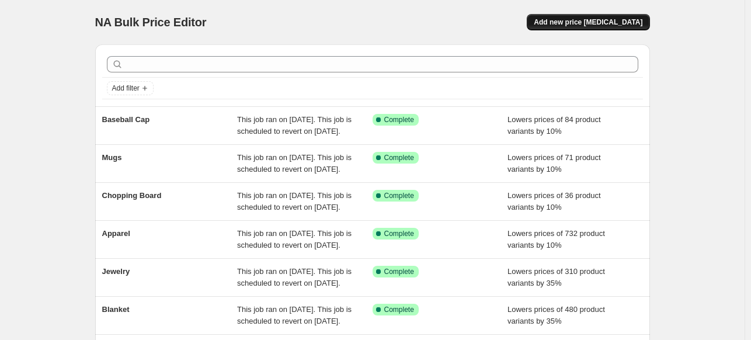
click at [600, 24] on span "Add new price [MEDICAL_DATA]" at bounding box center [588, 22] width 109 height 9
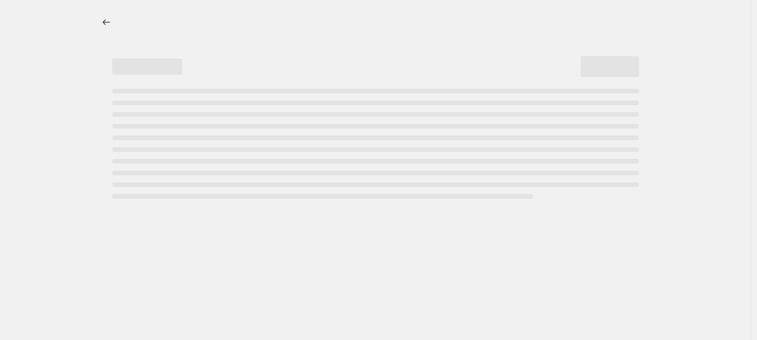
select select "percentage"
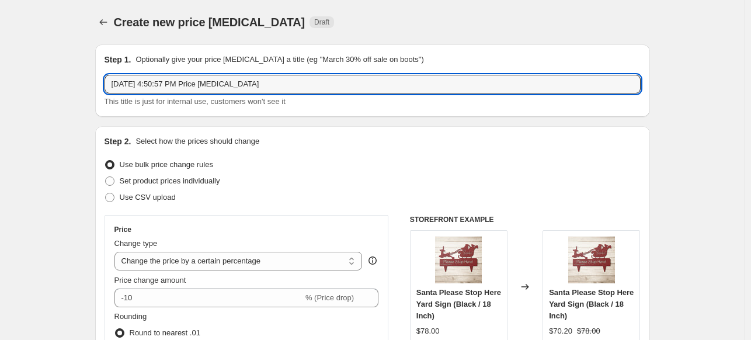
drag, startPoint x: 268, startPoint y: 86, endPoint x: 88, endPoint y: 89, distance: 180.0
type input "Wall Art"
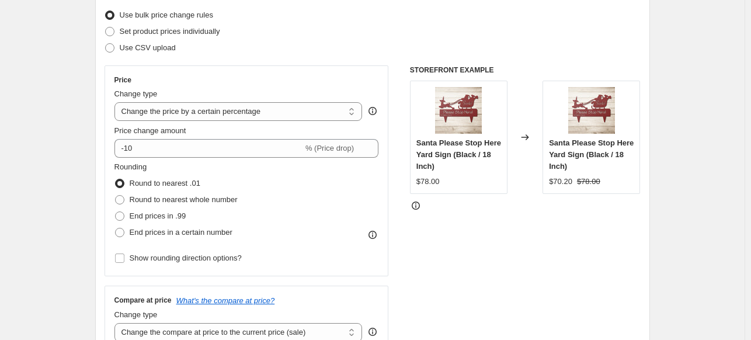
scroll to position [177, 0]
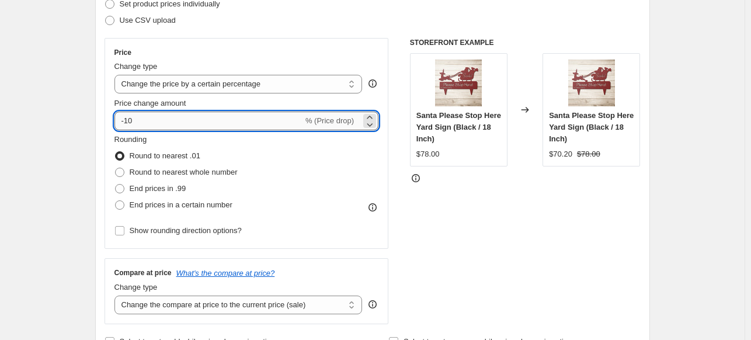
drag, startPoint x: 174, startPoint y: 125, endPoint x: 126, endPoint y: 121, distance: 48.7
click at [126, 121] on input "-10" at bounding box center [209, 121] width 189 height 19
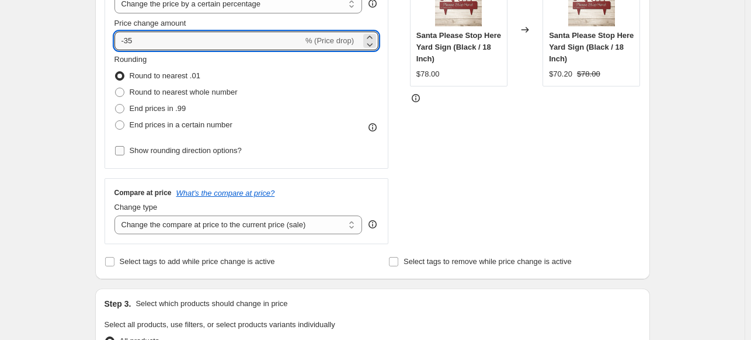
type input "-35"
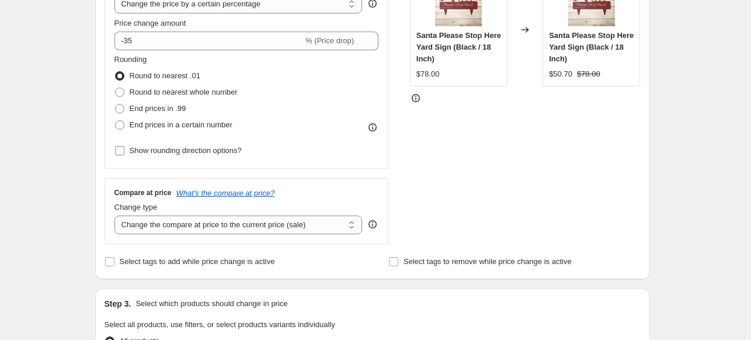
click at [124, 147] on input "Show rounding direction options?" at bounding box center [119, 150] width 9 height 9
checkbox input "true"
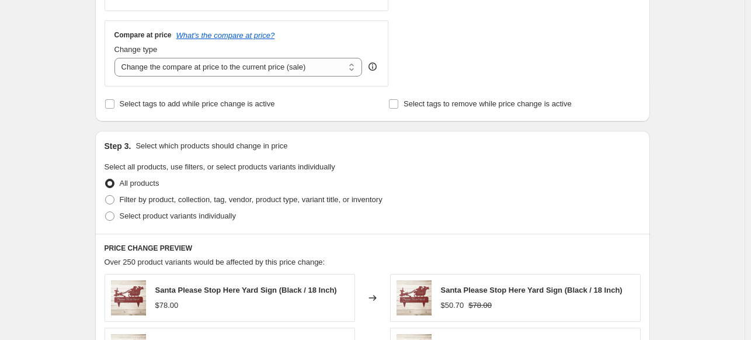
scroll to position [569, 0]
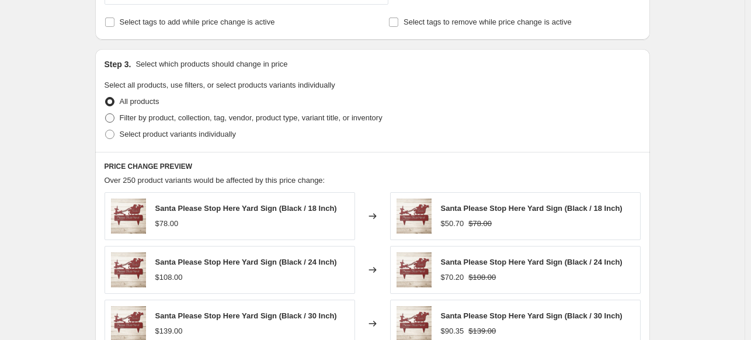
click at [110, 121] on span at bounding box center [109, 117] width 9 height 9
click at [106, 114] on input "Filter by product, collection, tag, vendor, product type, variant title, or inv…" at bounding box center [105, 113] width 1 height 1
radio input "true"
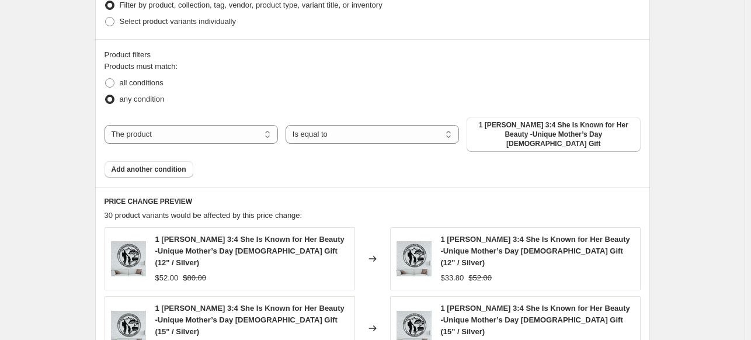
scroll to position [700, 0]
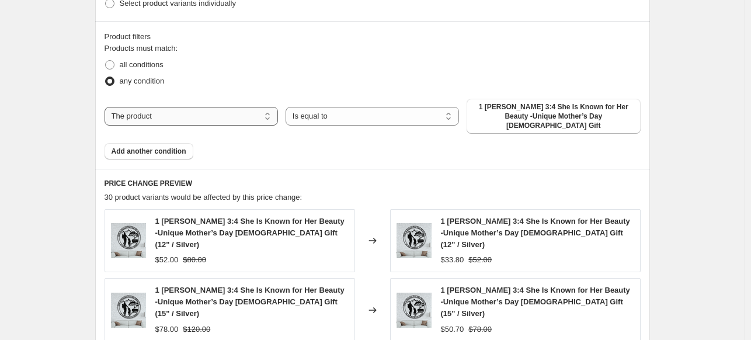
click at [157, 115] on select "The product The product's collection The product's tag The product's vendor The…" at bounding box center [192, 116] width 174 height 19
select select "collection"
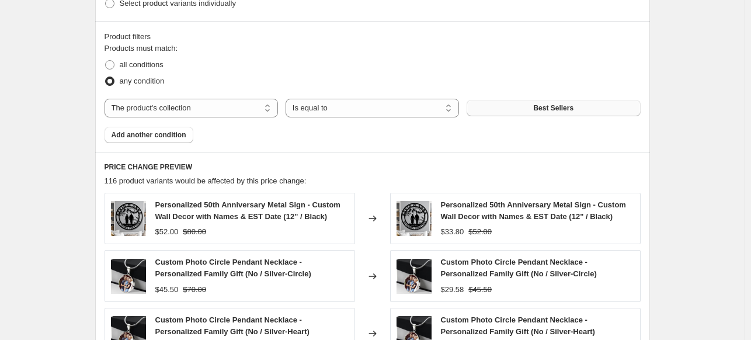
click at [584, 108] on button "Best Sellers" at bounding box center [554, 108] width 174 height 16
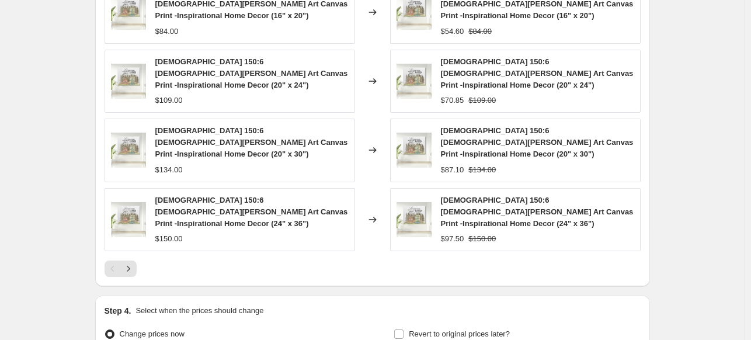
scroll to position [1049, 0]
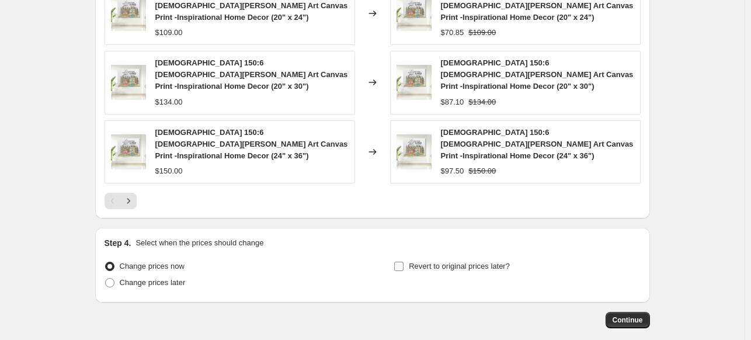
click at [404, 262] on input "Revert to original prices later?" at bounding box center [398, 266] width 9 height 9
checkbox input "true"
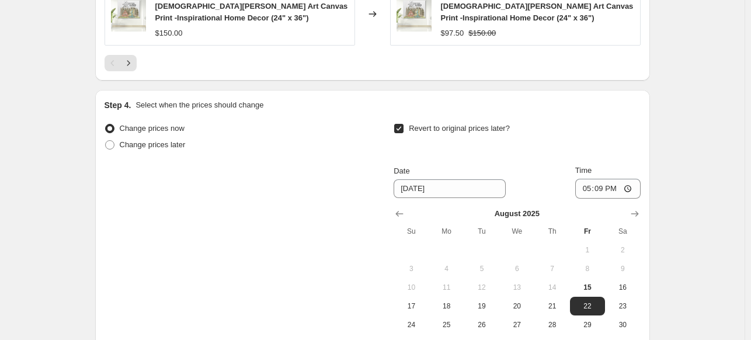
scroll to position [1267, 0]
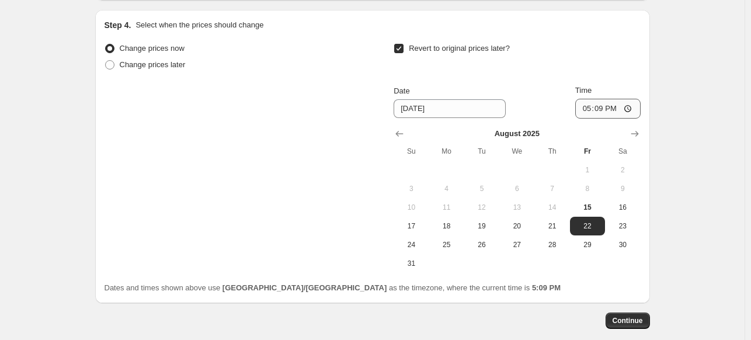
click at [638, 128] on icon "Show next month, September 2025" at bounding box center [635, 134] width 12 height 12
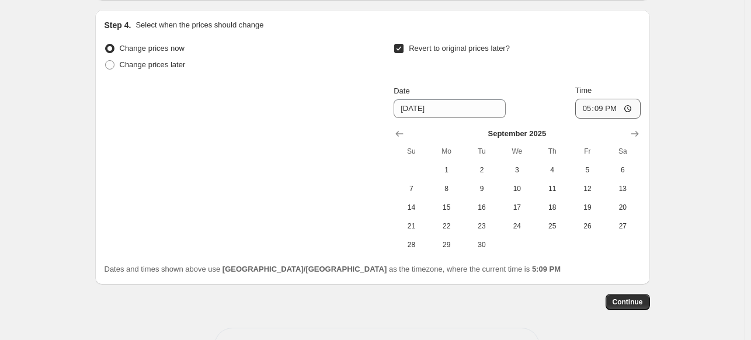
scroll to position [1249, 0]
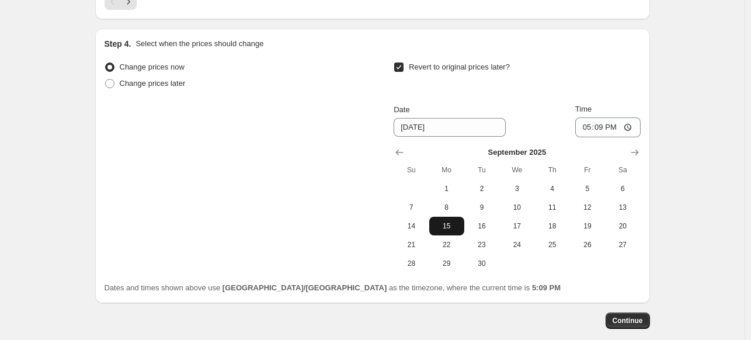
click at [452, 221] on span "15" at bounding box center [447, 225] width 26 height 9
type input "[DATE]"
click at [640, 316] on span "Continue" at bounding box center [628, 320] width 30 height 9
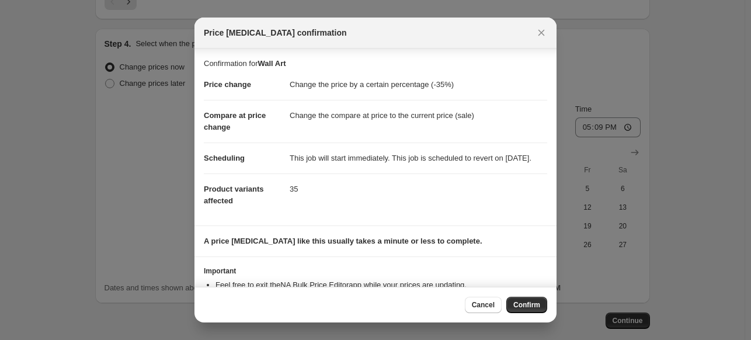
scroll to position [55, 0]
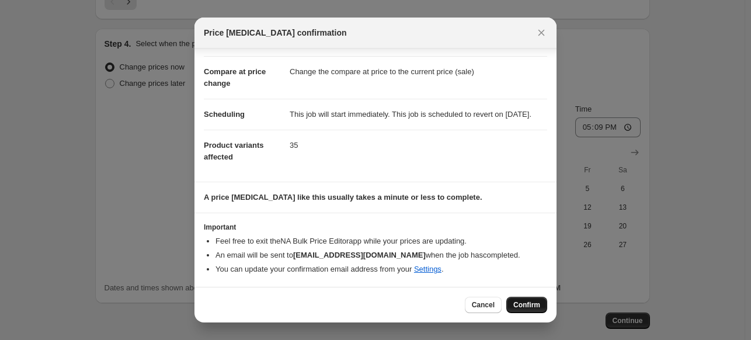
click at [519, 307] on span "Confirm" at bounding box center [527, 304] width 27 height 9
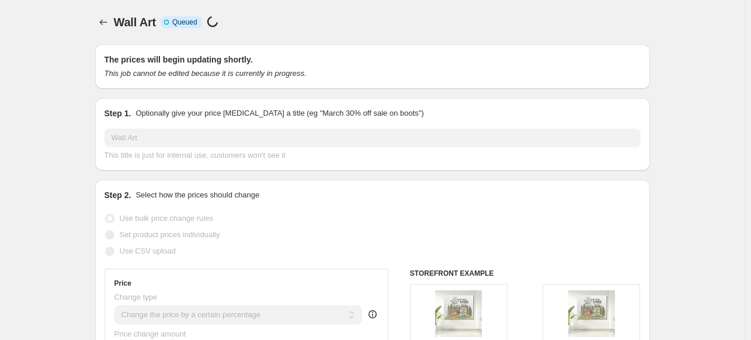
scroll to position [1249, 0]
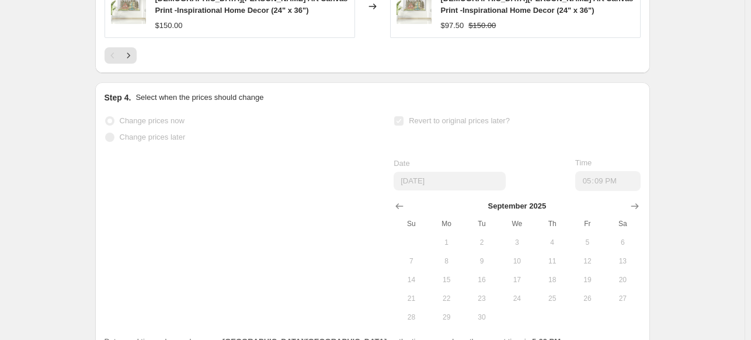
select select "percentage"
select select "collection"
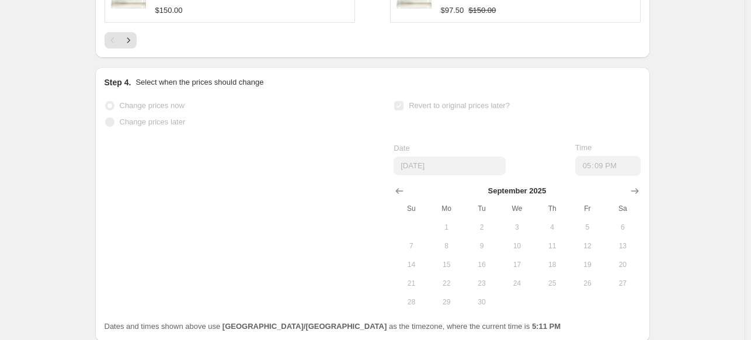
scroll to position [0, 0]
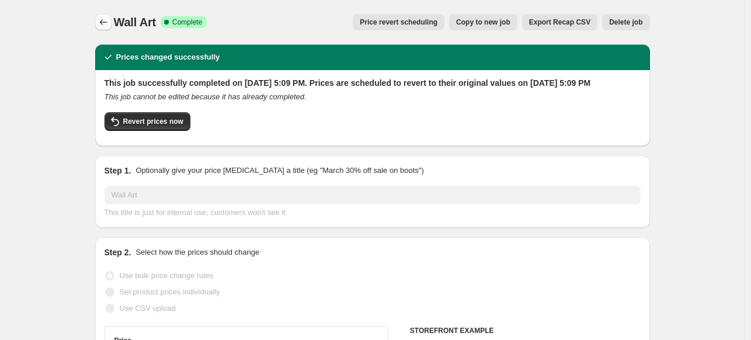
click at [103, 16] on button "Price change jobs" at bounding box center [103, 22] width 16 height 16
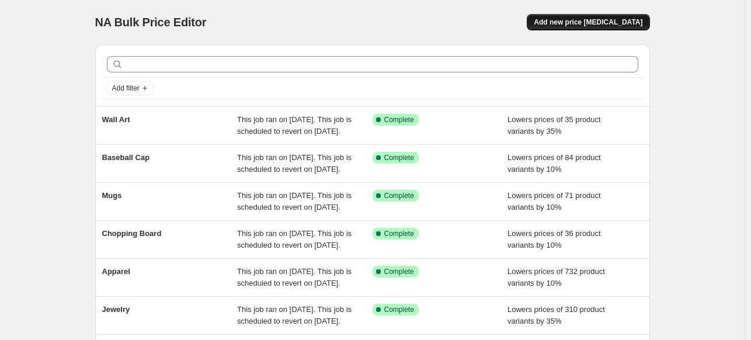
click at [580, 22] on span "Add new price [MEDICAL_DATA]" at bounding box center [588, 22] width 109 height 9
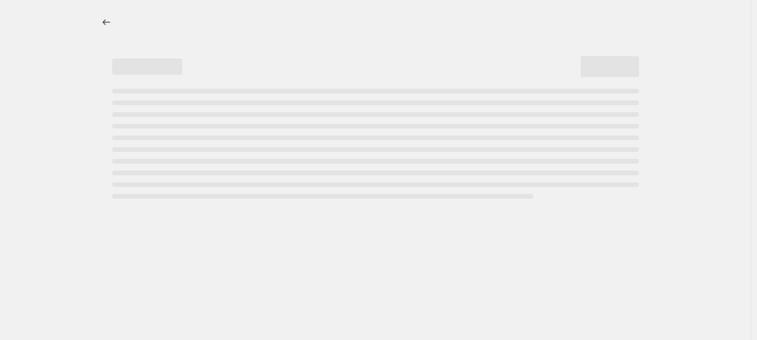
select select "percentage"
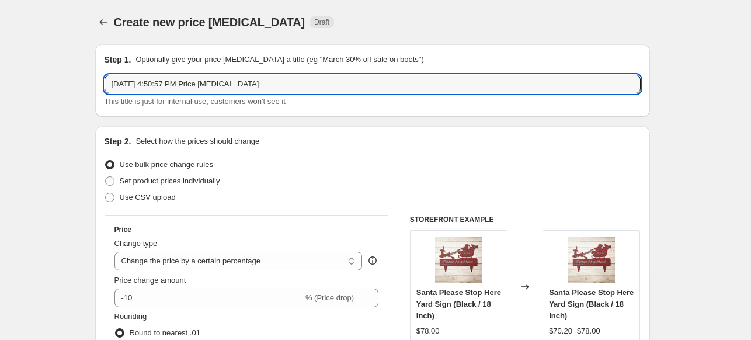
drag, startPoint x: 280, startPoint y: 86, endPoint x: 109, endPoint y: 96, distance: 172.1
click at [109, 96] on div "[DATE] 4:50:57 PM Price [MEDICAL_DATA] This title is just for internal use, cus…" at bounding box center [373, 91] width 536 height 33
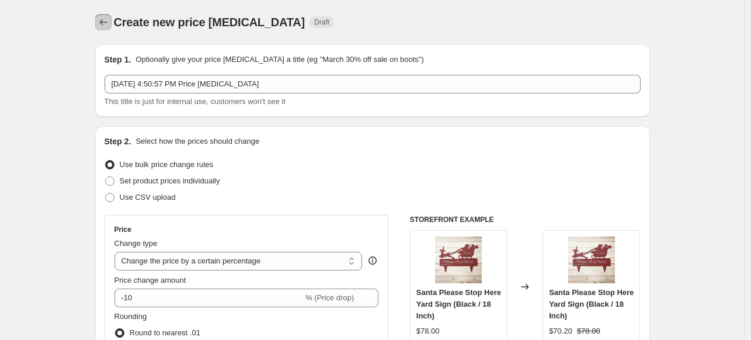
click at [109, 20] on icon "Price change jobs" at bounding box center [104, 22] width 12 height 12
